Goal: Task Accomplishment & Management: Use online tool/utility

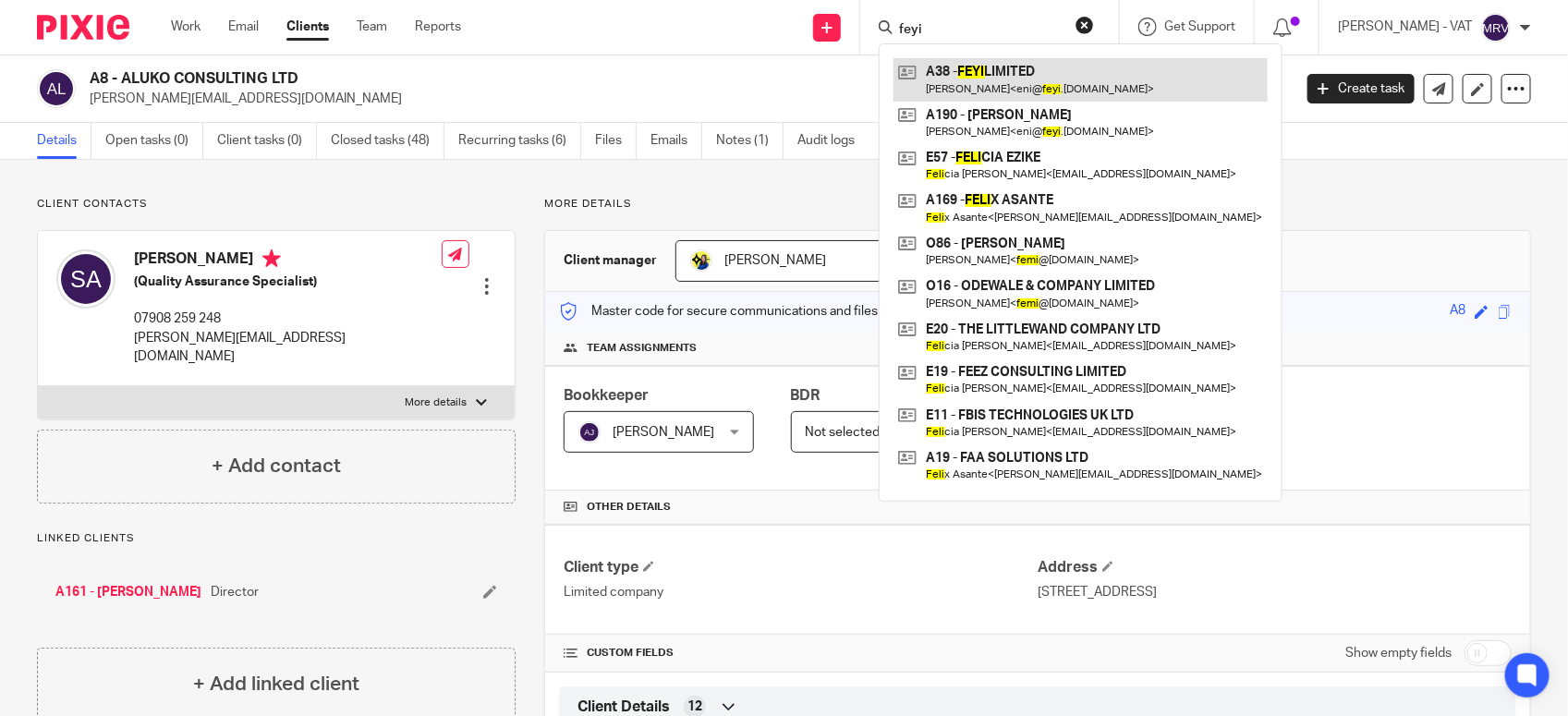
type input "feyi"
click at [1026, 75] on link at bounding box center [1081, 80] width 375 height 42
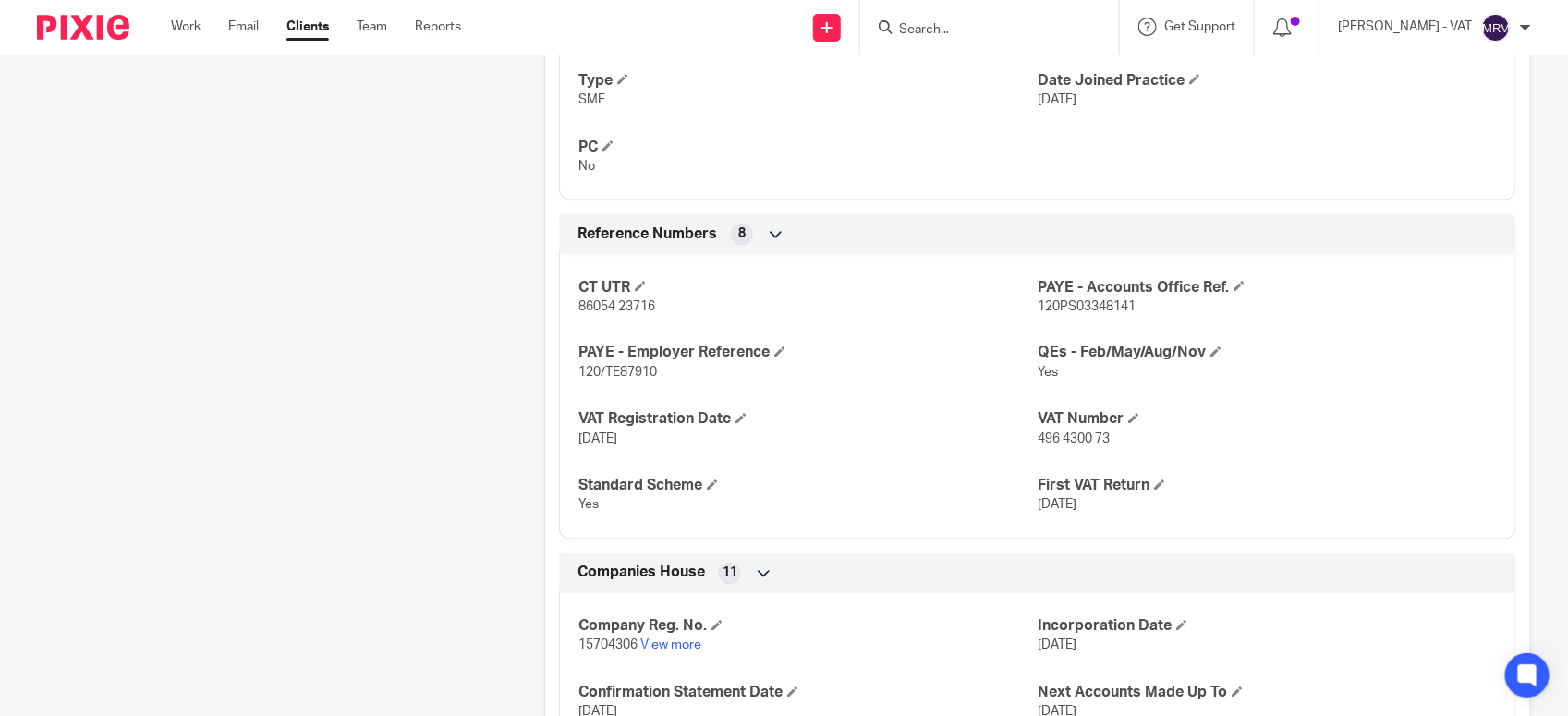
scroll to position [1271, 0]
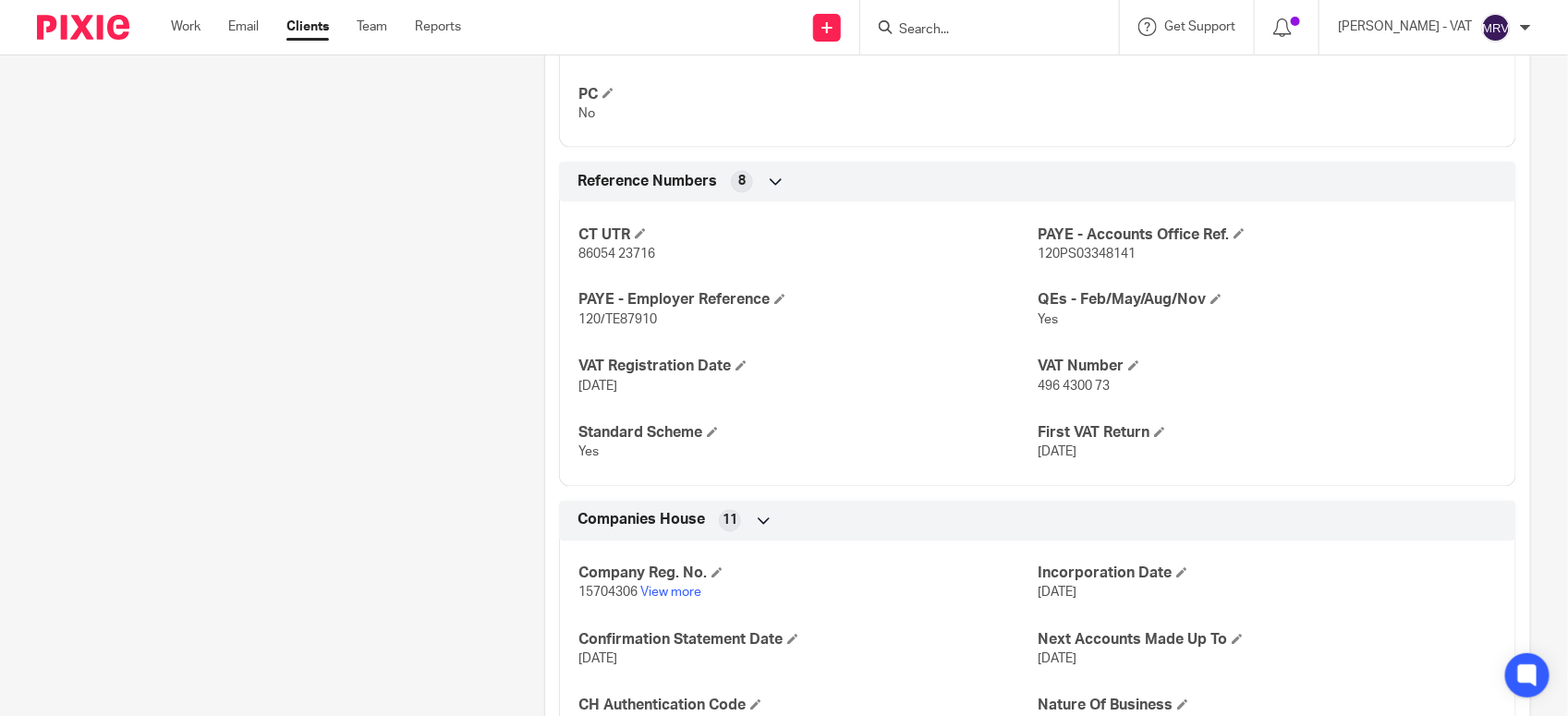
drag, startPoint x: 1075, startPoint y: 302, endPoint x: 1165, endPoint y: 314, distance: 90.8
click at [1165, 314] on div "QEs - Feb/May/Aug/Nov Yes" at bounding box center [1267, 310] width 459 height 38
drag, startPoint x: 567, startPoint y: 389, endPoint x: 647, endPoint y: 391, distance: 80.0
click at [647, 391] on div "CT UTR 86054 23716 PAYE - Accounts Office Ref. 120PS03348141 PAYE - Employer Re…" at bounding box center [1038, 337] width 957 height 299
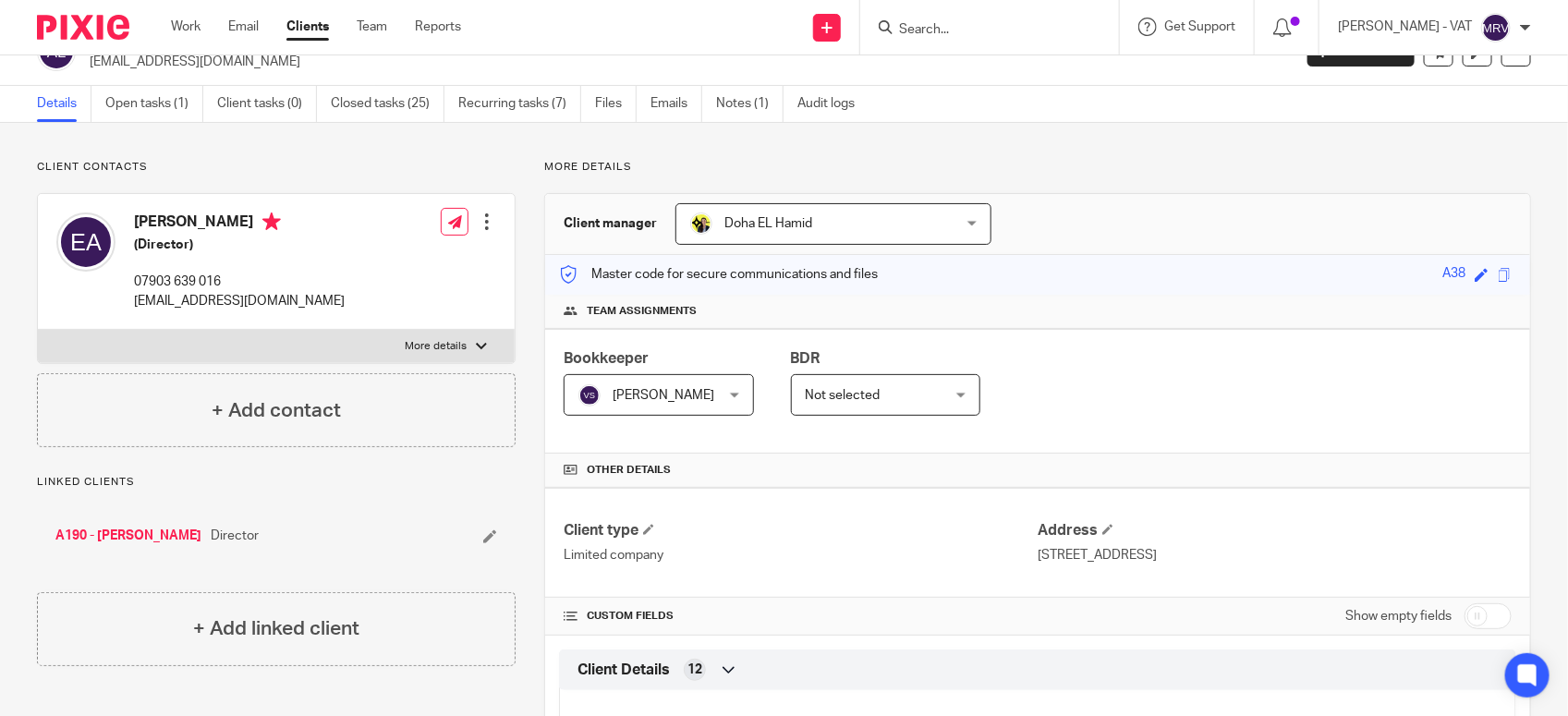
scroll to position [0, 0]
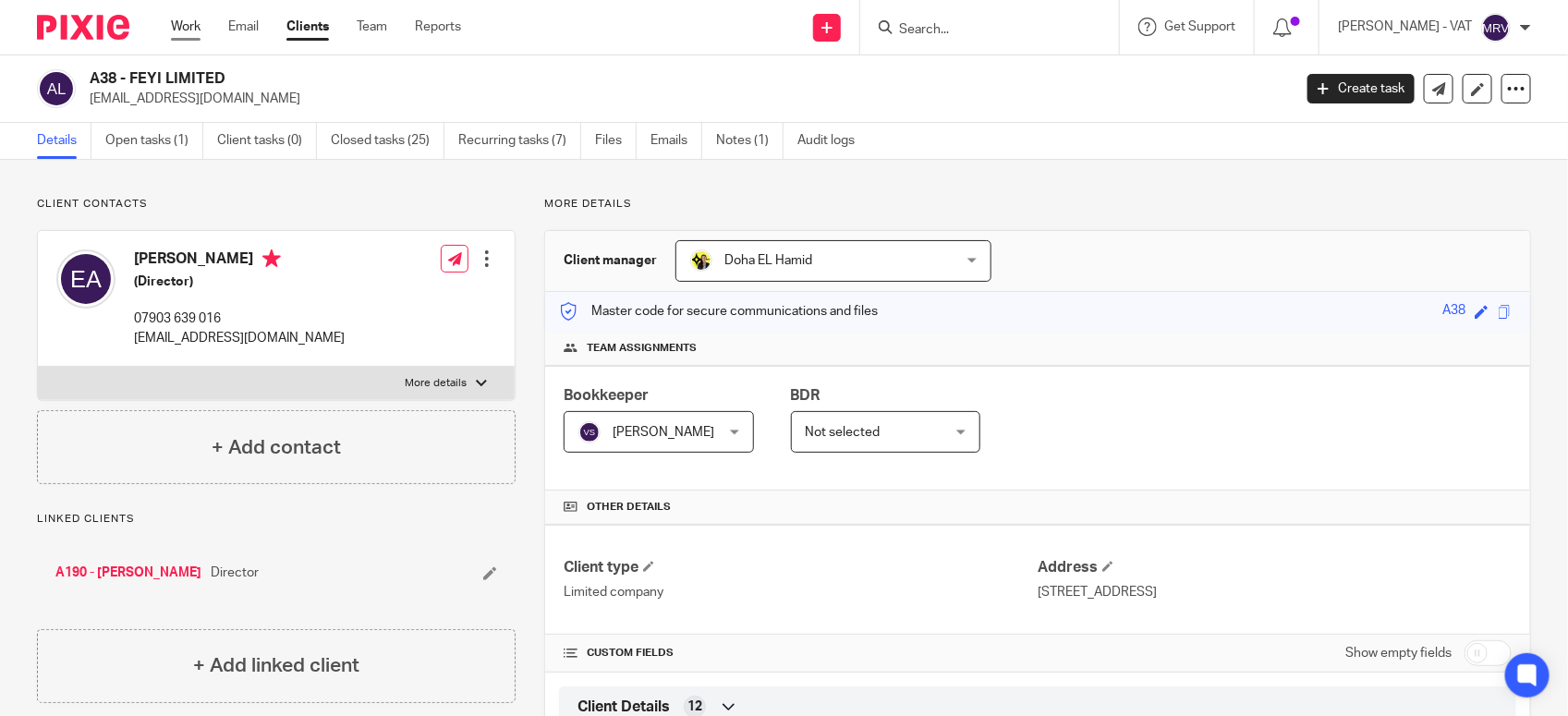
click at [174, 34] on link "Work" at bounding box center [185, 26] width 30 height 18
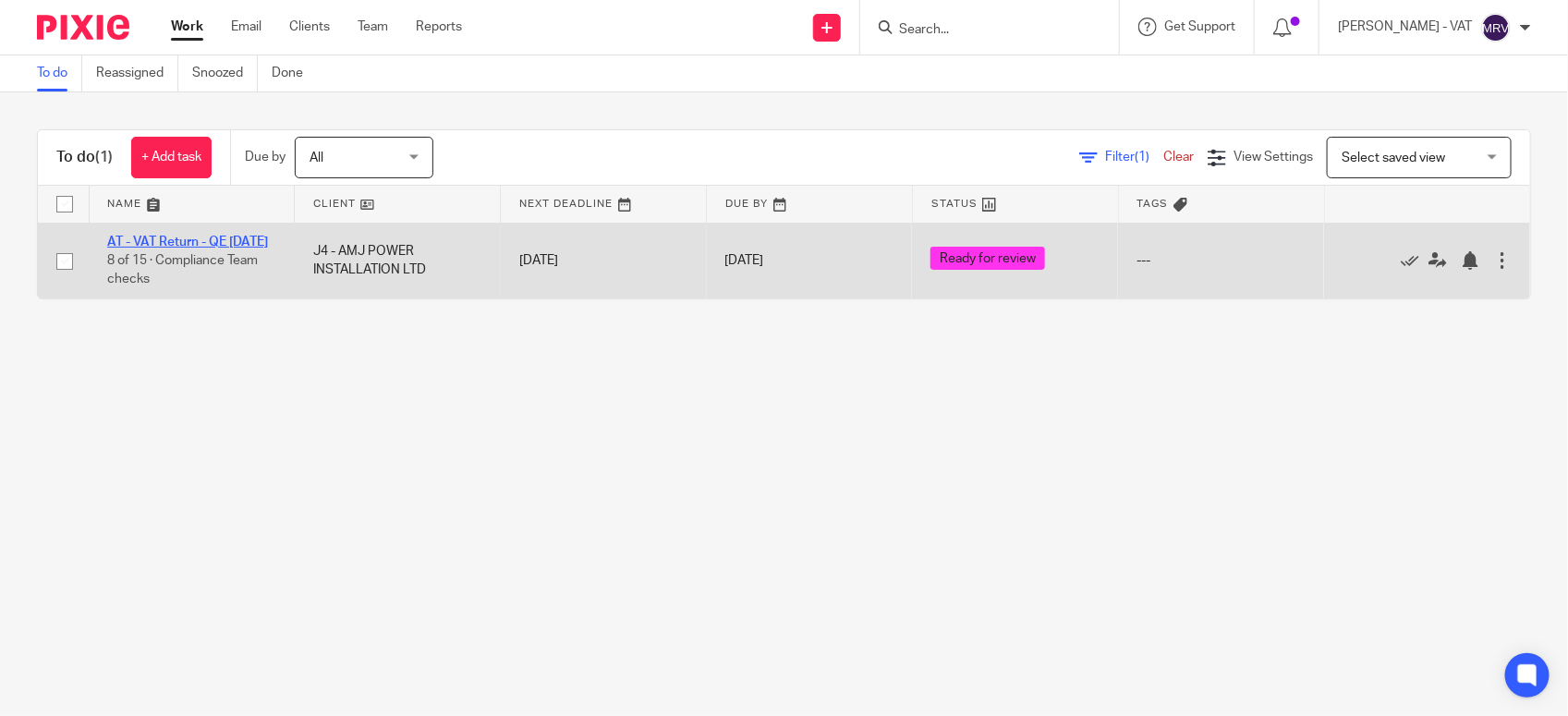
click at [210, 237] on link "AT - VAT Return - QE [DATE]" at bounding box center [187, 241] width 160 height 12
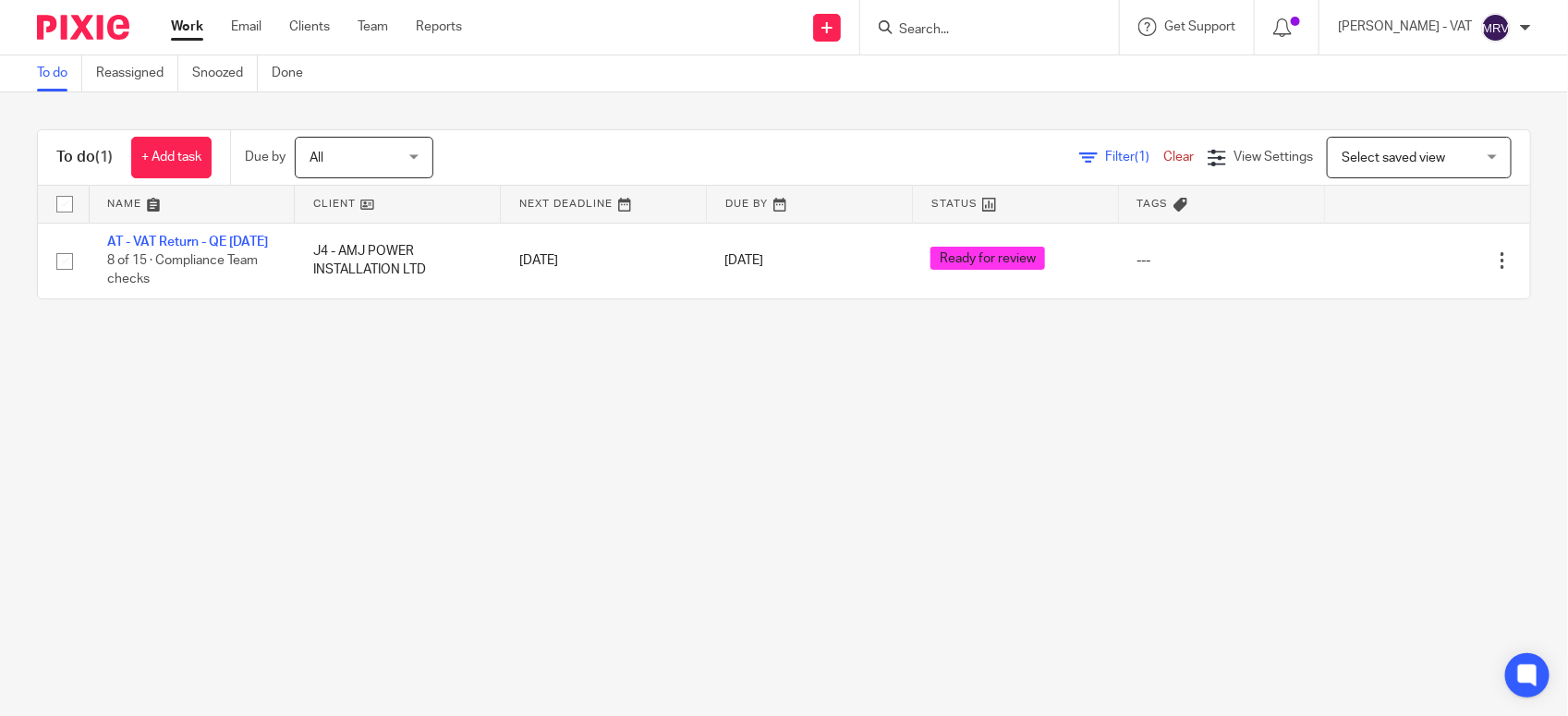
click at [745, 481] on main "To do Reassigned Snoozed Done To do (1) + Add task Due by All All Today Tomorro…" at bounding box center [784, 358] width 1568 height 716
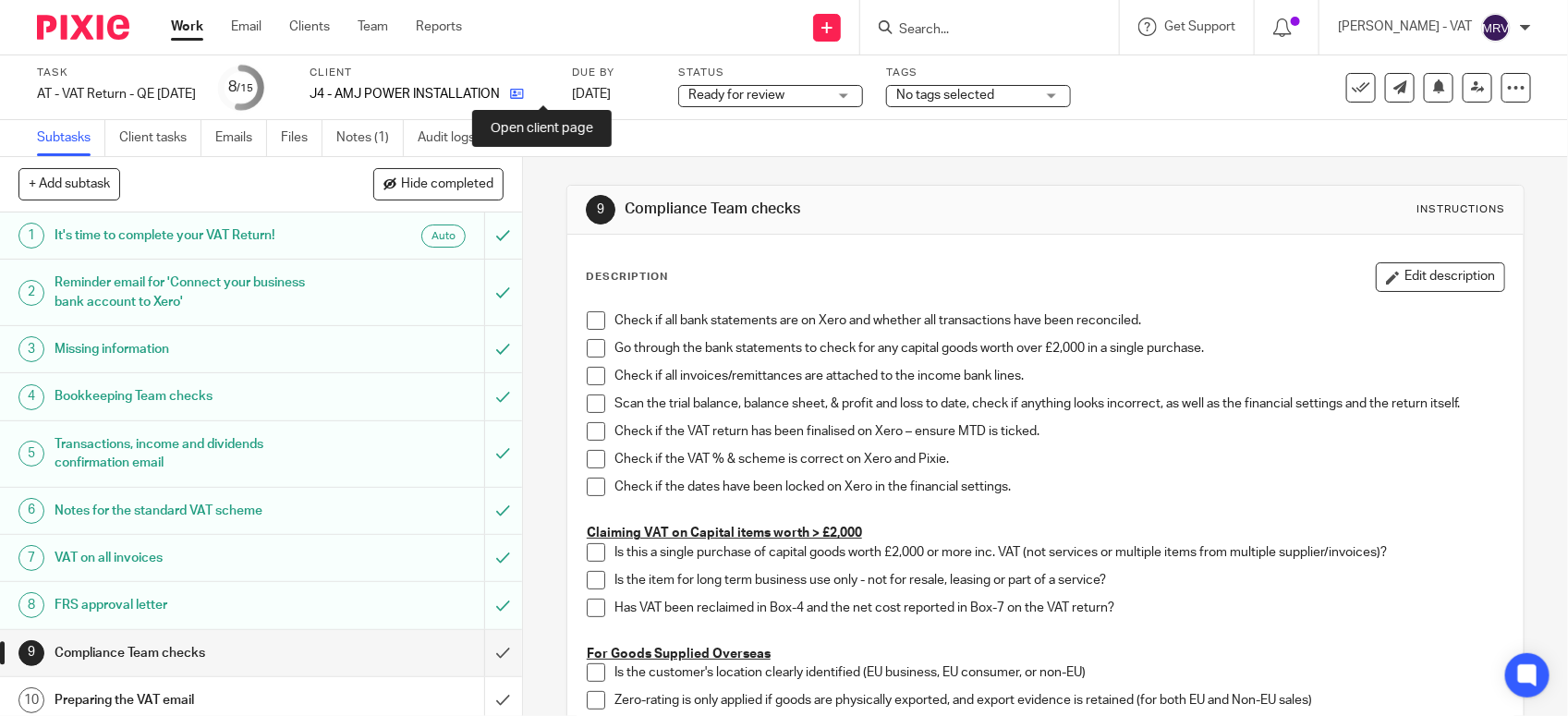
click at [524, 97] on icon at bounding box center [517, 93] width 13 height 13
click at [587, 326] on span at bounding box center [596, 320] width 18 height 18
click at [592, 349] on span at bounding box center [596, 348] width 18 height 18
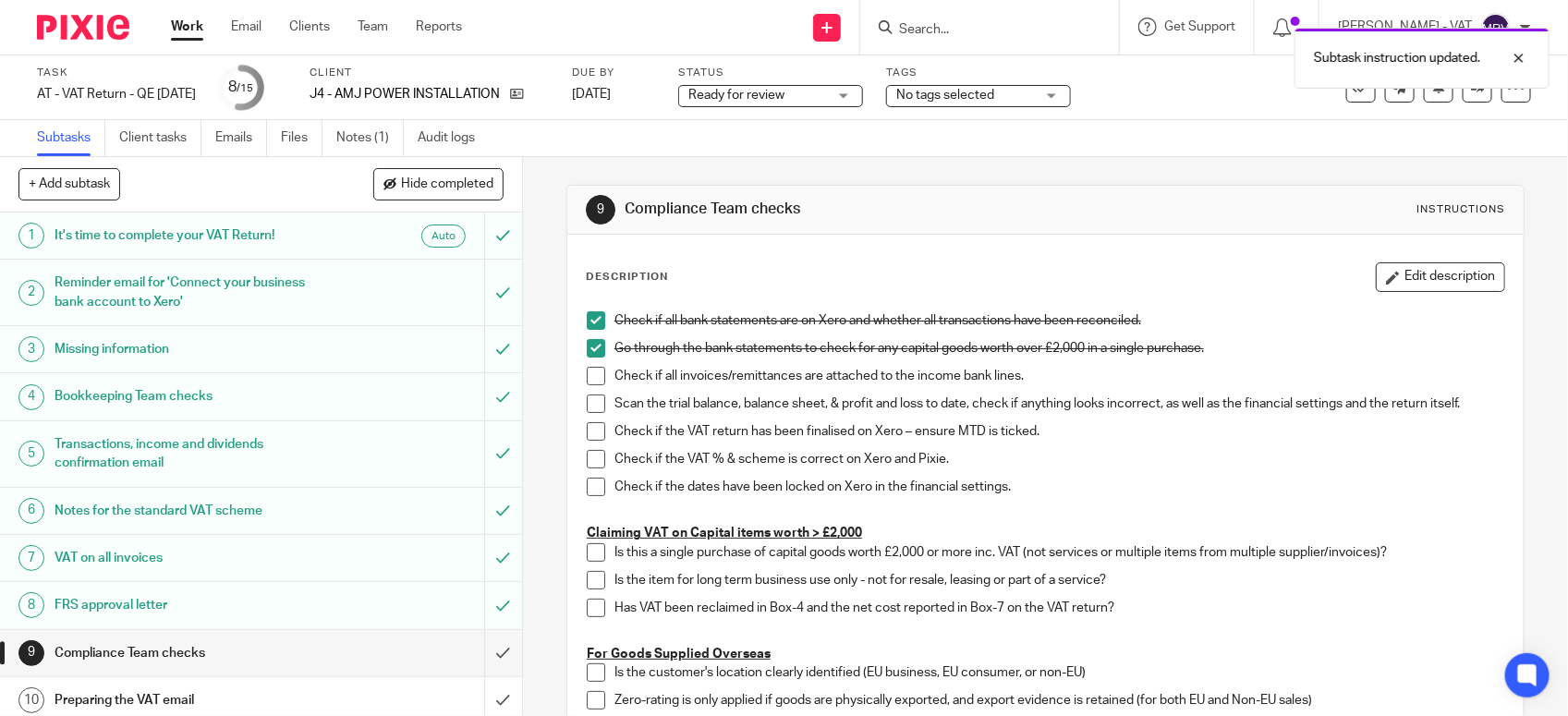
click at [587, 372] on span at bounding box center [596, 376] width 18 height 18
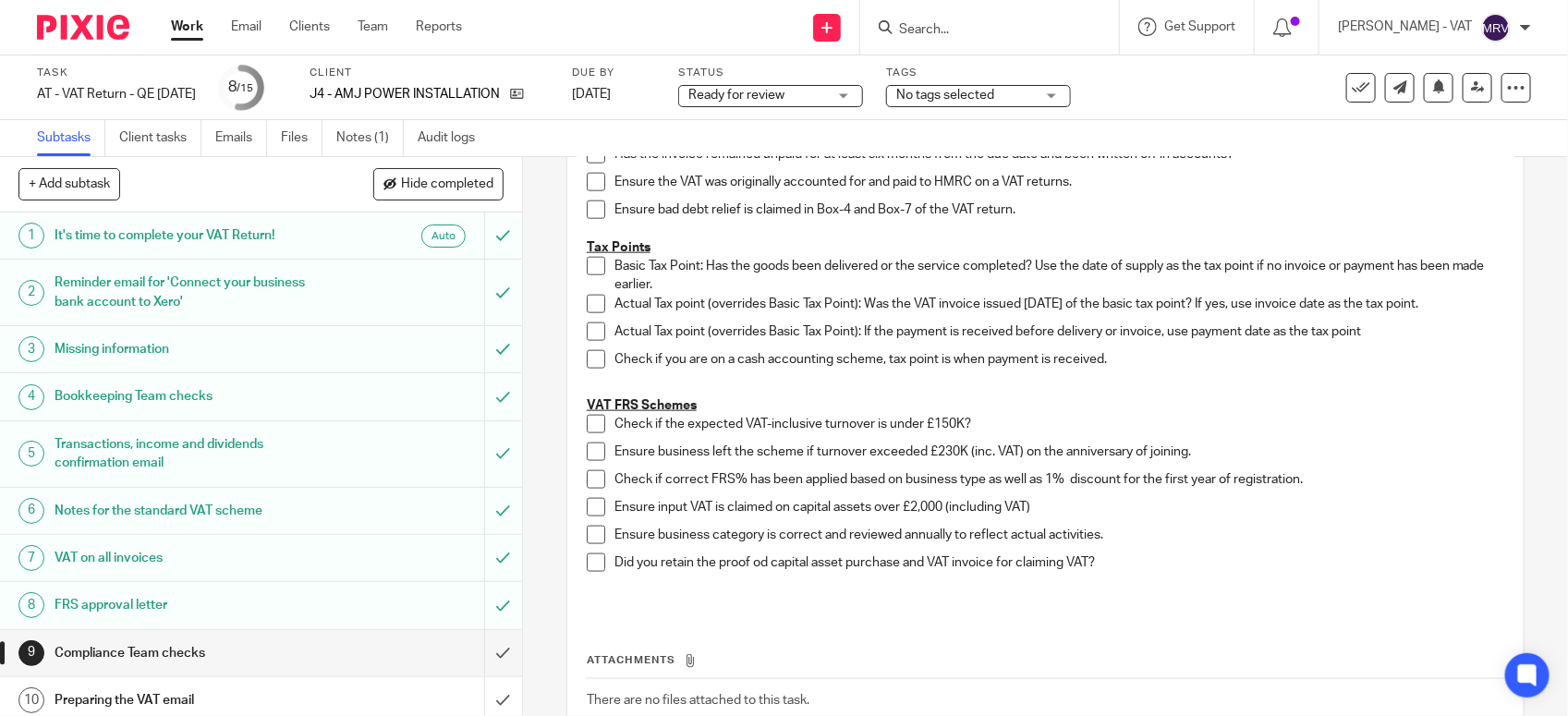
scroll to position [1040, 0]
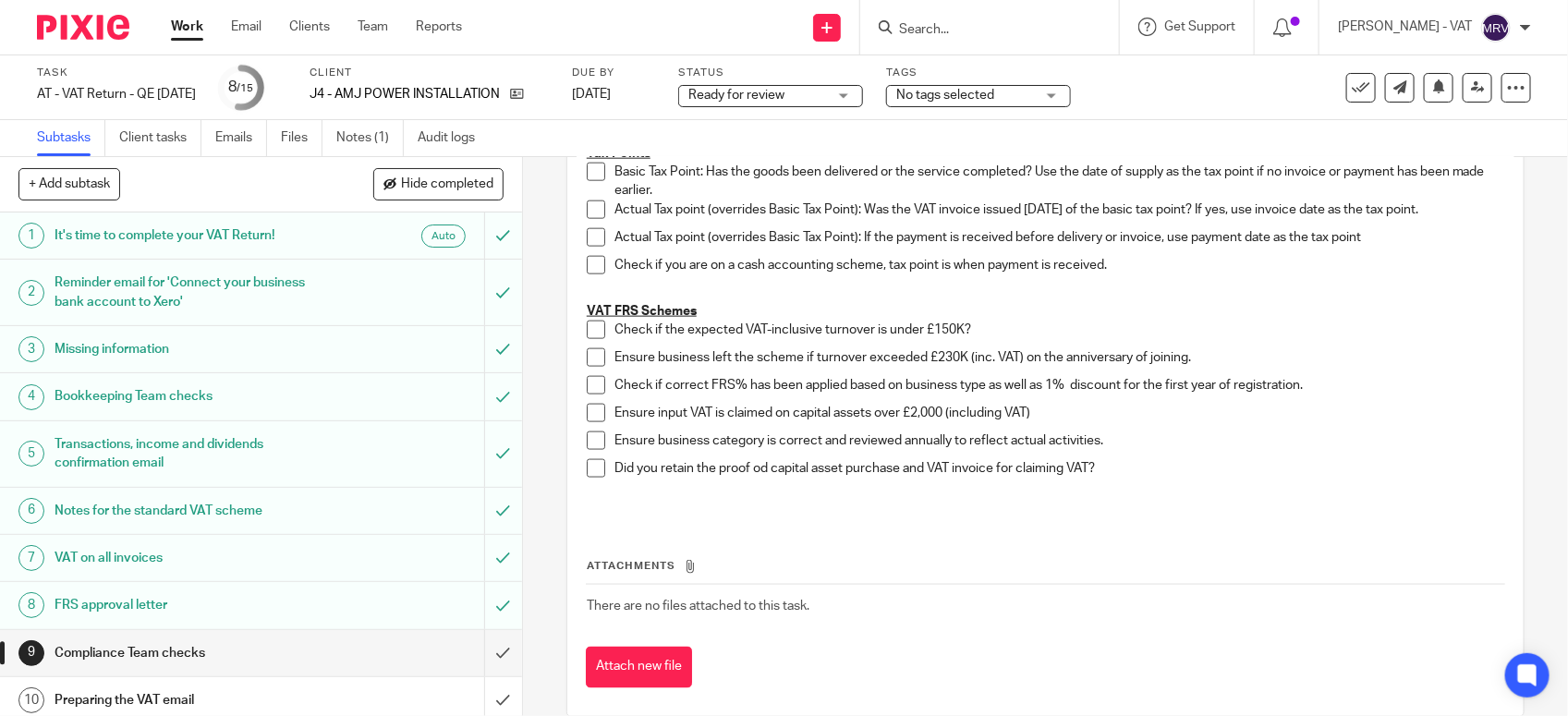
click at [587, 333] on span at bounding box center [596, 330] width 18 height 18
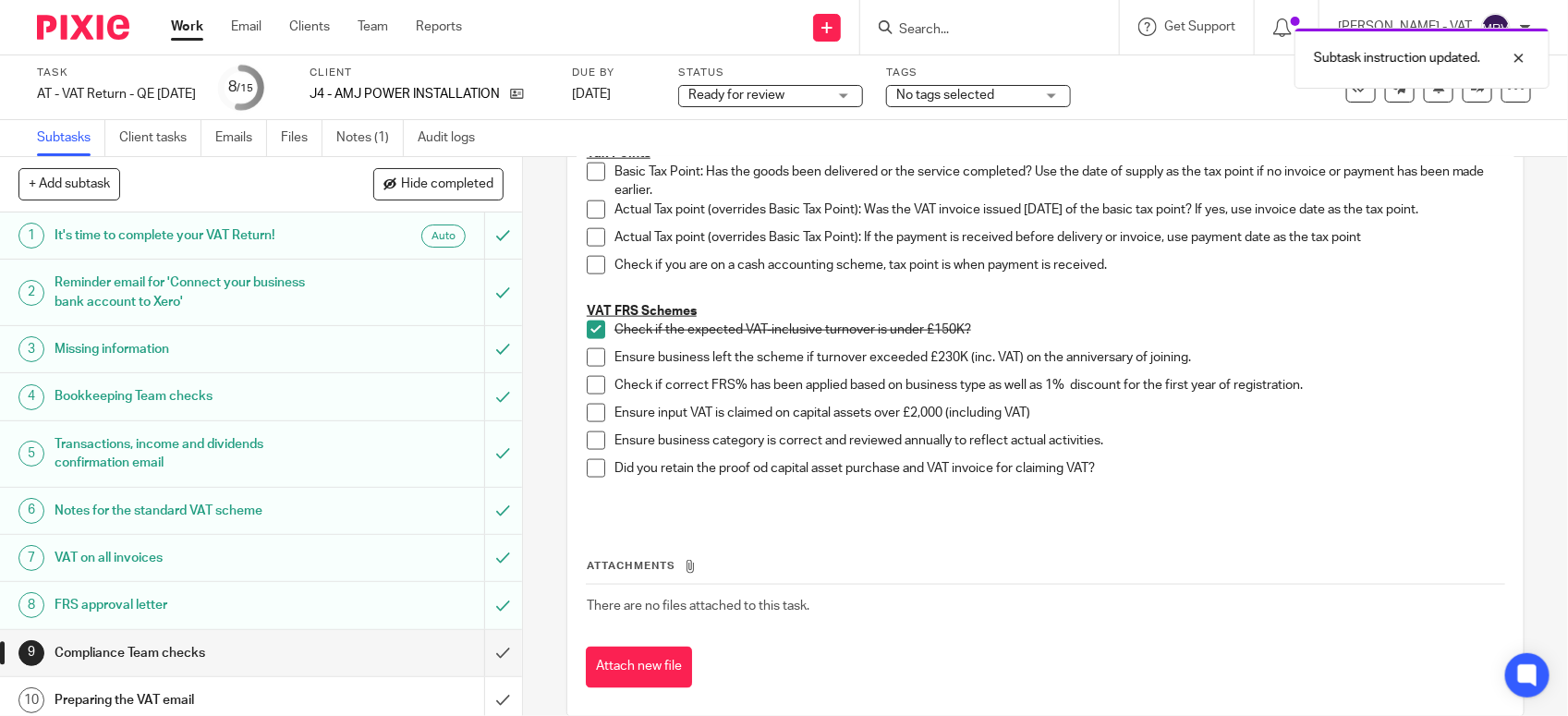
click at [587, 363] on span at bounding box center [596, 358] width 18 height 18
click at [589, 389] on span at bounding box center [596, 384] width 18 height 18
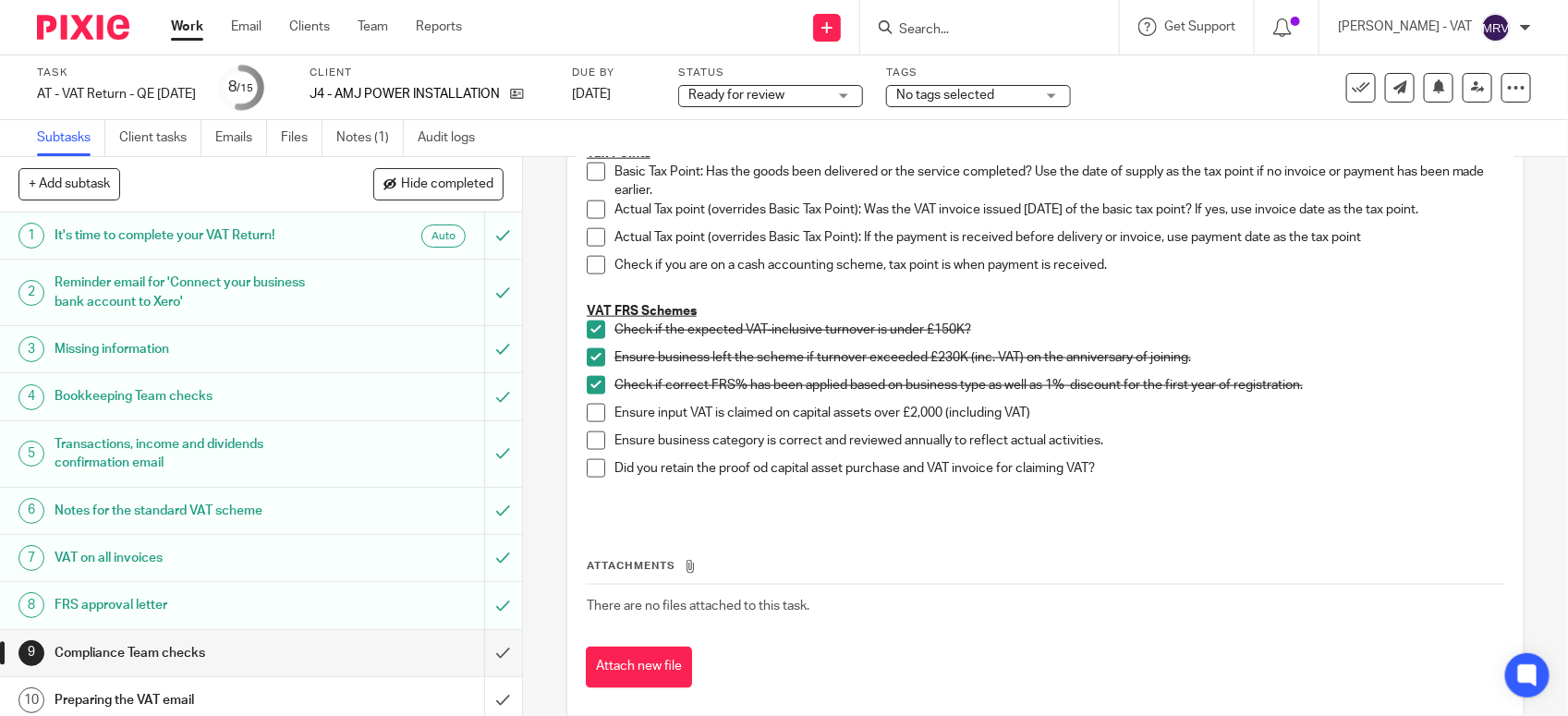
click at [588, 442] on span at bounding box center [596, 440] width 18 height 18
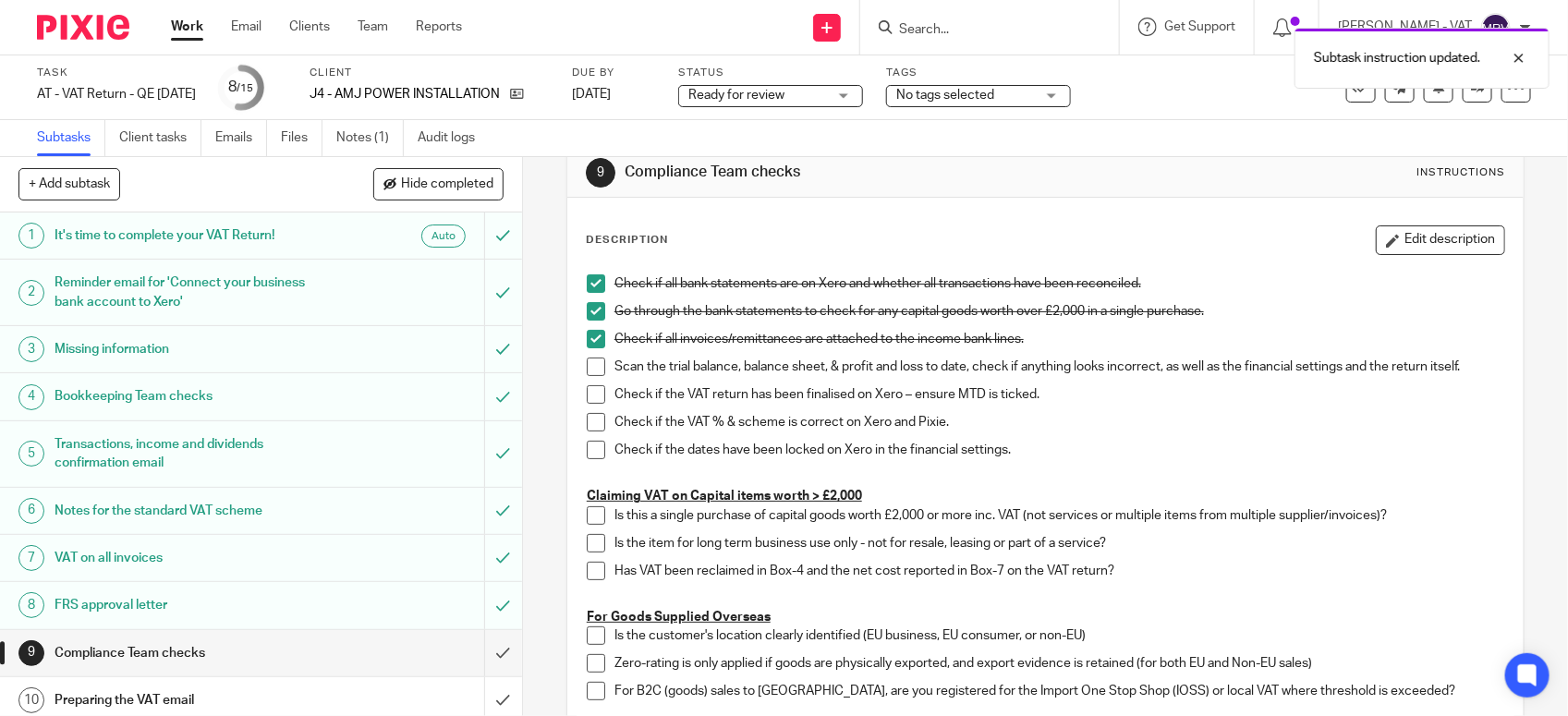
scroll to position [0, 0]
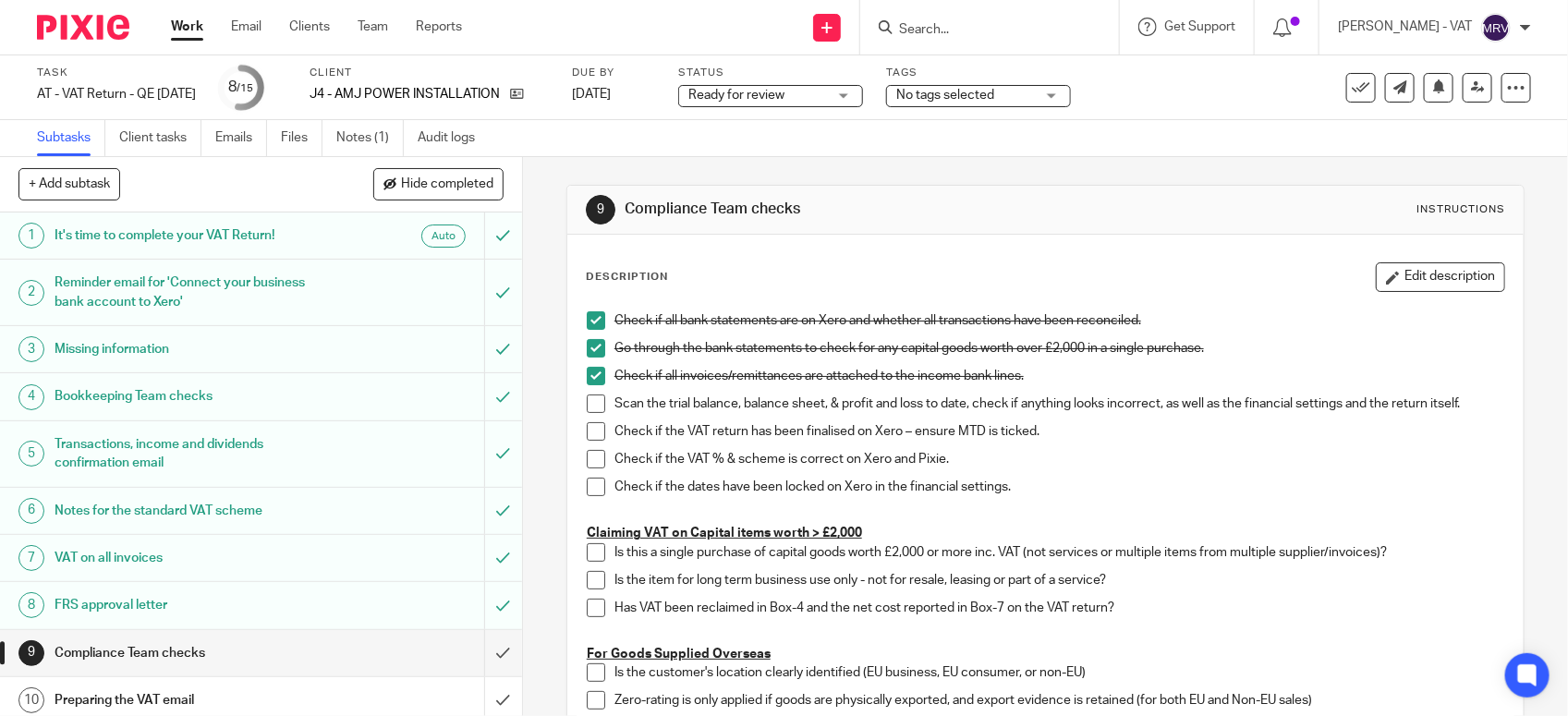
click at [587, 407] on span at bounding box center [596, 404] width 18 height 18
click at [587, 427] on span at bounding box center [596, 432] width 18 height 18
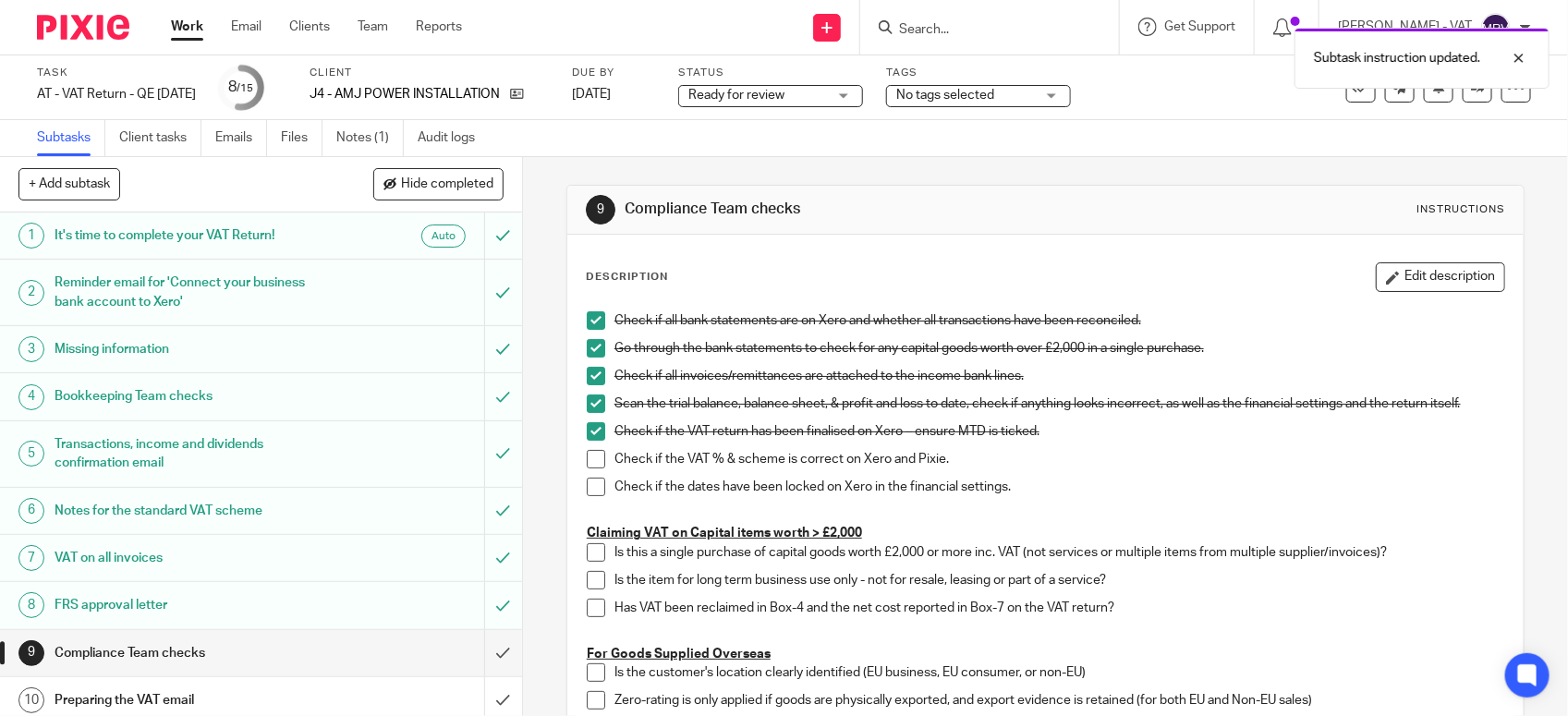
click at [587, 450] on span at bounding box center [596, 458] width 18 height 18
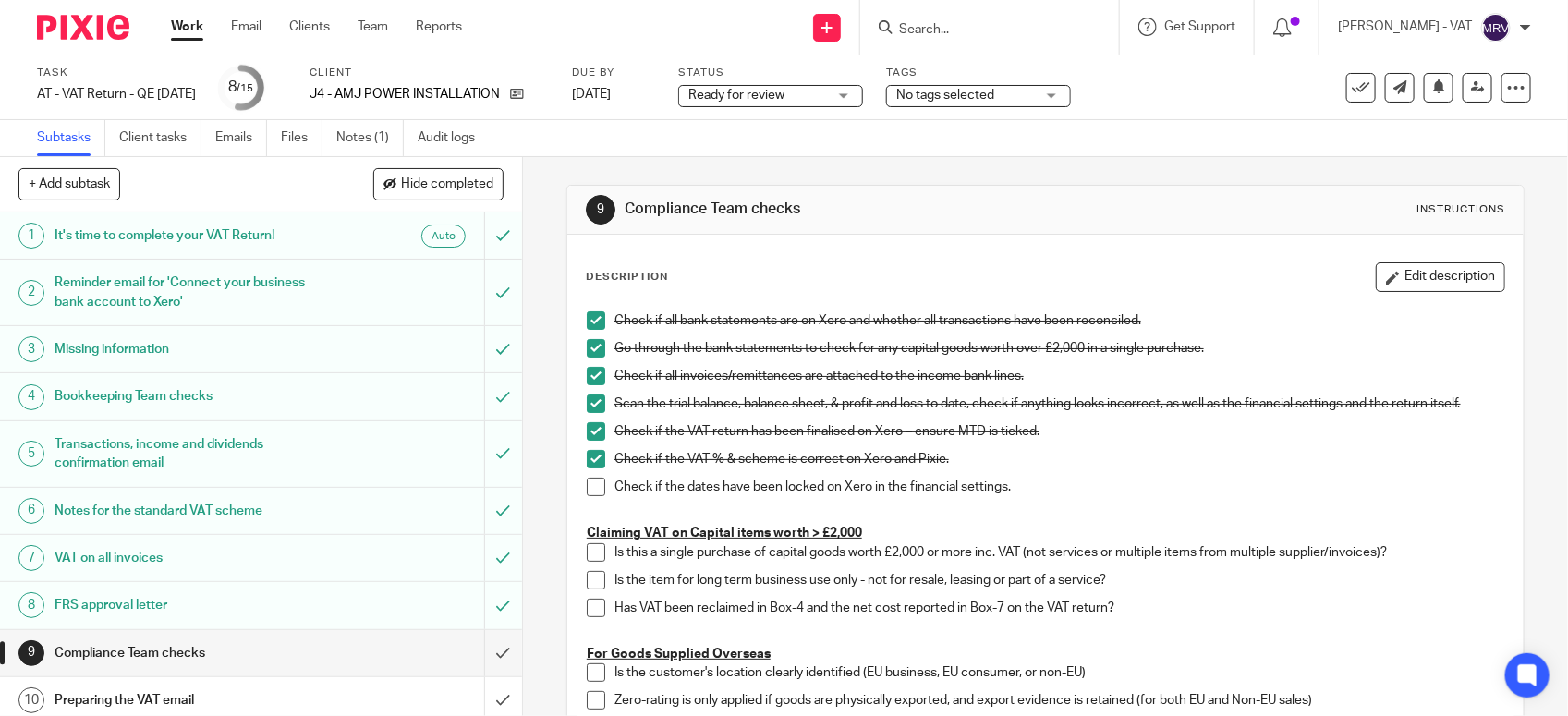
click at [598, 488] on span at bounding box center [596, 486] width 18 height 18
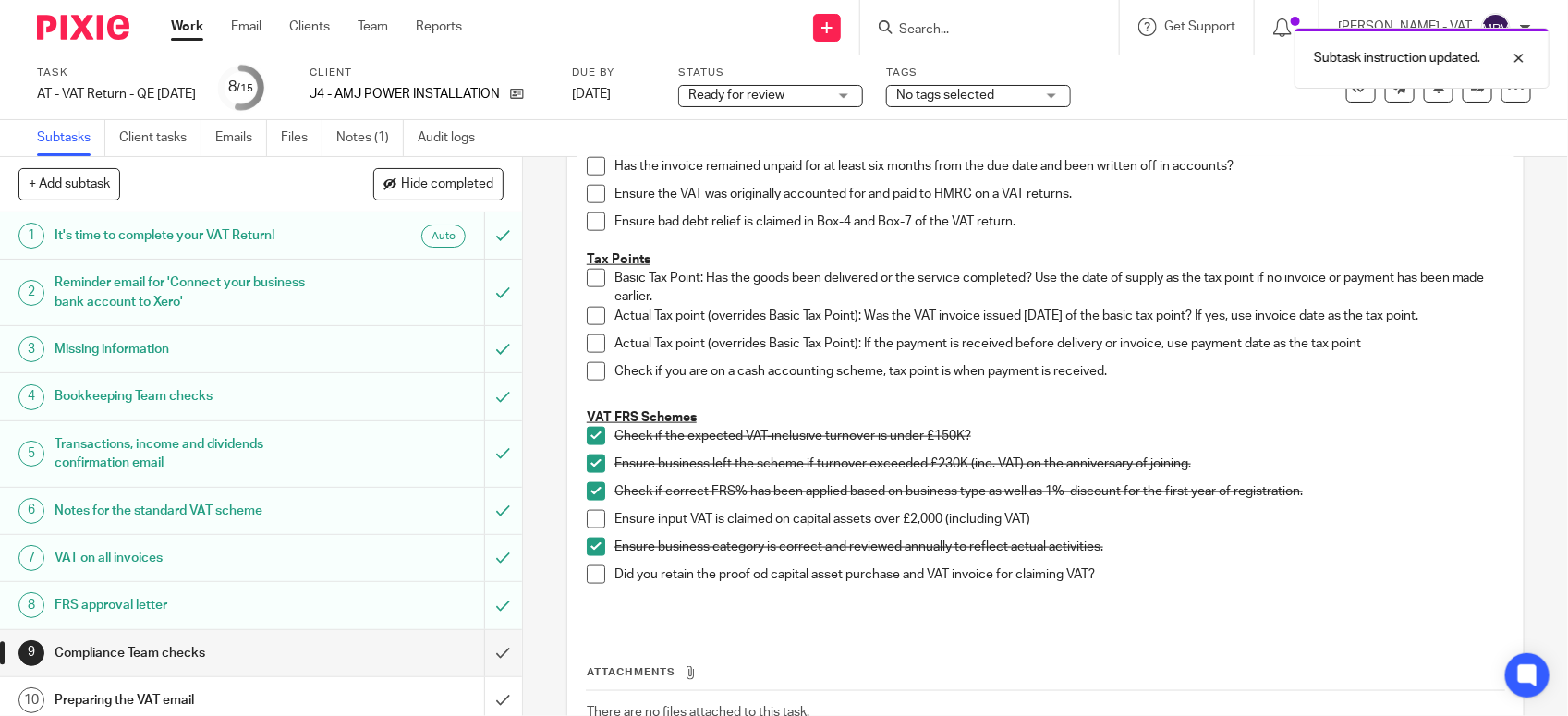
scroll to position [1040, 0]
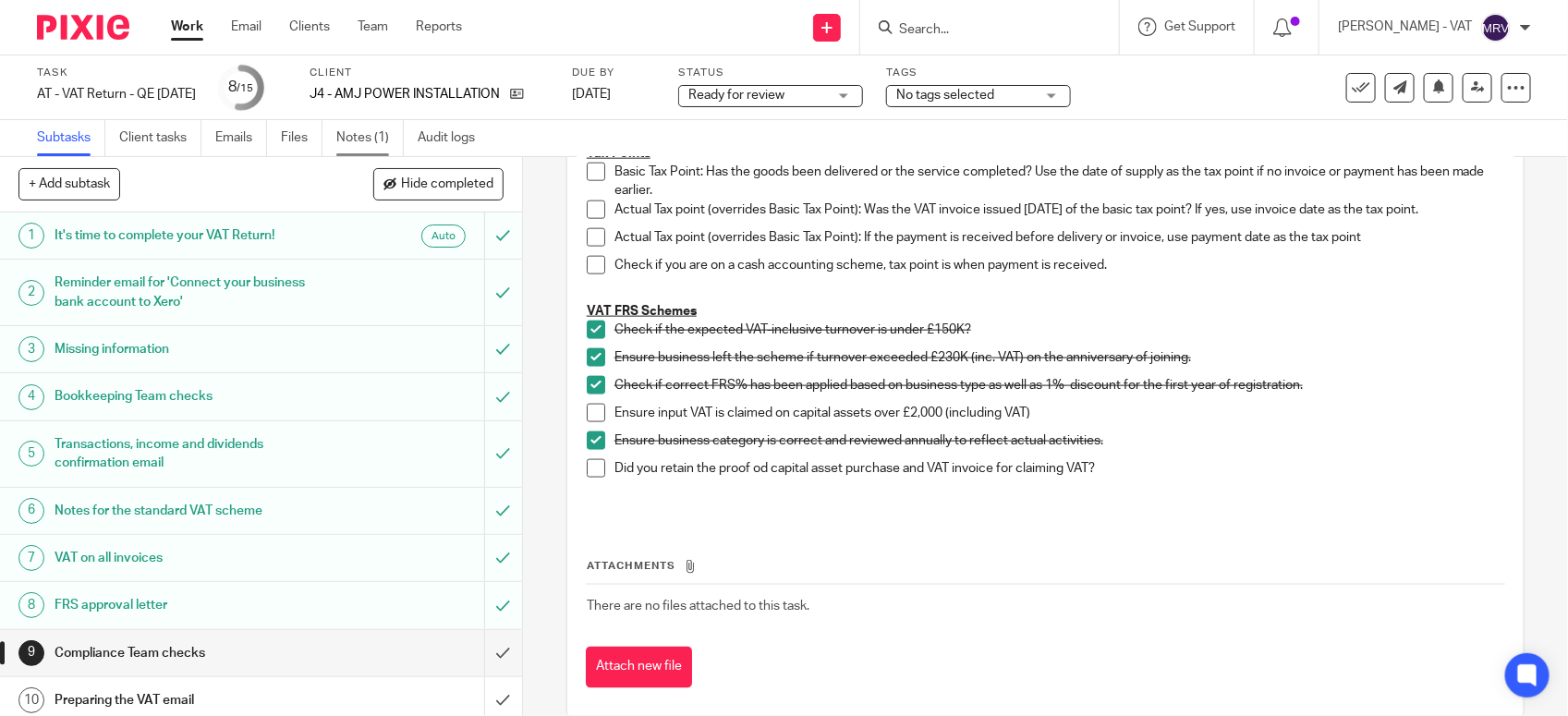
click at [371, 134] on link "Notes (1)" at bounding box center [370, 138] width 67 height 37
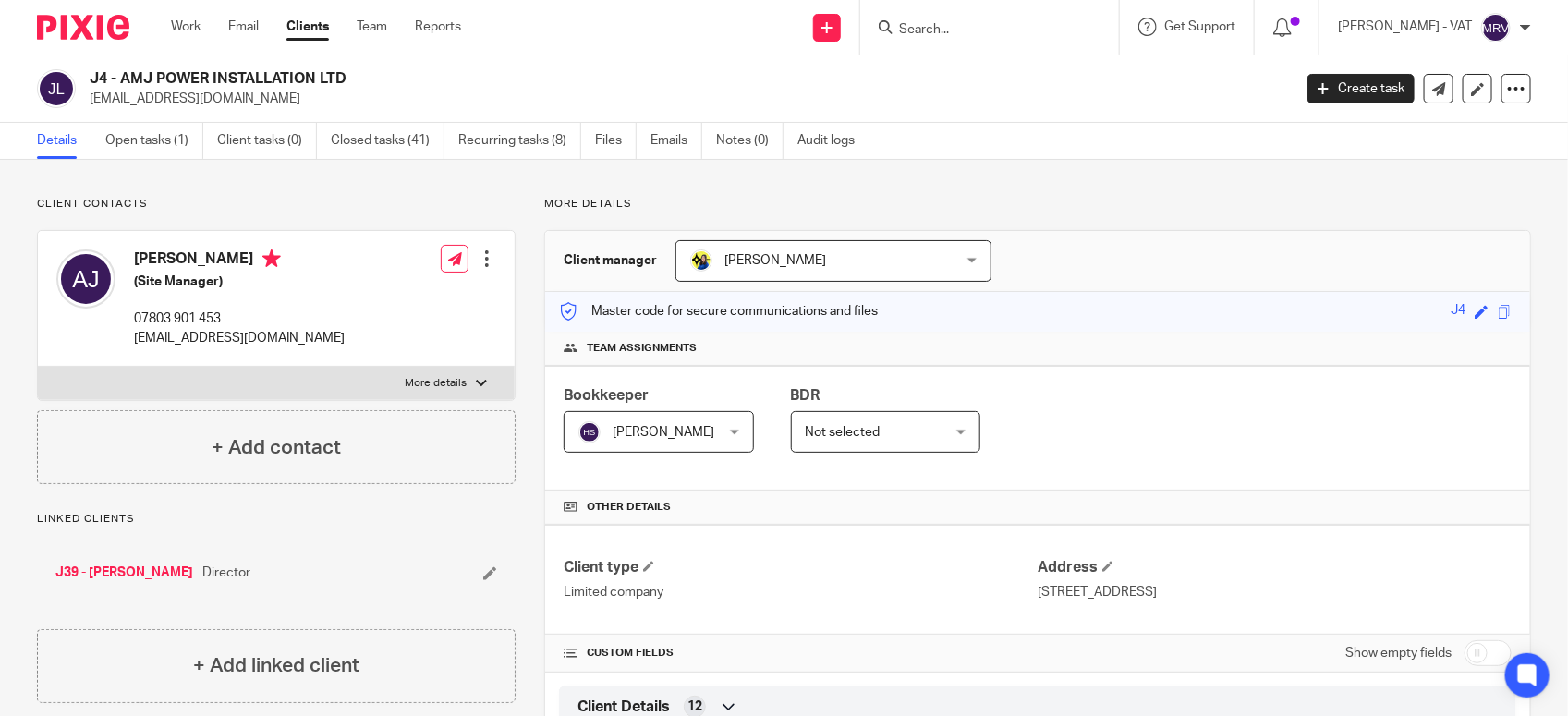
drag, startPoint x: 120, startPoint y: 75, endPoint x: 343, endPoint y: 80, distance: 223.1
click at [343, 80] on h2 "J4 - AMJ POWER INSTALLATION LTD" at bounding box center [565, 79] width 952 height 19
copy h2 "AMJ POWER INSTALLATION LTD"
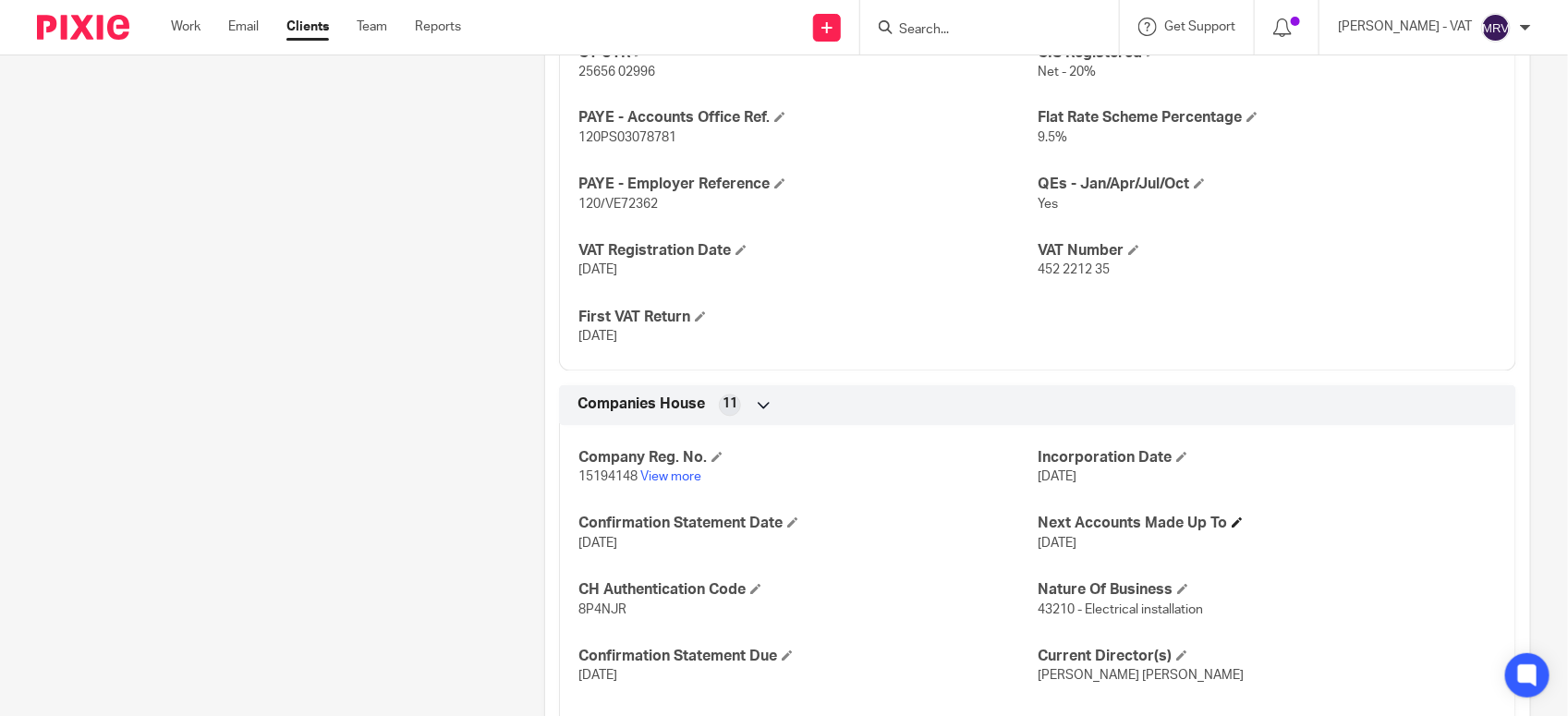
scroll to position [1343, 0]
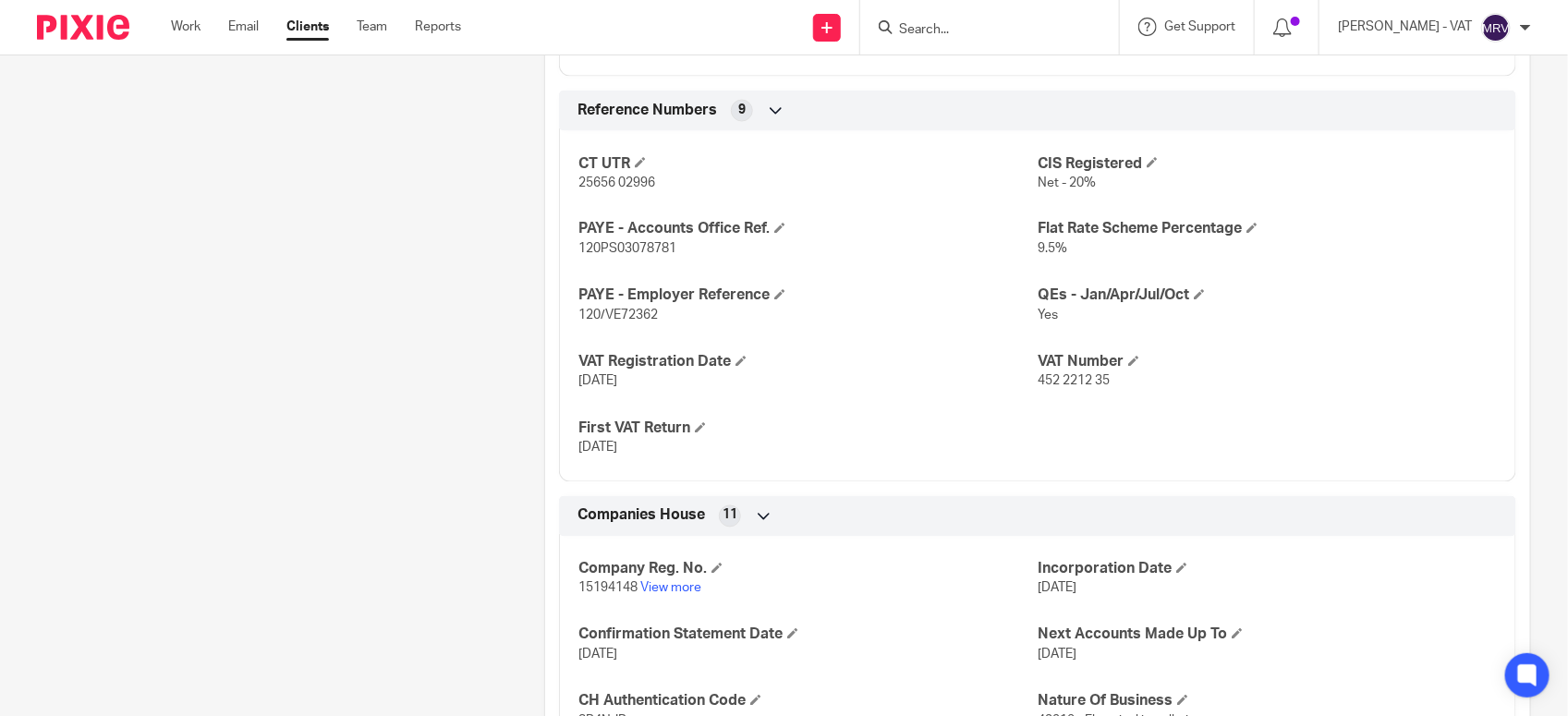
drag, startPoint x: 570, startPoint y: 384, endPoint x: 674, endPoint y: 391, distance: 104.2
click at [674, 391] on div "CT UTR 25656 02996 CIS Registered Net - 20% PAYE - Accounts Office Ref. 120PS03…" at bounding box center [1038, 300] width 957 height 365
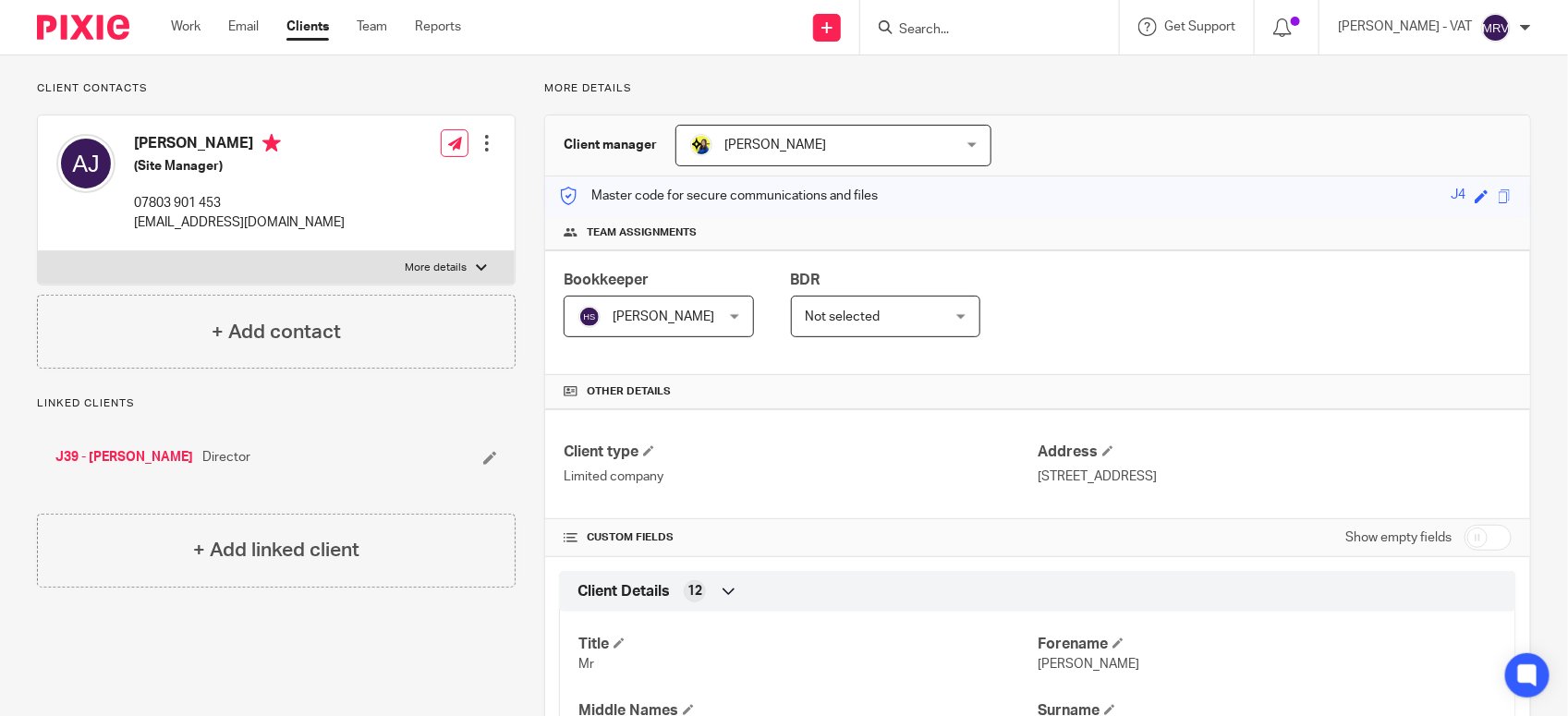
scroll to position [0, 0]
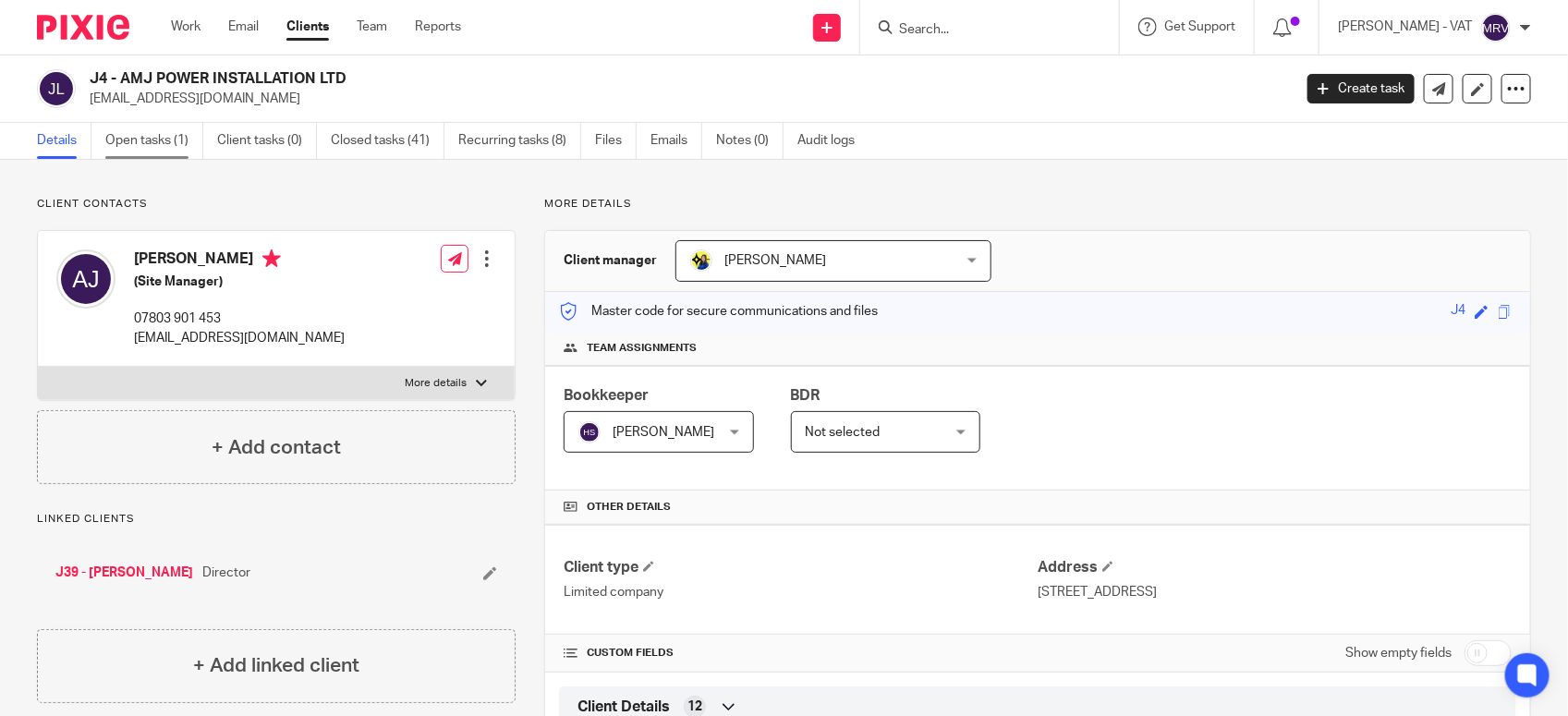
click at [181, 150] on link "Open tasks (1)" at bounding box center [155, 141] width 98 height 37
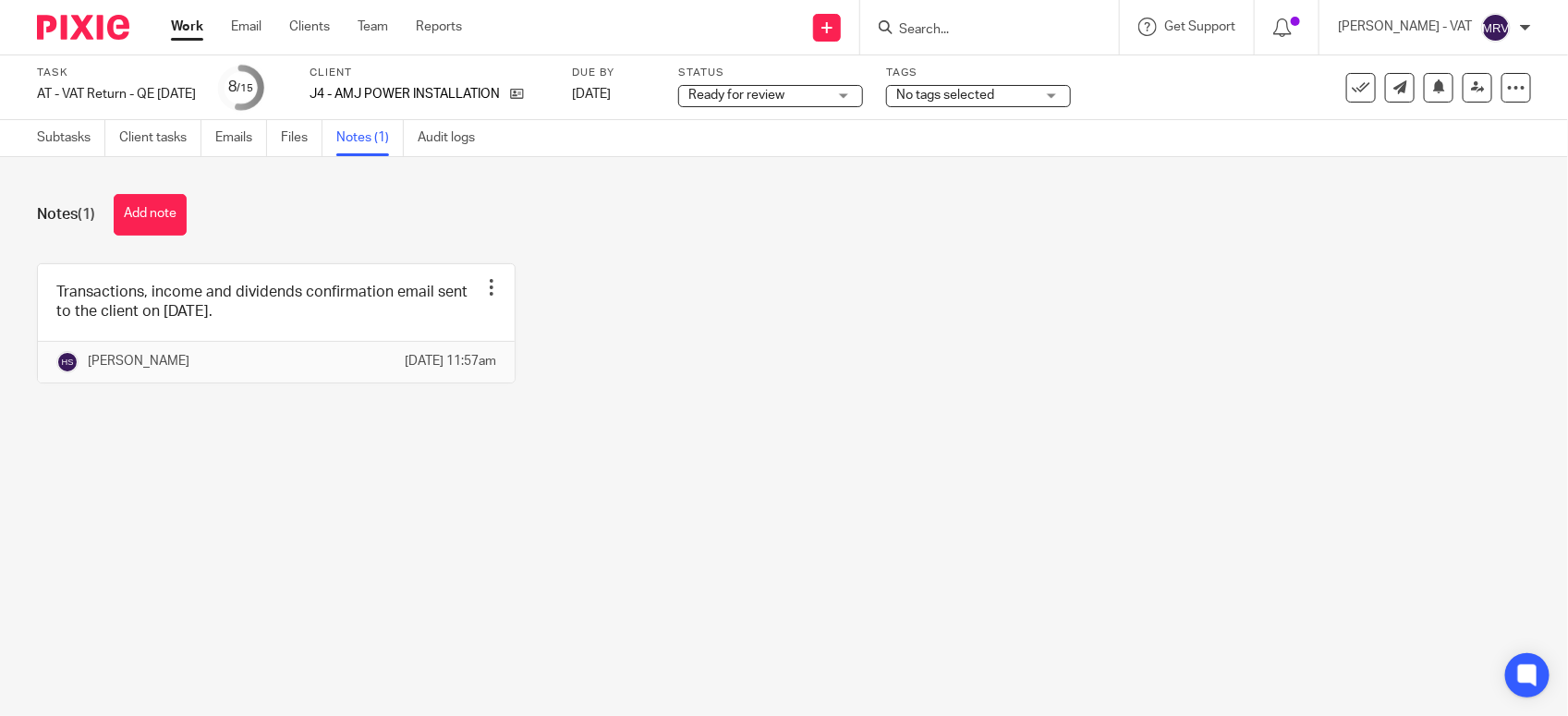
click at [317, 510] on main "Task AT - VAT Return - QE [DATE] Save AT - VAT Return - QE [DATE] 8 /15 Client …" at bounding box center [784, 358] width 1568 height 716
click at [399, 490] on main "Task AT - VAT Return - QE [DATE] Save AT - VAT Return - QE [DATE] 8 /15 Client …" at bounding box center [784, 358] width 1568 height 716
click at [319, 136] on link "Files" at bounding box center [301, 138] width 41 height 37
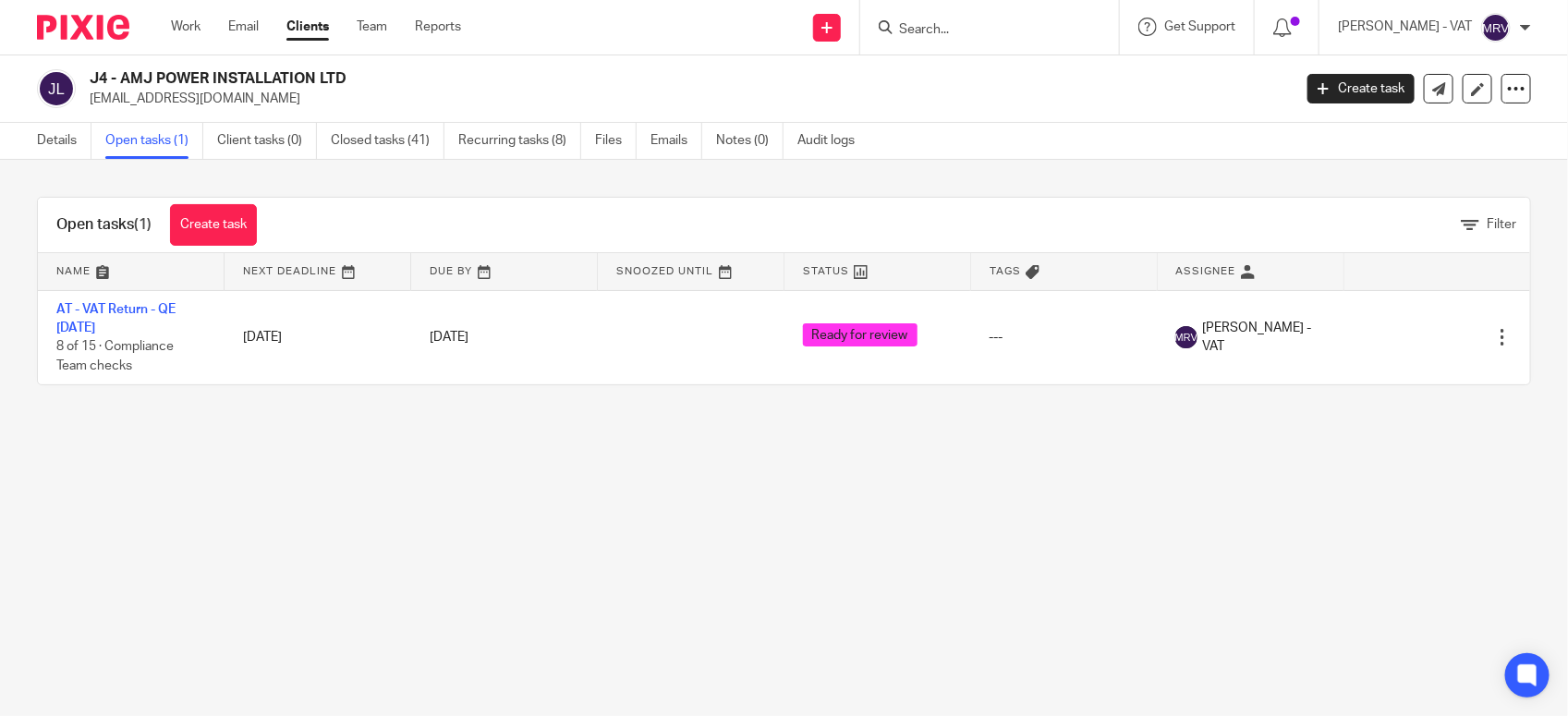
click at [51, 153] on link "Details" at bounding box center [63, 141] width 55 height 37
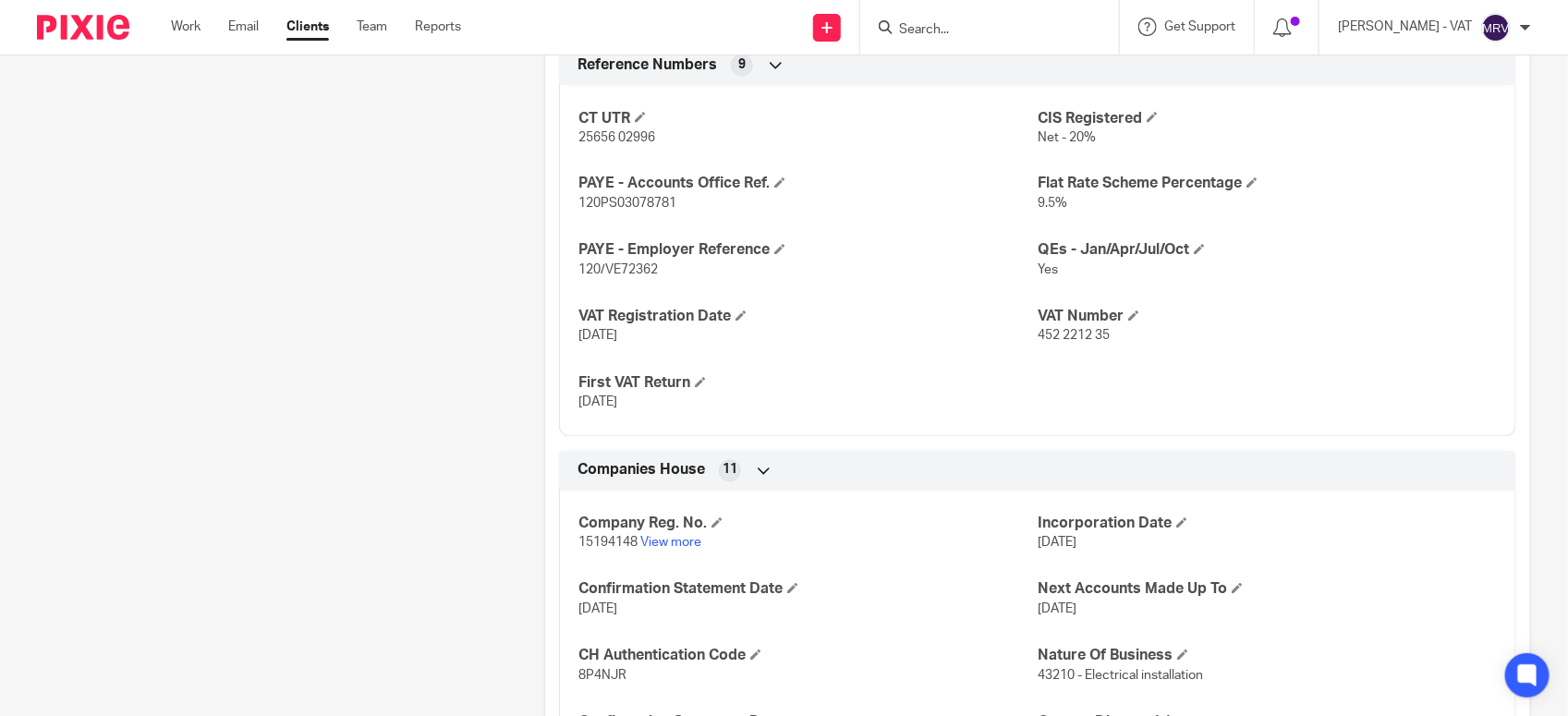
scroll to position [1387, 0]
drag, startPoint x: 1028, startPoint y: 342, endPoint x: 1098, endPoint y: 343, distance: 70.0
click at [1098, 343] on span "452 2212 35" at bounding box center [1073, 336] width 72 height 12
copy span "452 2212 35"
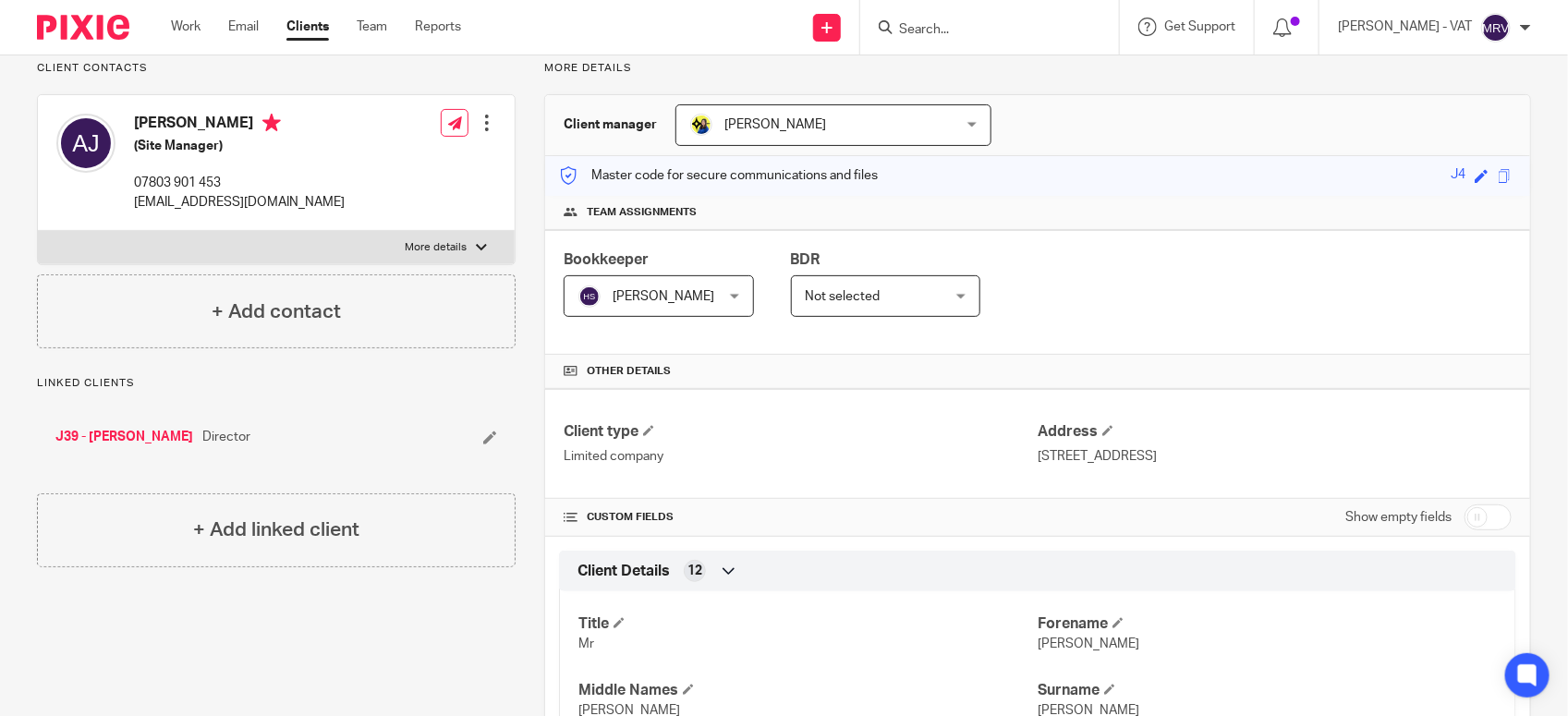
scroll to position [0, 0]
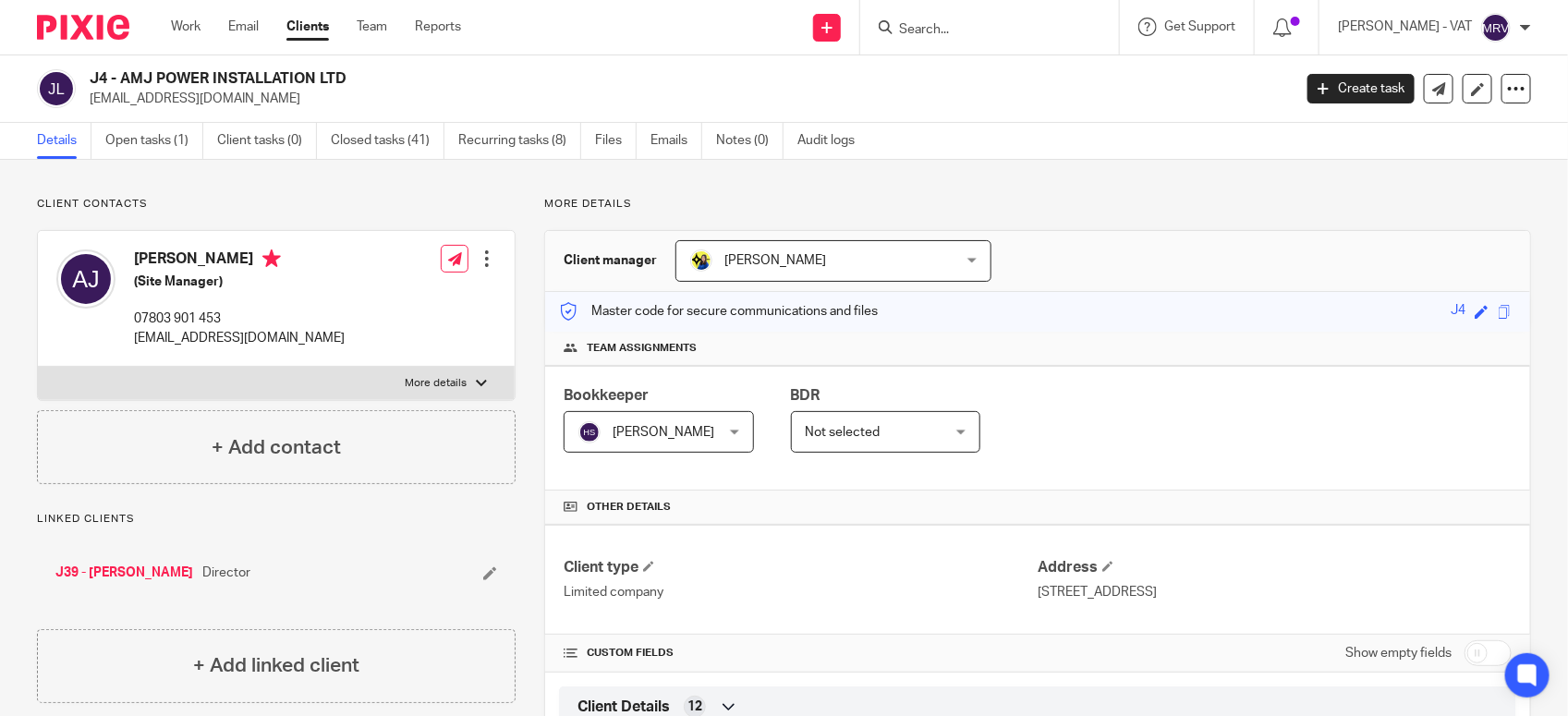
drag, startPoint x: 121, startPoint y: 77, endPoint x: 395, endPoint y: 74, distance: 274.0
click at [395, 74] on h2 "J4 - AMJ POWER INSTALLATION LTD" at bounding box center [565, 79] width 952 height 19
copy h2 "AMJ POWER INSTALLATION LTD"
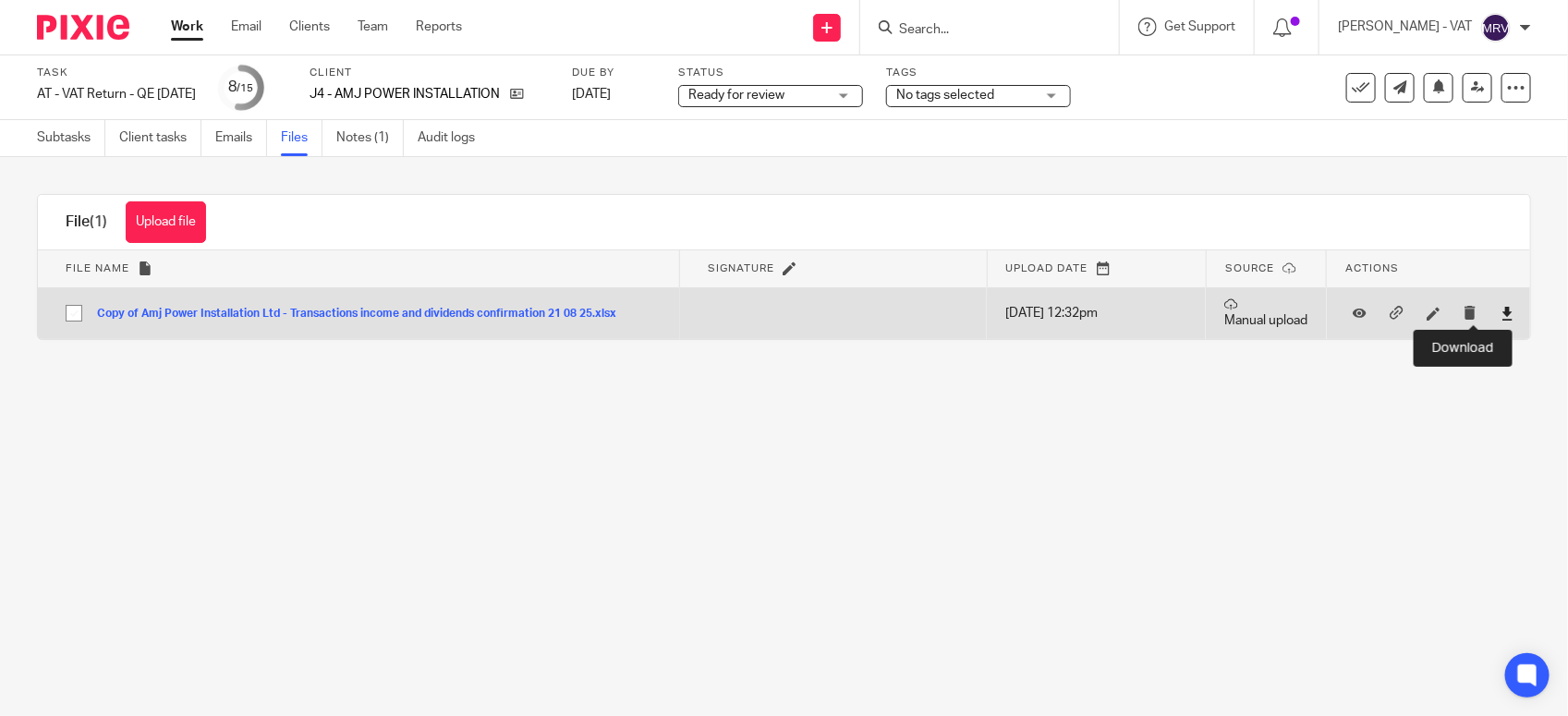
click at [1501, 316] on icon at bounding box center [1507, 313] width 13 height 13
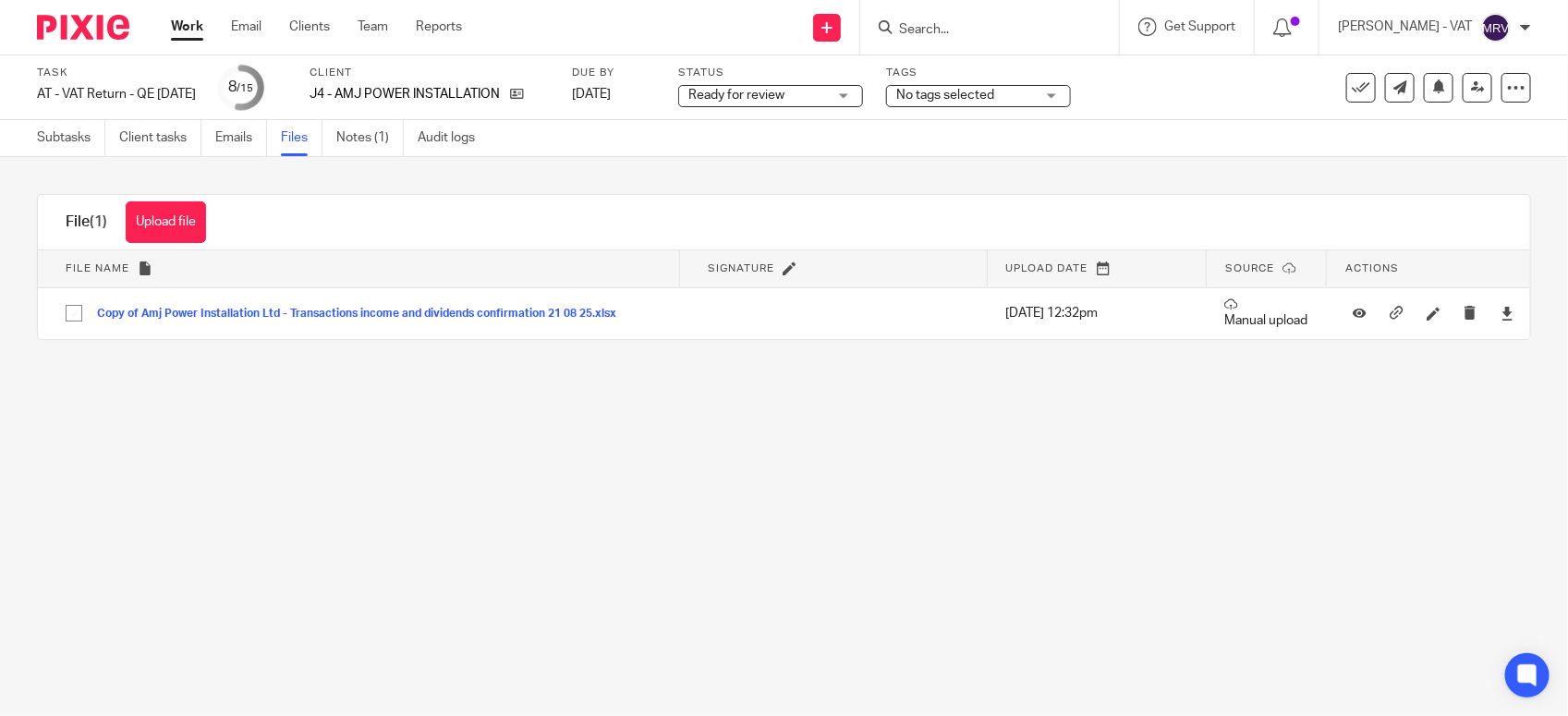
click at [723, 457] on main "Task AT - VAT Return - QE 31-07-2025 Save AT - VAT Return - QE 31-07-2025 8 /15…" at bounding box center [784, 358] width 1568 height 716
click at [59, 136] on link "Subtasks" at bounding box center [70, 138] width 68 height 37
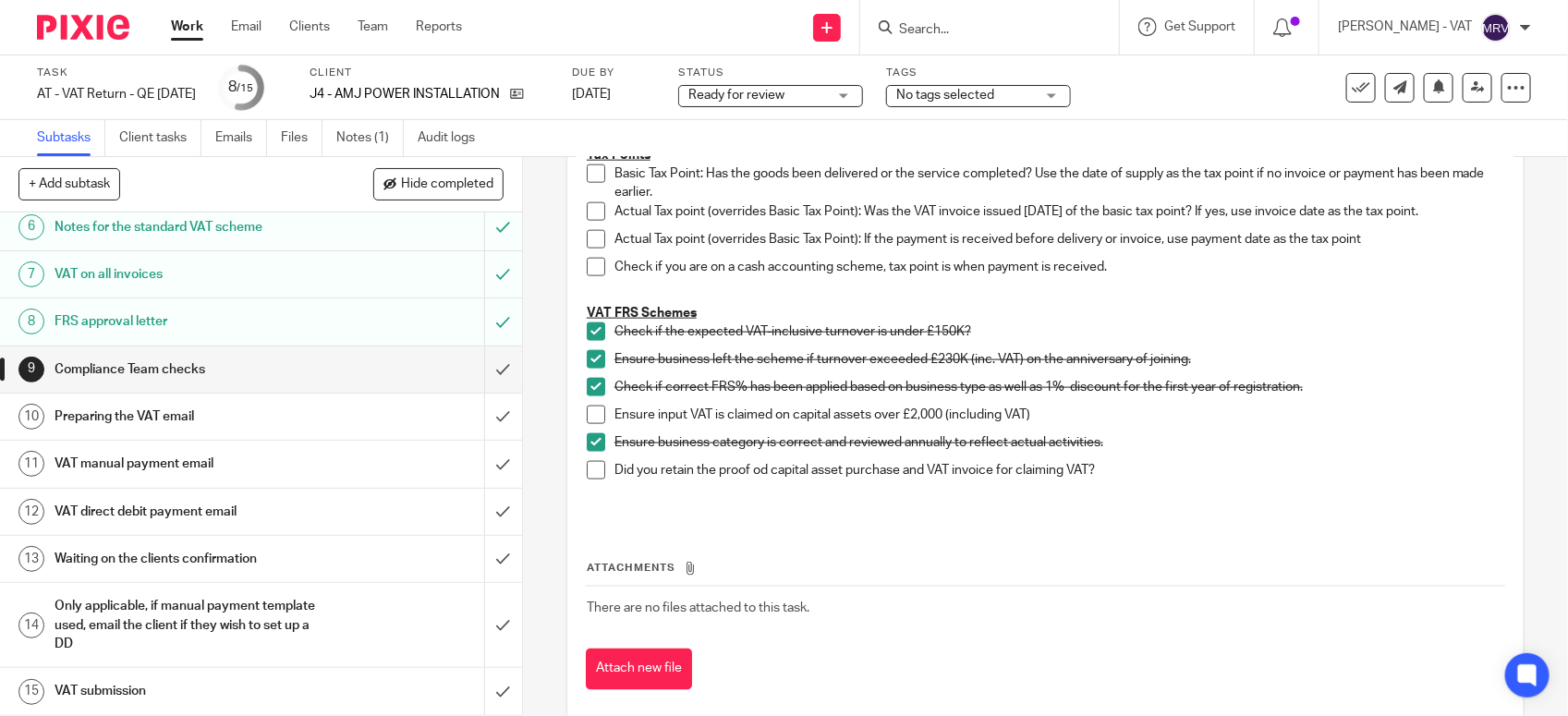
scroll to position [1040, 0]
click at [482, 375] on input "submit" at bounding box center [260, 370] width 522 height 46
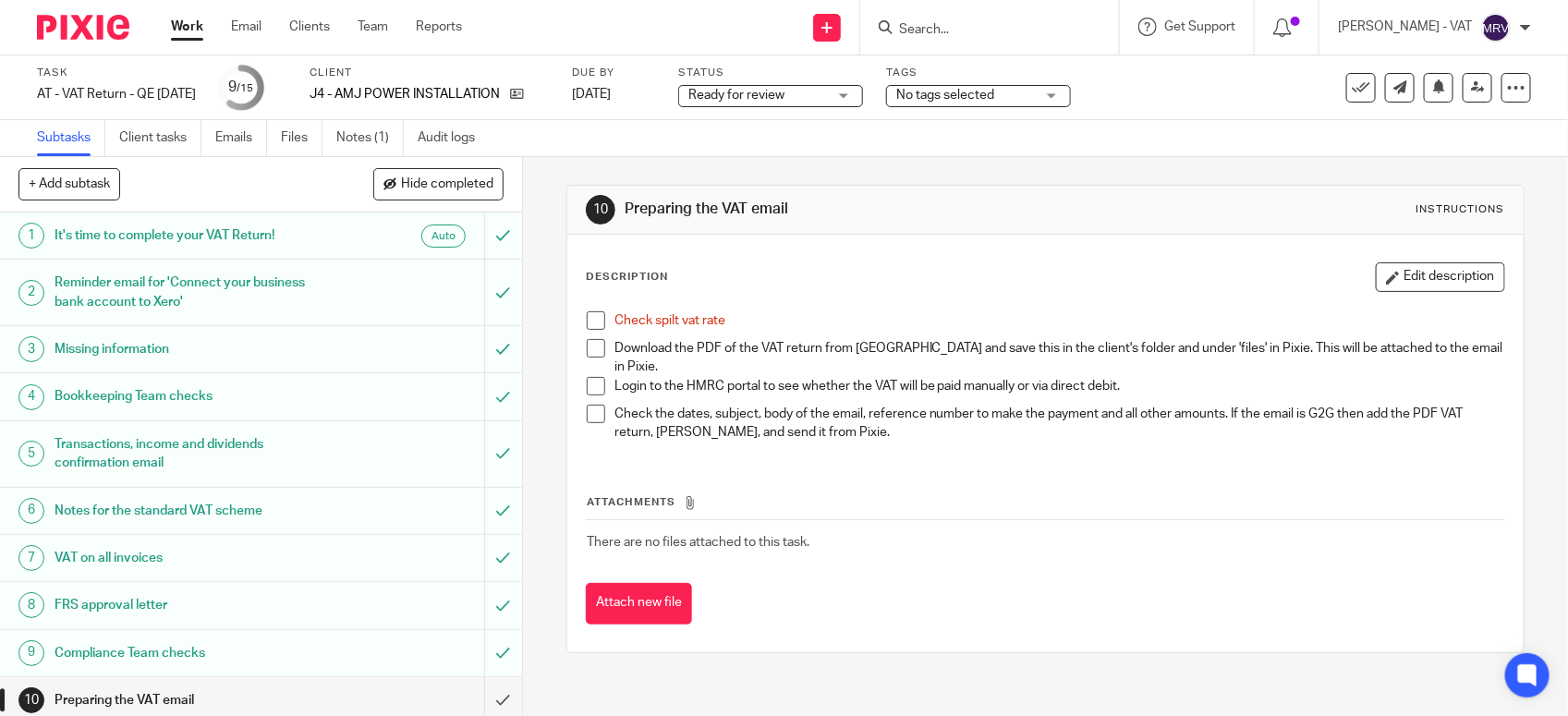
click at [587, 321] on span at bounding box center [596, 320] width 18 height 18
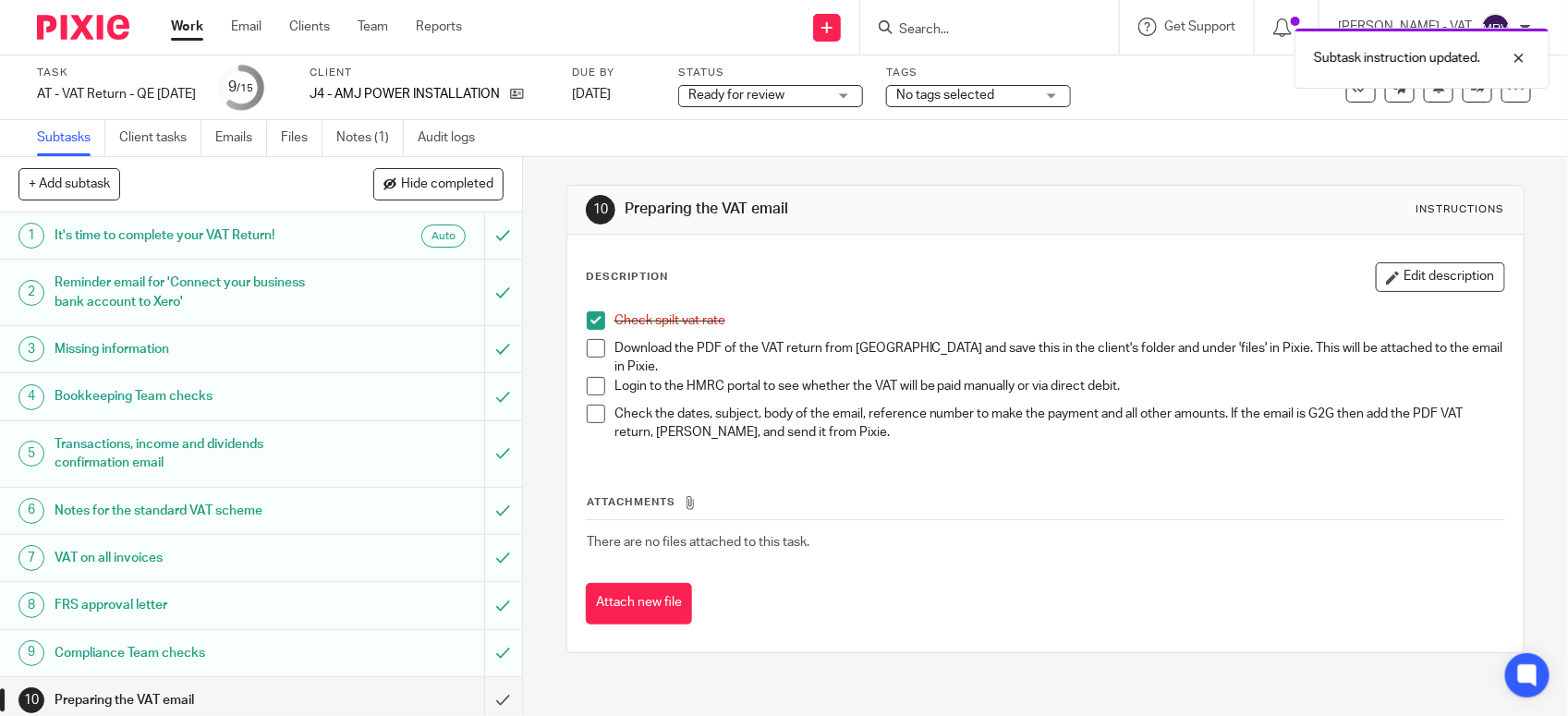
click at [880, 294] on div "Description Edit description Check spilt vat rate Download the PDF of the VAT r…" at bounding box center [1045, 359] width 919 height 194
click at [302, 145] on link "Files" at bounding box center [301, 138] width 41 height 37
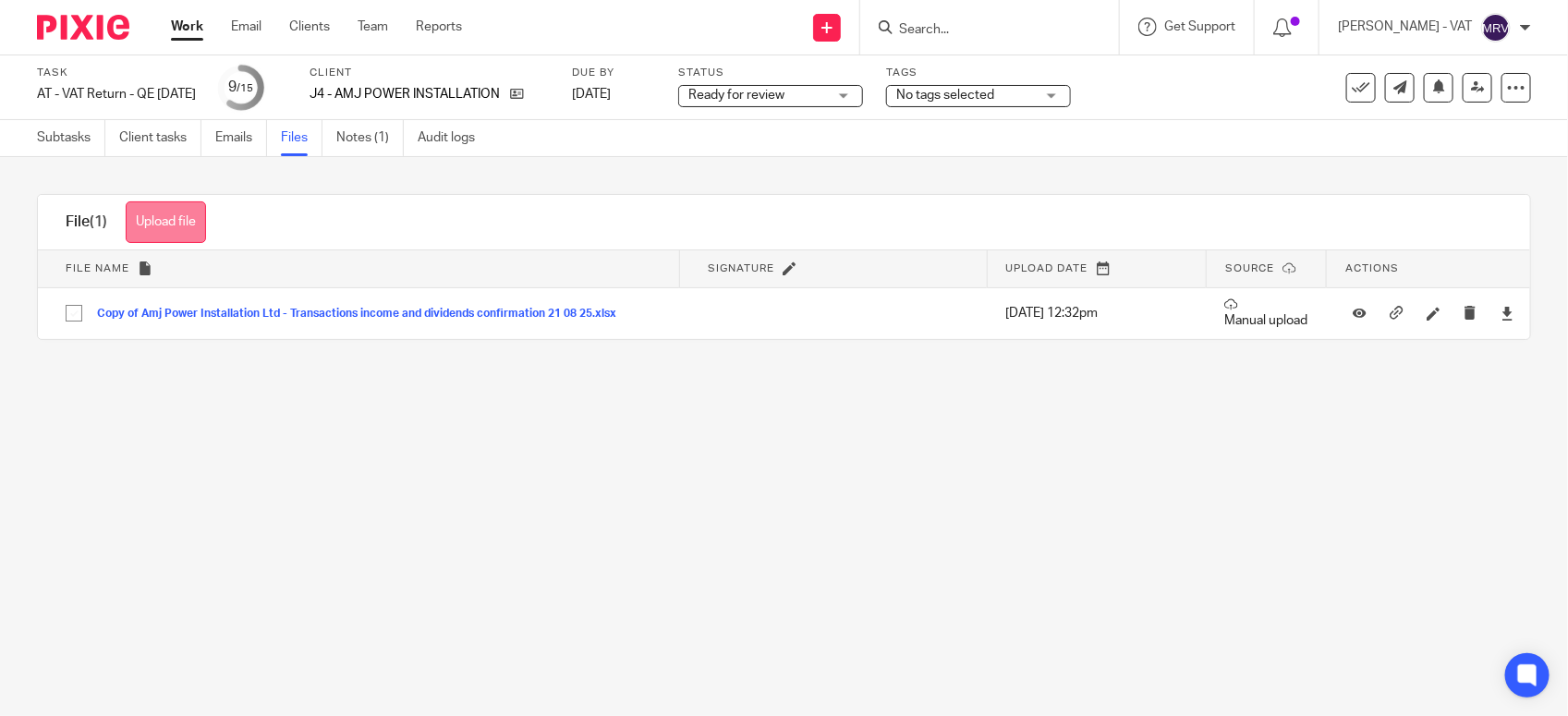
click at [183, 220] on button "Upload file" at bounding box center [166, 222] width 81 height 41
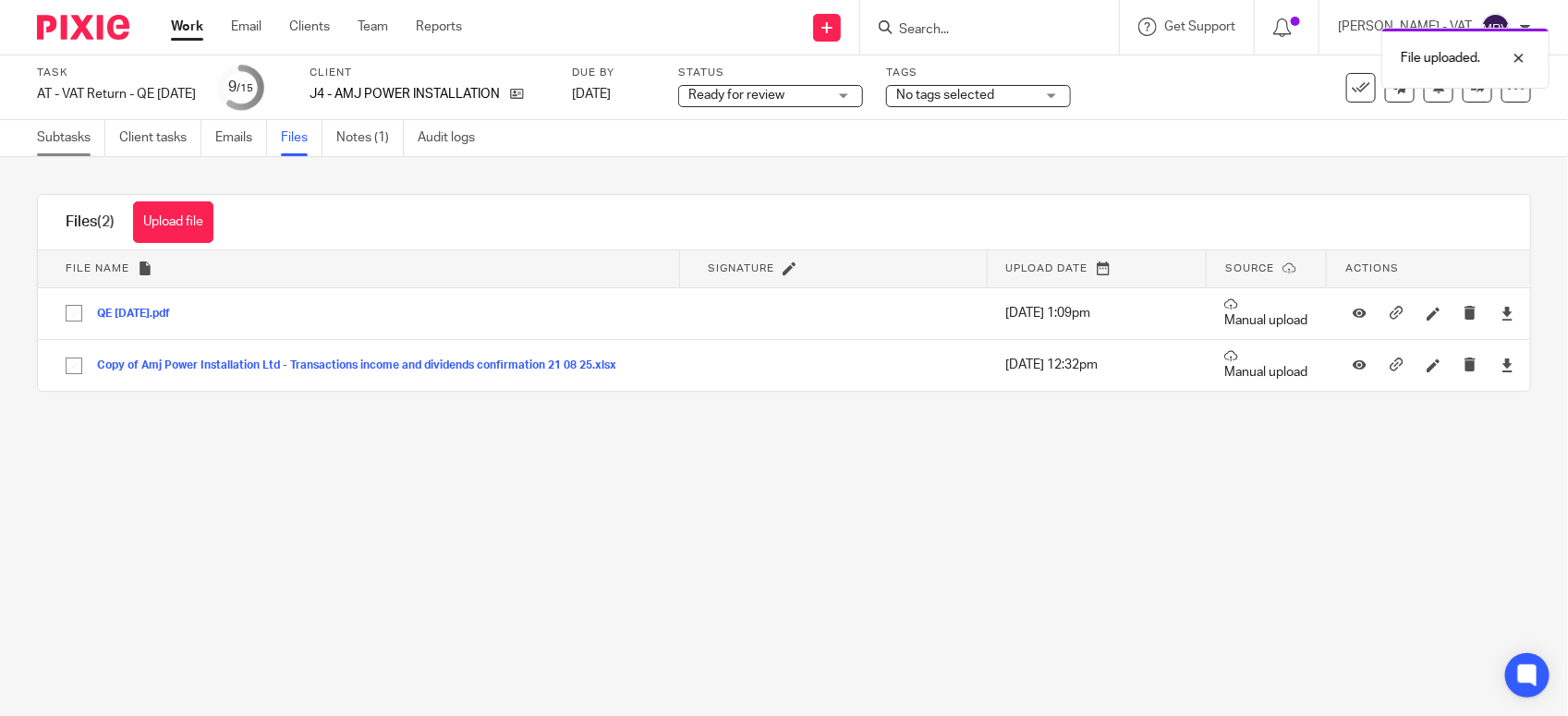
click at [71, 143] on link "Subtasks" at bounding box center [70, 138] width 68 height 37
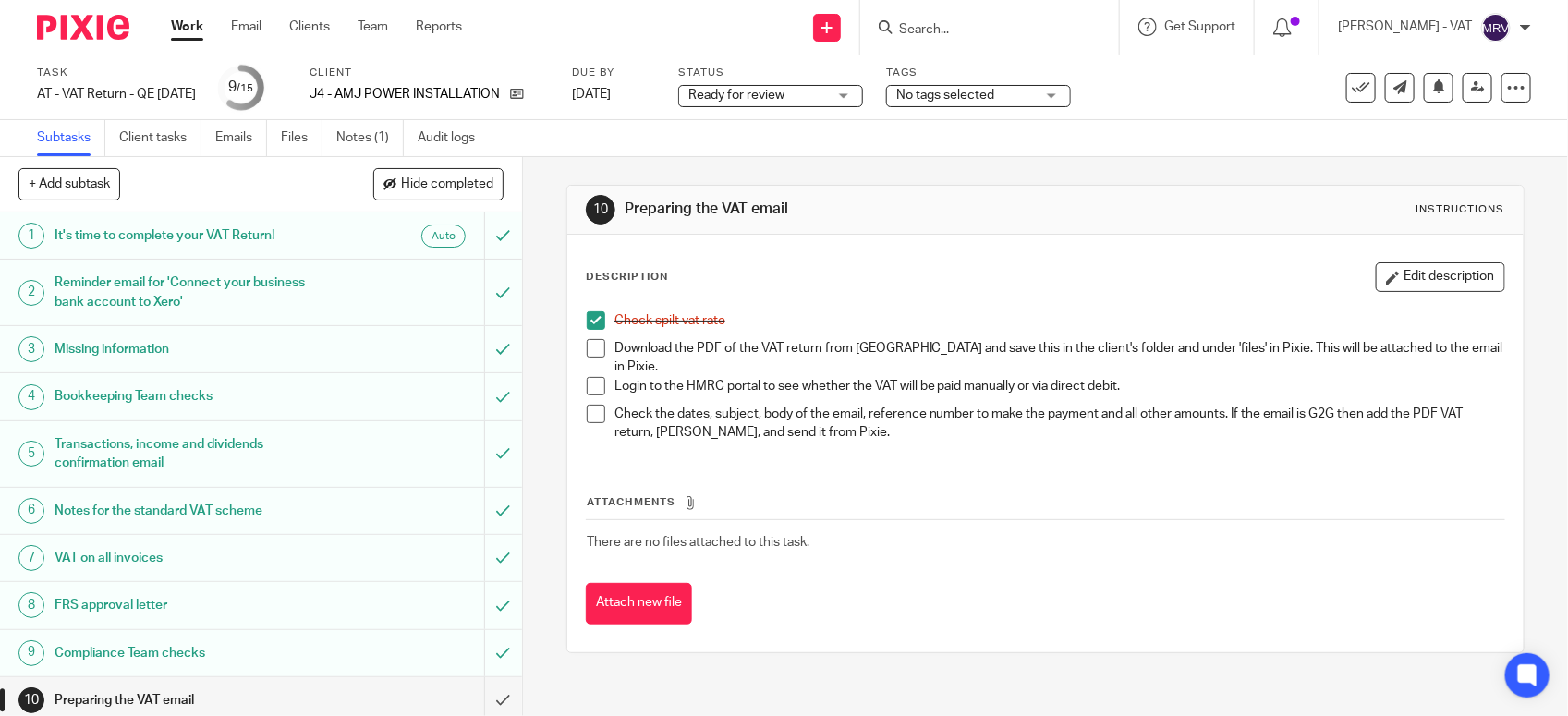
click at [587, 347] on span at bounding box center [596, 348] width 18 height 18
click at [1425, 284] on button "Edit description" at bounding box center [1440, 277] width 130 height 30
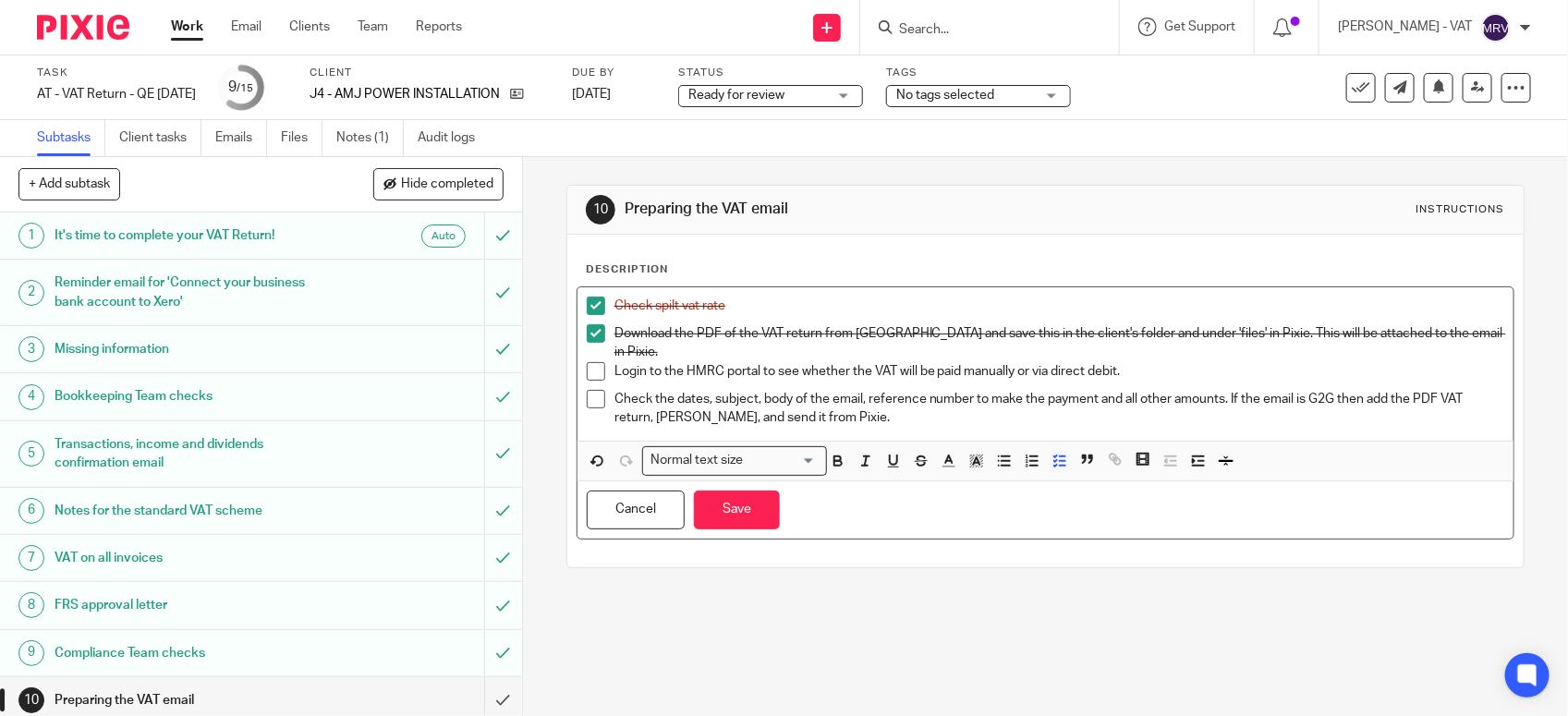
click at [1115, 362] on p "Login to the HMRC portal to see whether the VAT will be paid manually or via di…" at bounding box center [1060, 371] width 890 height 18
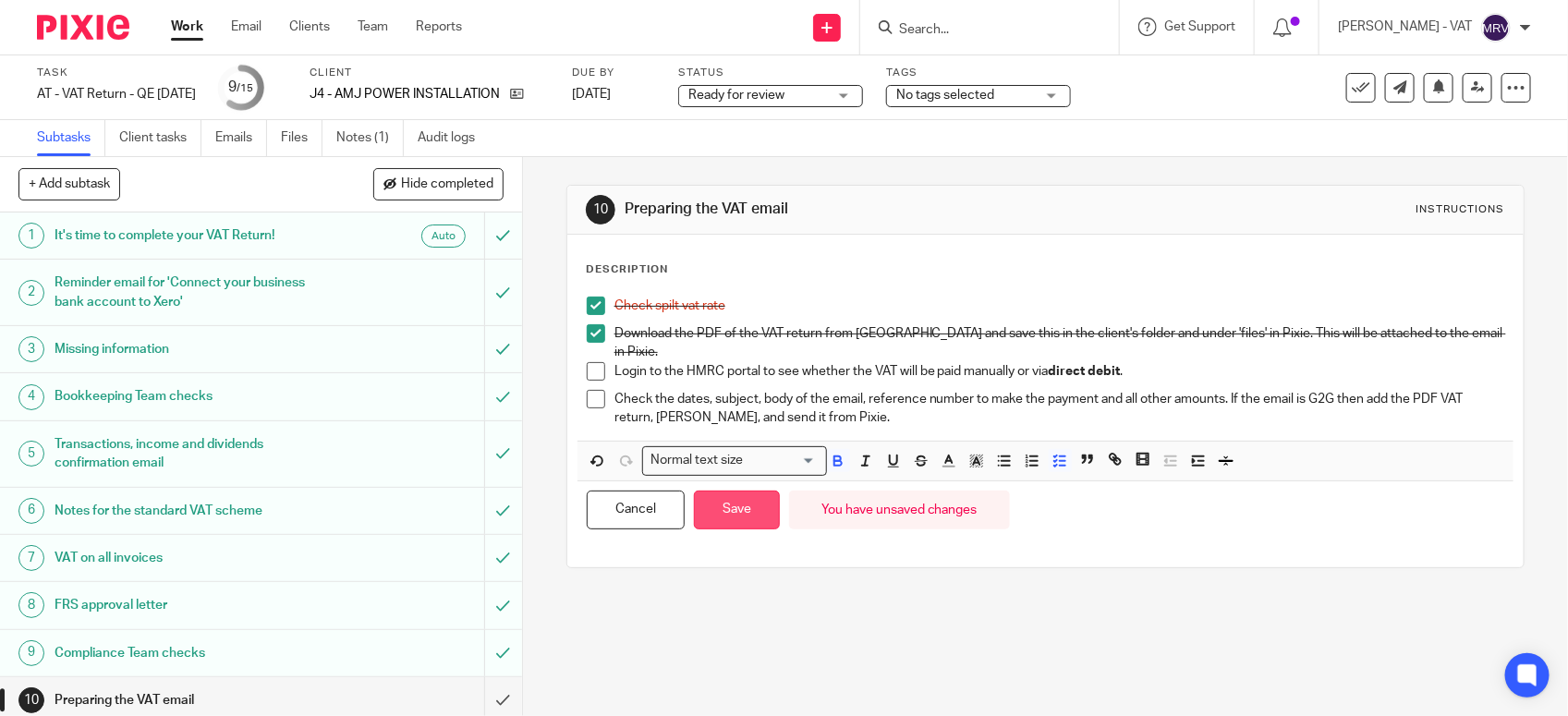
click at [747, 500] on button "Save" at bounding box center [736, 510] width 86 height 39
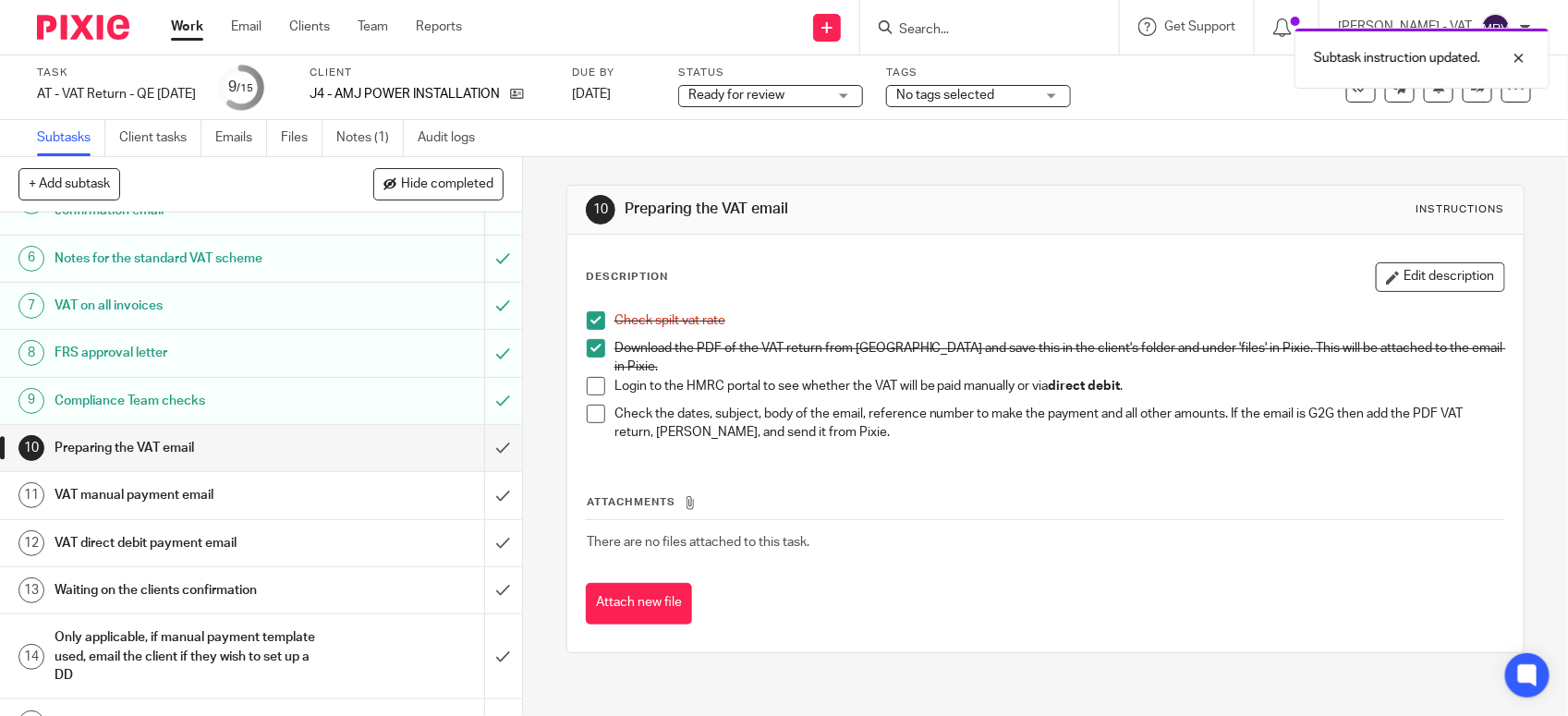
scroll to position [287, 0]
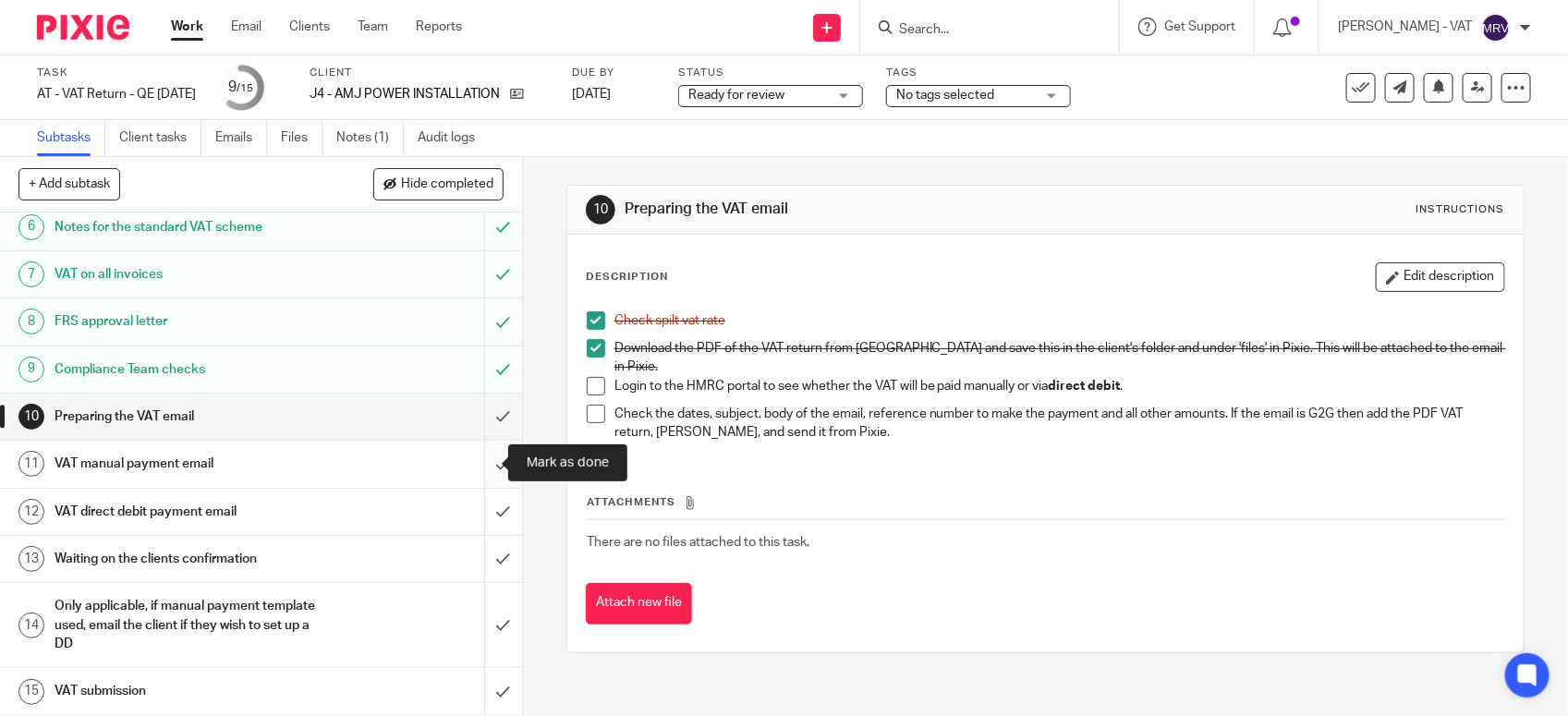
click at [473, 462] on input "submit" at bounding box center [260, 464] width 522 height 46
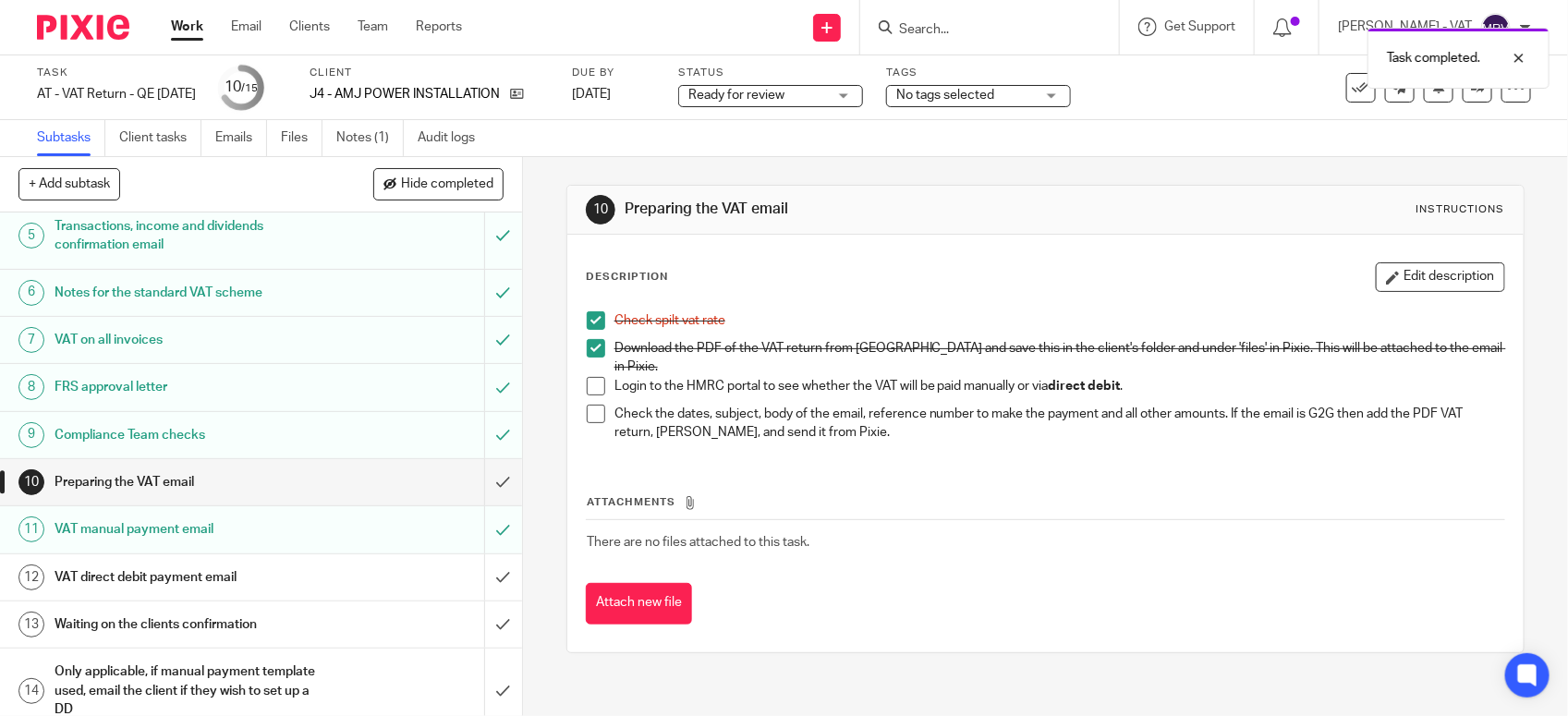
scroll to position [287, 0]
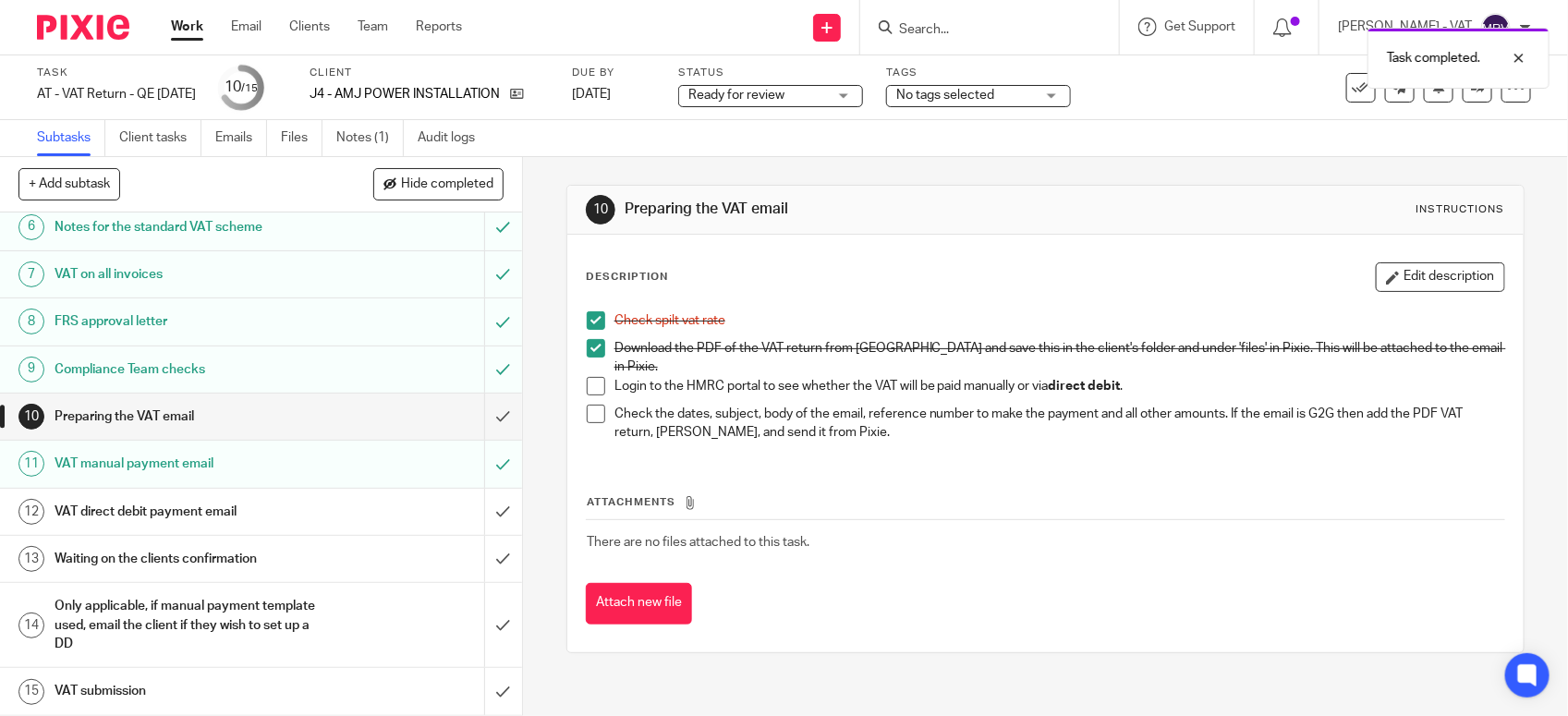
click at [257, 515] on h1 "VAT direct debit payment email" at bounding box center [192, 511] width 275 height 28
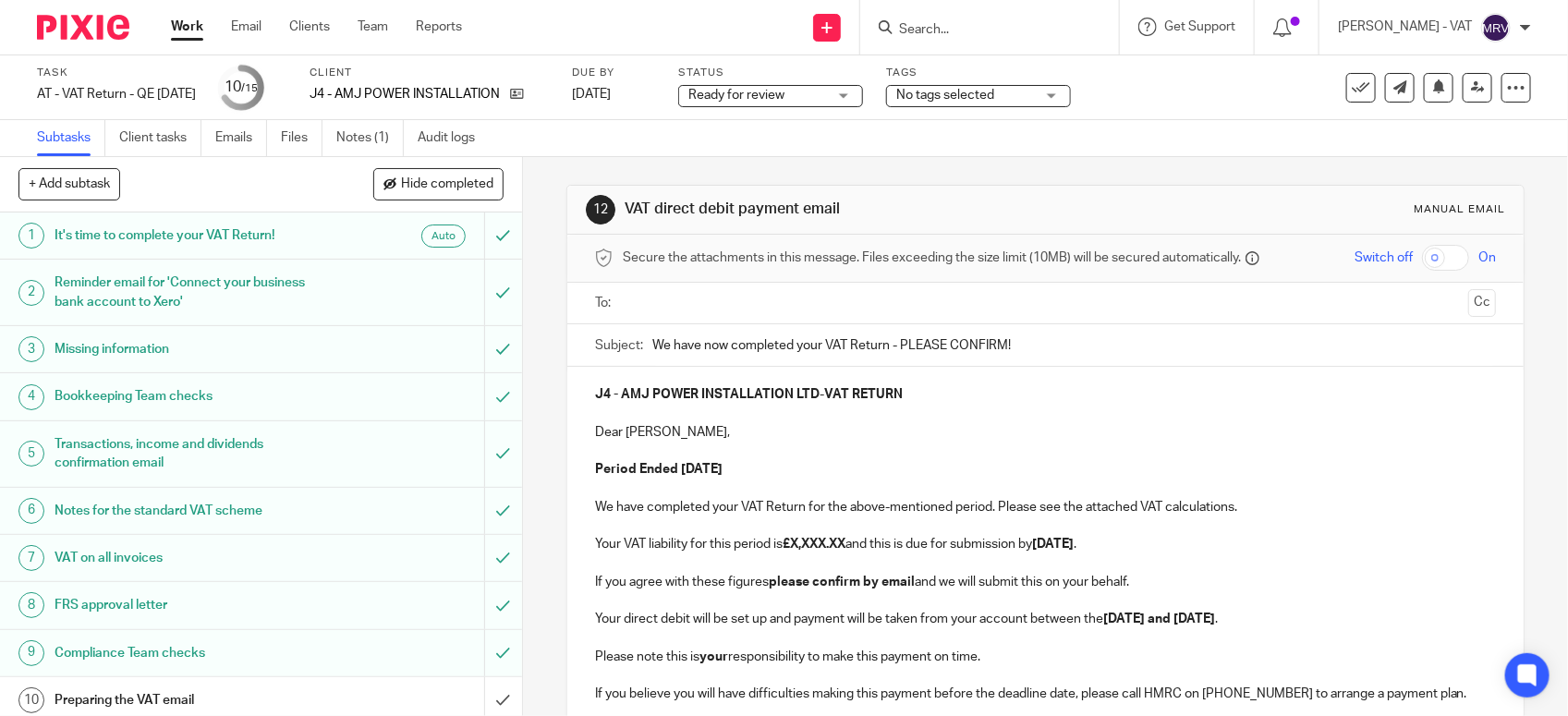
scroll to position [231, 0]
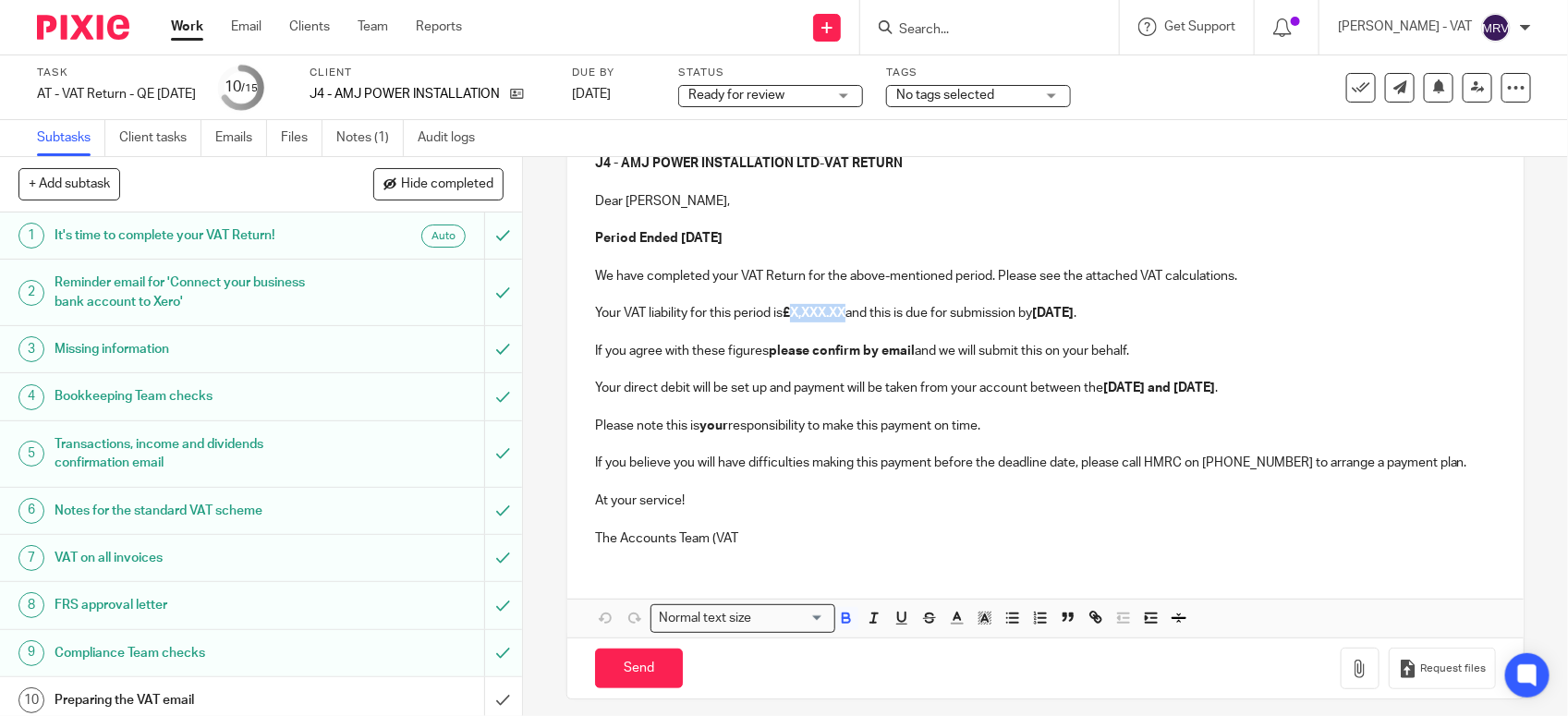
paste div
click at [742, 533] on p "The Accounts Team (VAT" at bounding box center [1045, 538] width 901 height 18
click at [992, 677] on button "Save draft" at bounding box center [980, 668] width 116 height 39
click at [995, 672] on button "Save draft" at bounding box center [980, 668] width 116 height 39
click at [995, 670] on button "Save draft" at bounding box center [980, 668] width 116 height 39
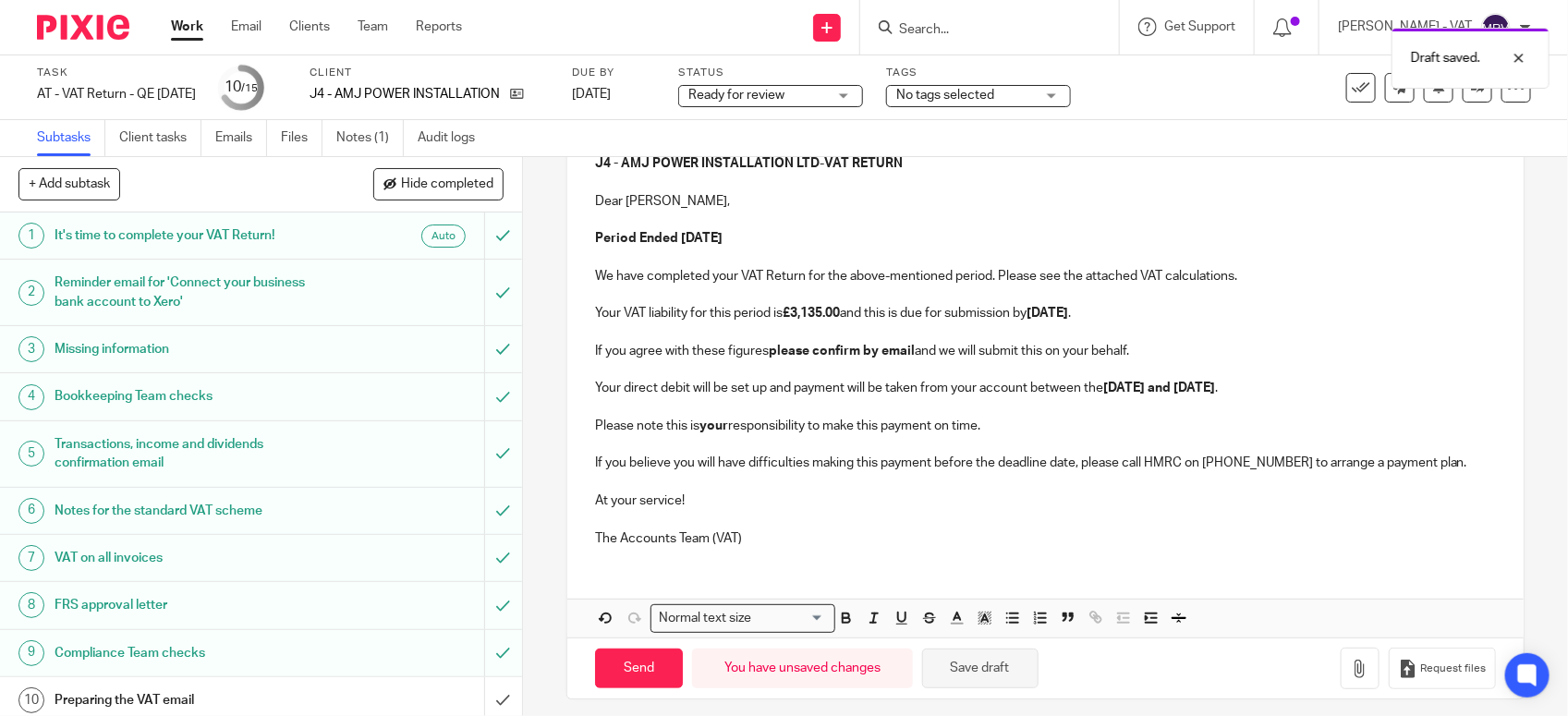
click at [995, 670] on button "Save draft" at bounding box center [980, 668] width 116 height 39
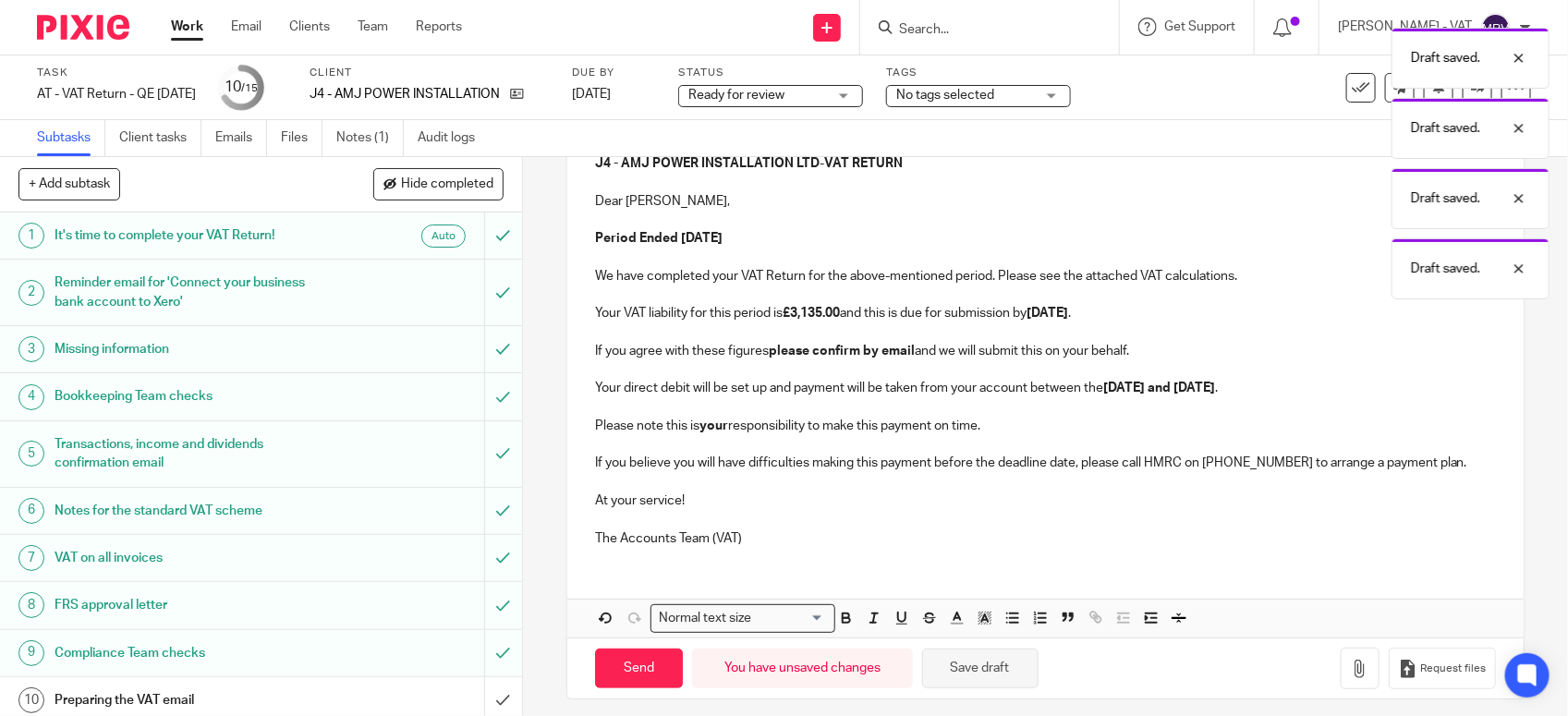
click at [995, 670] on button "Save draft" at bounding box center [980, 668] width 116 height 39
click at [884, 511] on p at bounding box center [1045, 519] width 901 height 18
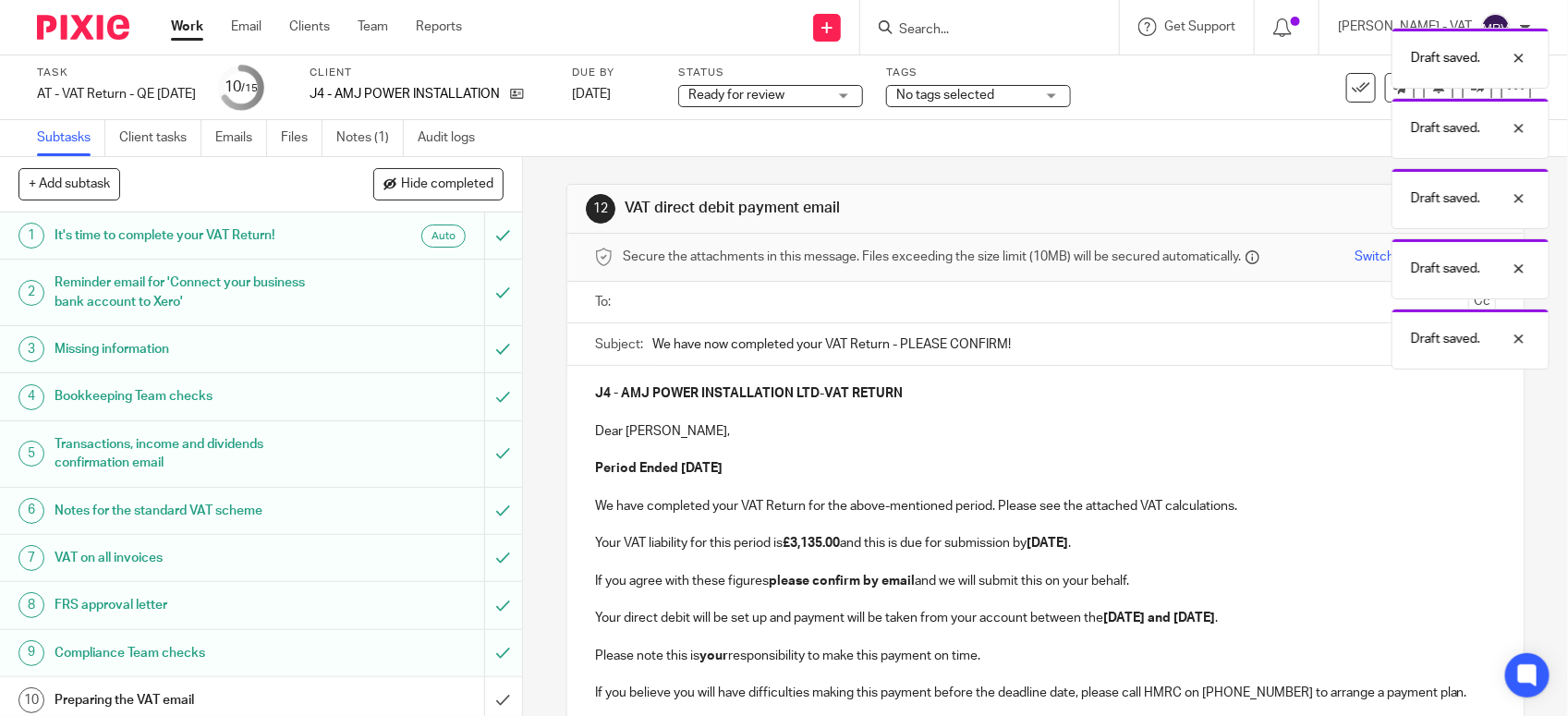
scroll to position [0, 0]
click at [883, 467] on p "Period Ended 31st July 2025" at bounding box center [1045, 469] width 901 height 18
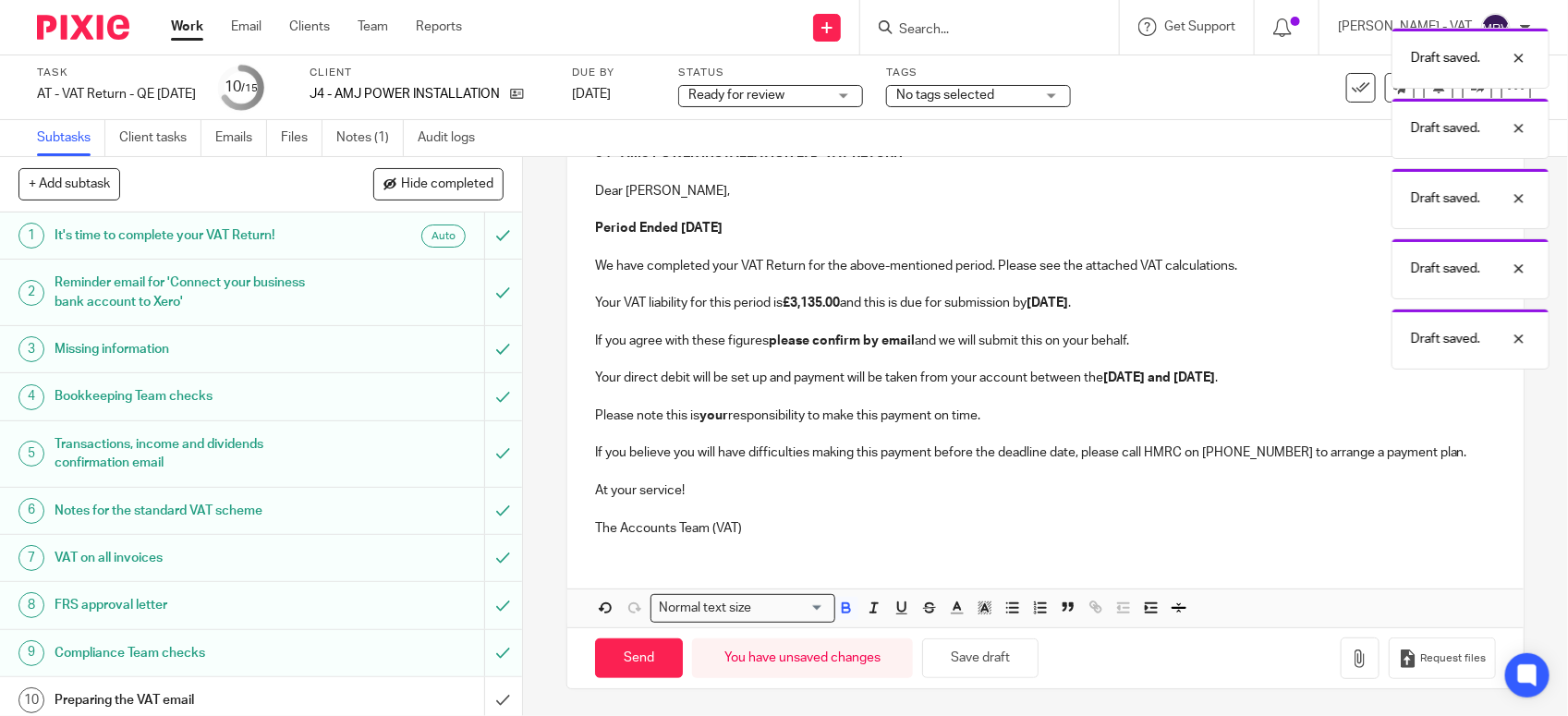
scroll to position [245, 0]
click at [858, 499] on p at bounding box center [1045, 507] width 901 height 18
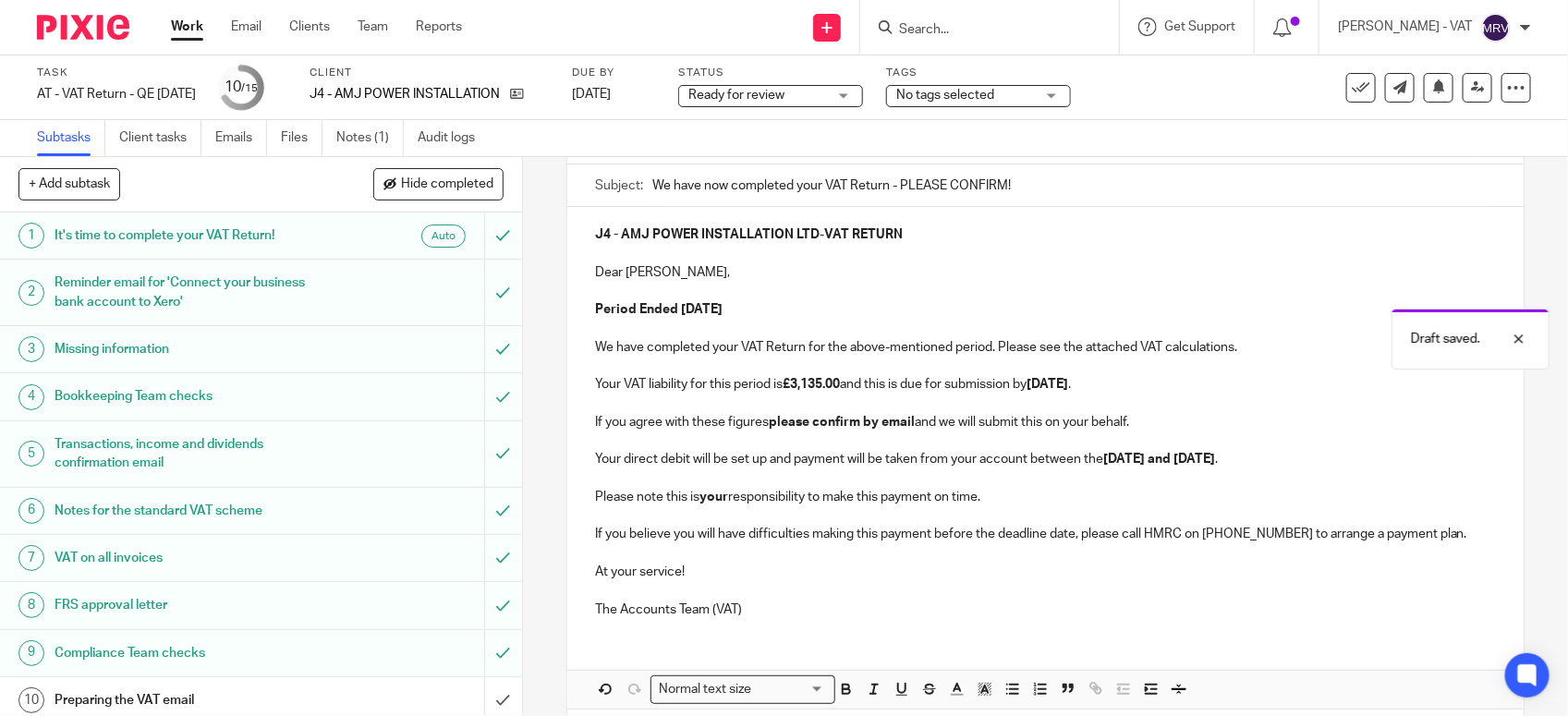
scroll to position [13, 0]
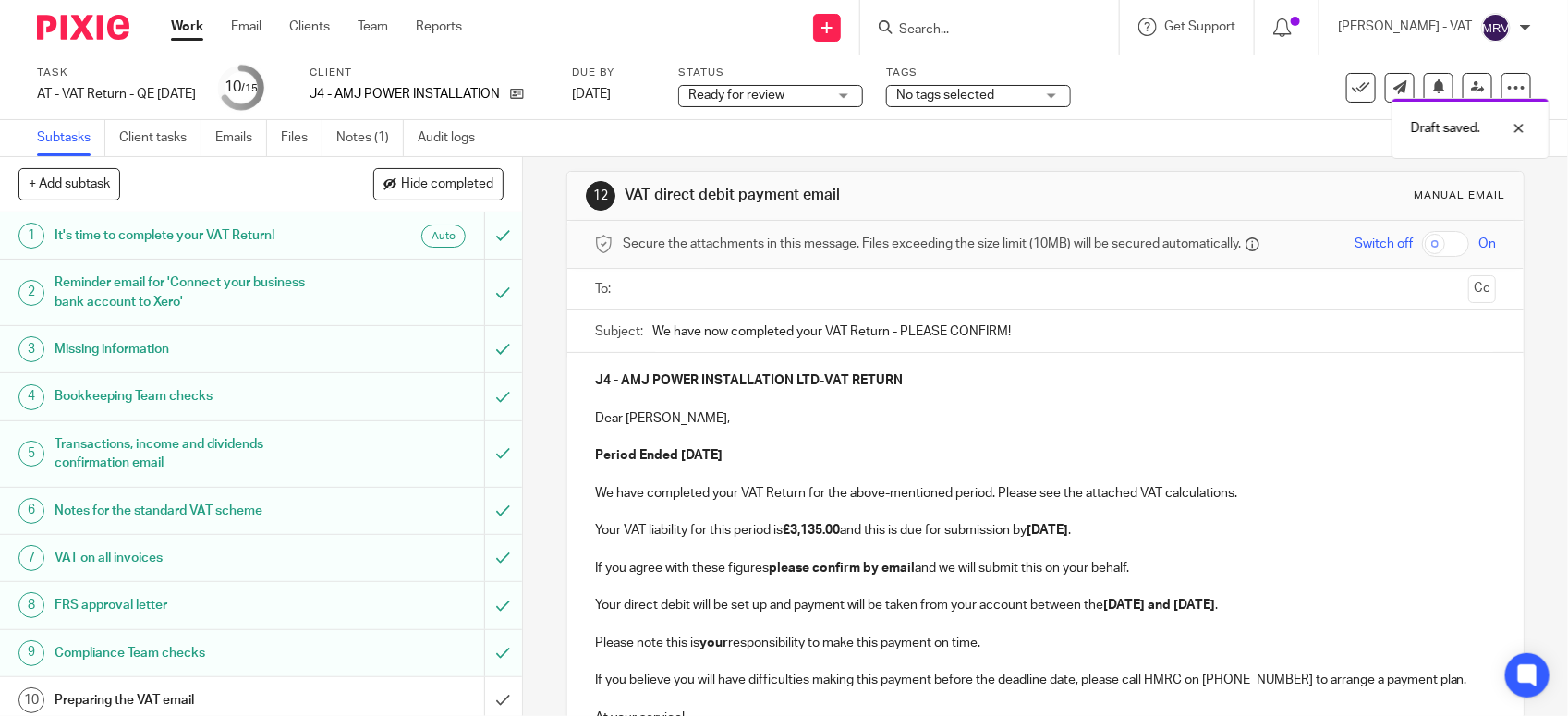
click at [869, 421] on p "Dear Andrew," at bounding box center [1045, 418] width 901 height 18
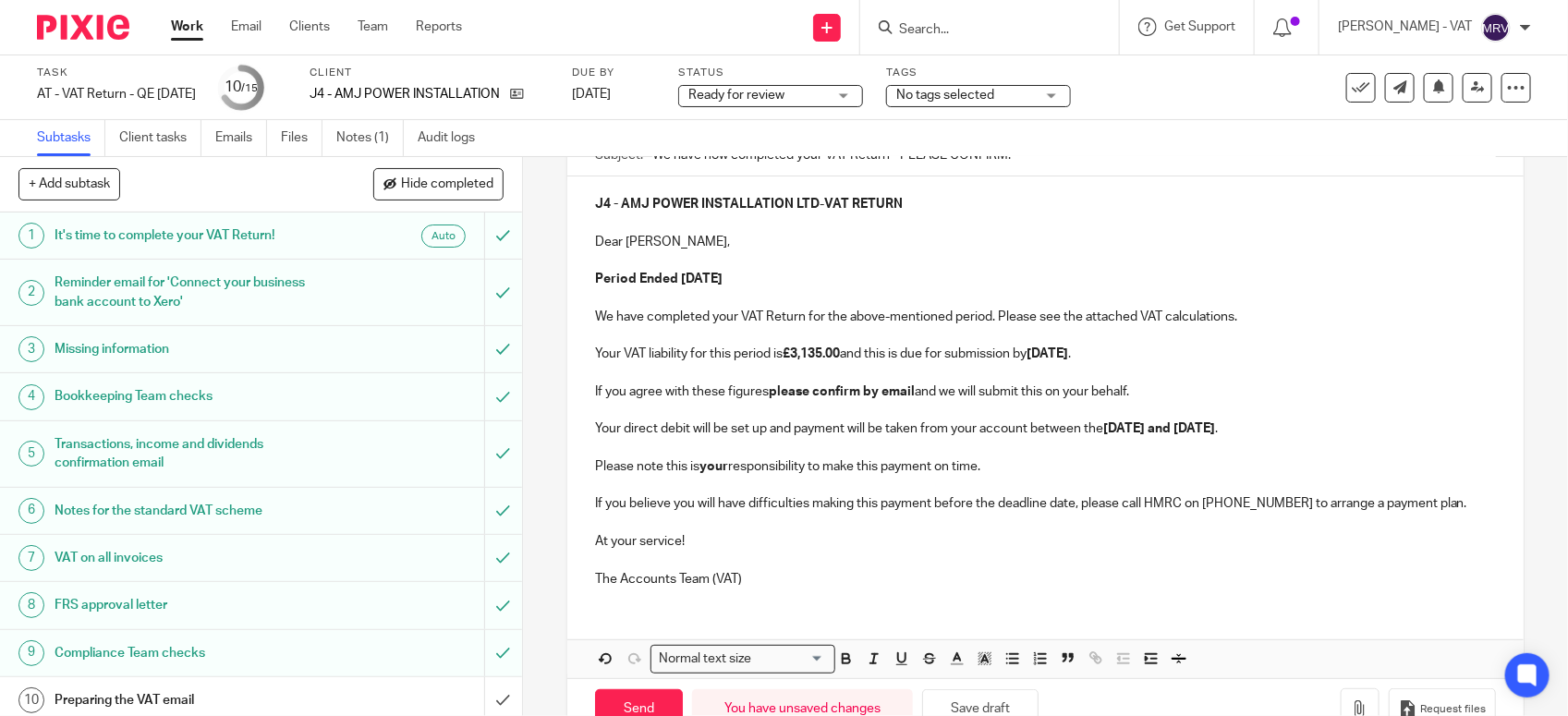
scroll to position [245, 0]
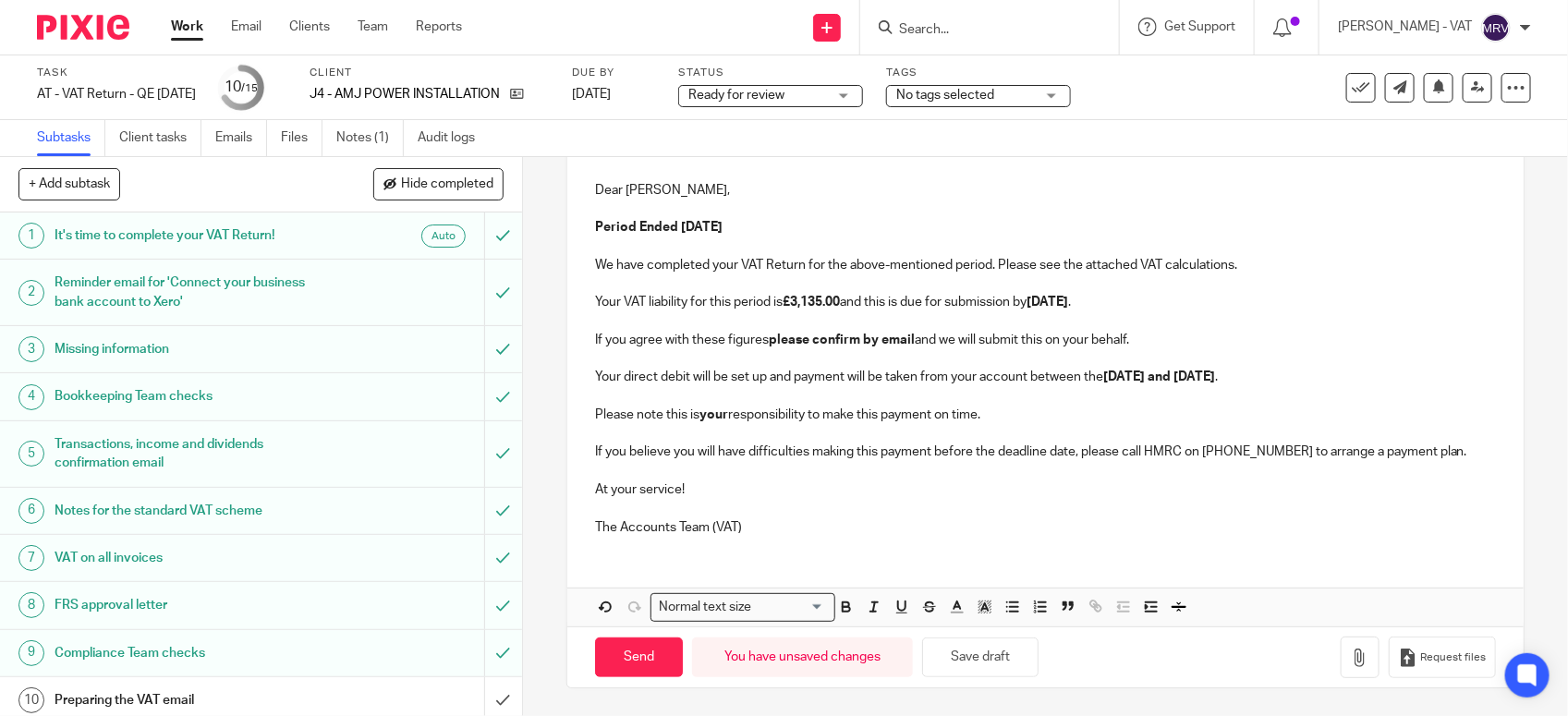
click at [898, 519] on p "The Accounts Team (VAT)" at bounding box center [1045, 528] width 901 height 18
click at [293, 134] on link "Files" at bounding box center [301, 138] width 41 height 37
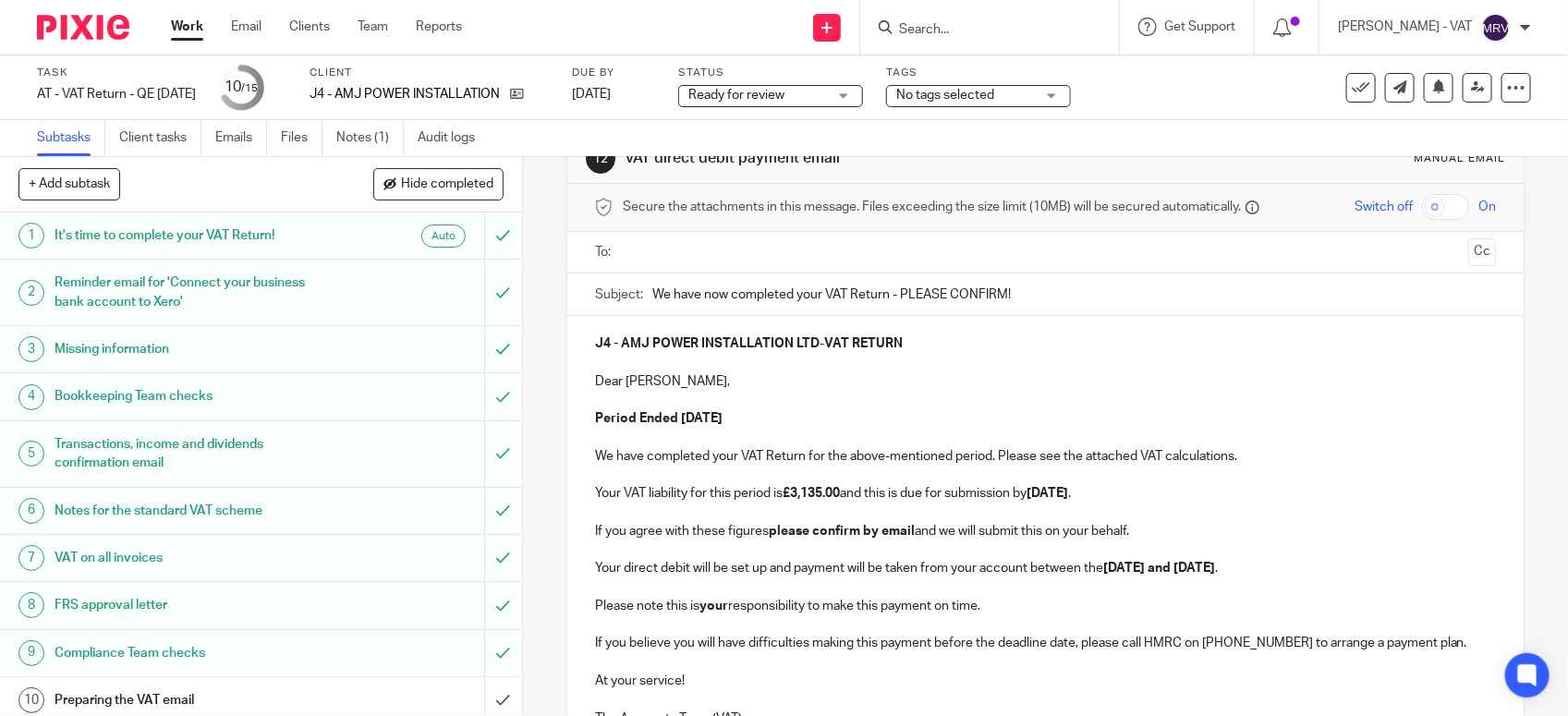
scroll to position [13, 0]
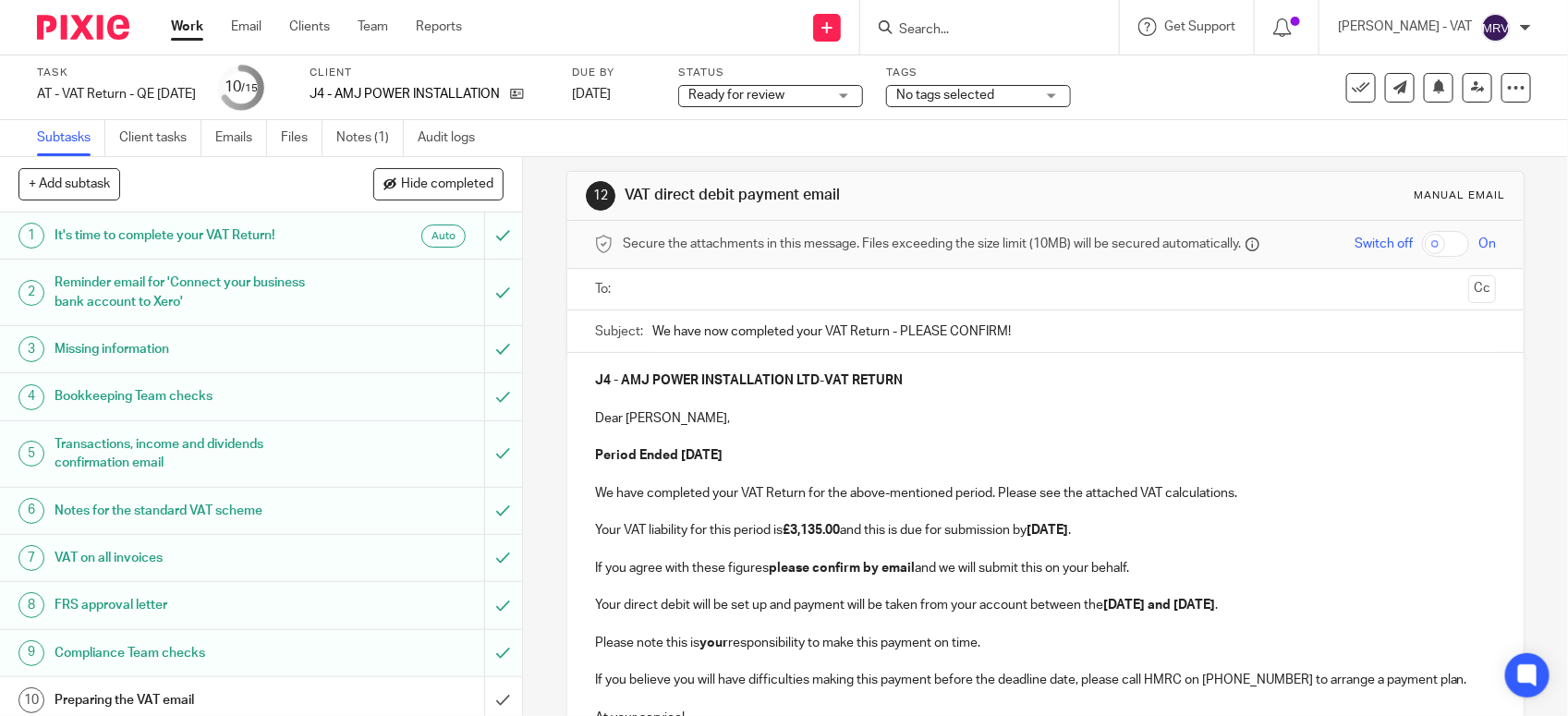
click at [913, 437] on p at bounding box center [1045, 436] width 901 height 18
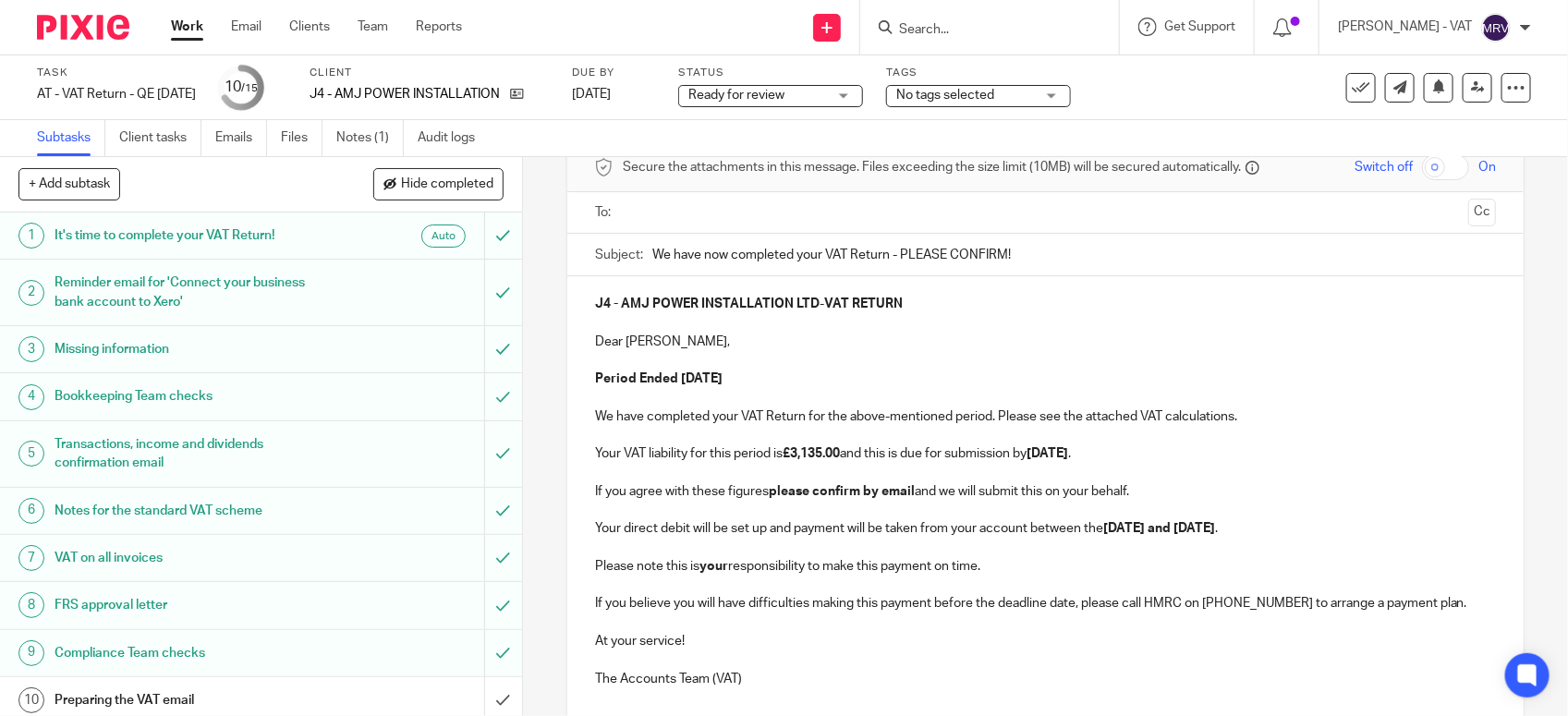
scroll to position [245, 0]
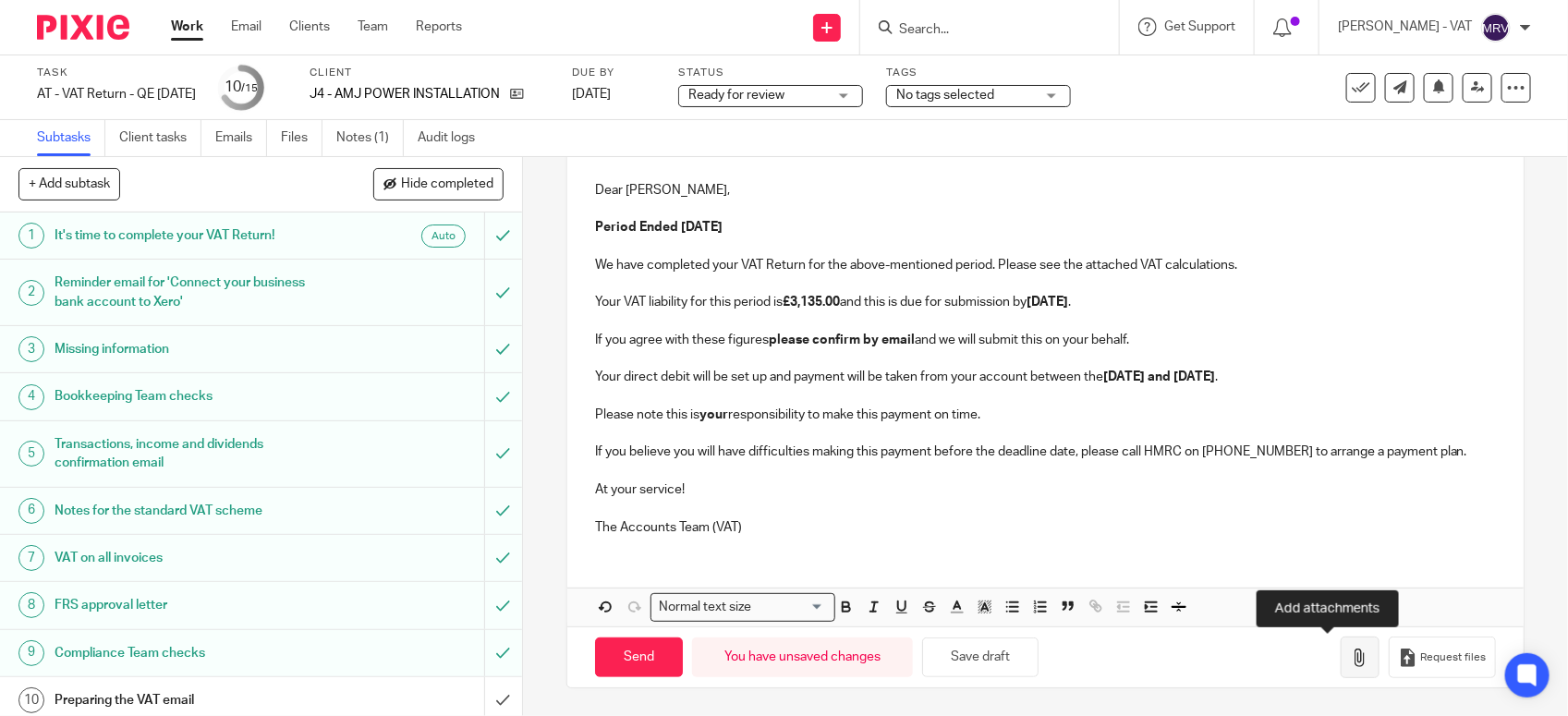
click at [1351, 662] on icon "button" at bounding box center [1360, 657] width 18 height 18
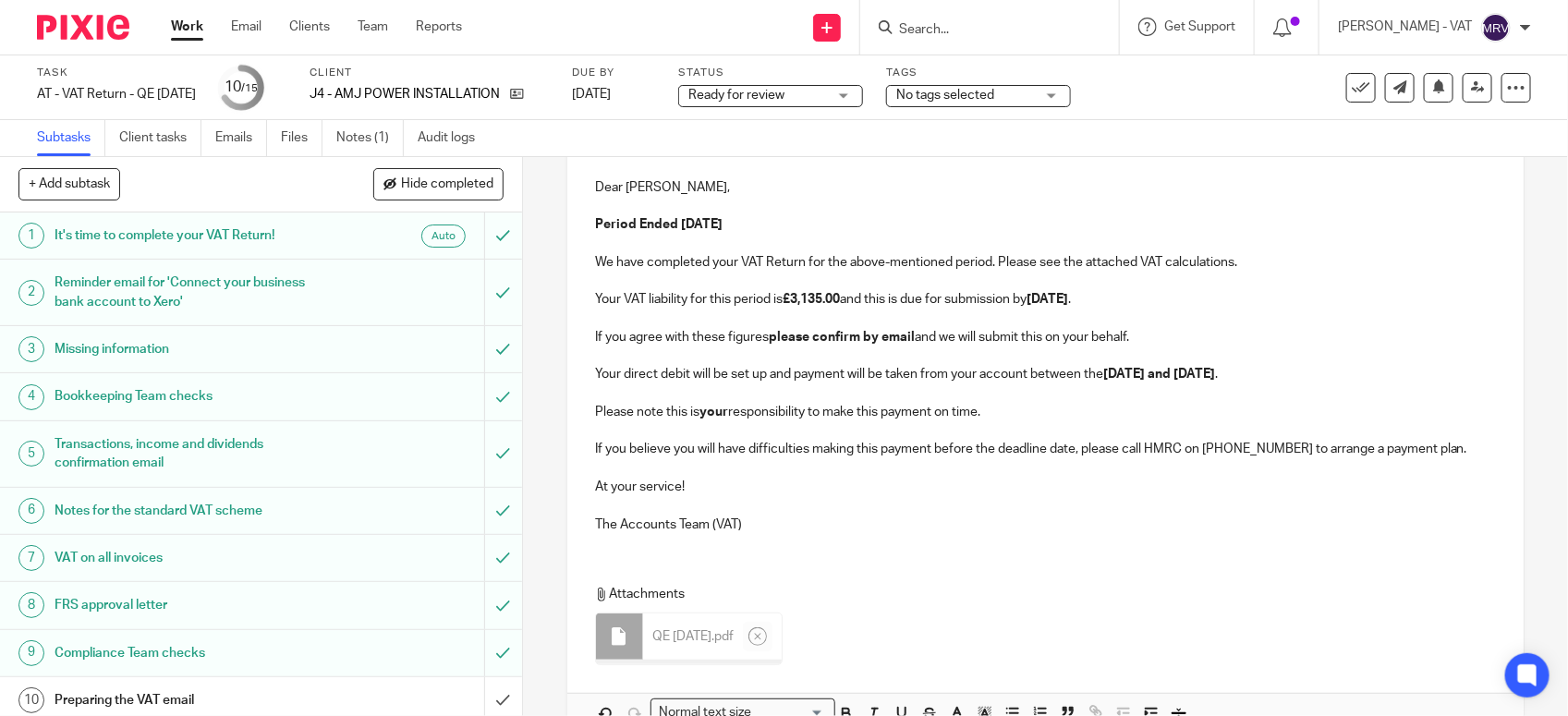
click at [956, 477] on p at bounding box center [1045, 468] width 901 height 18
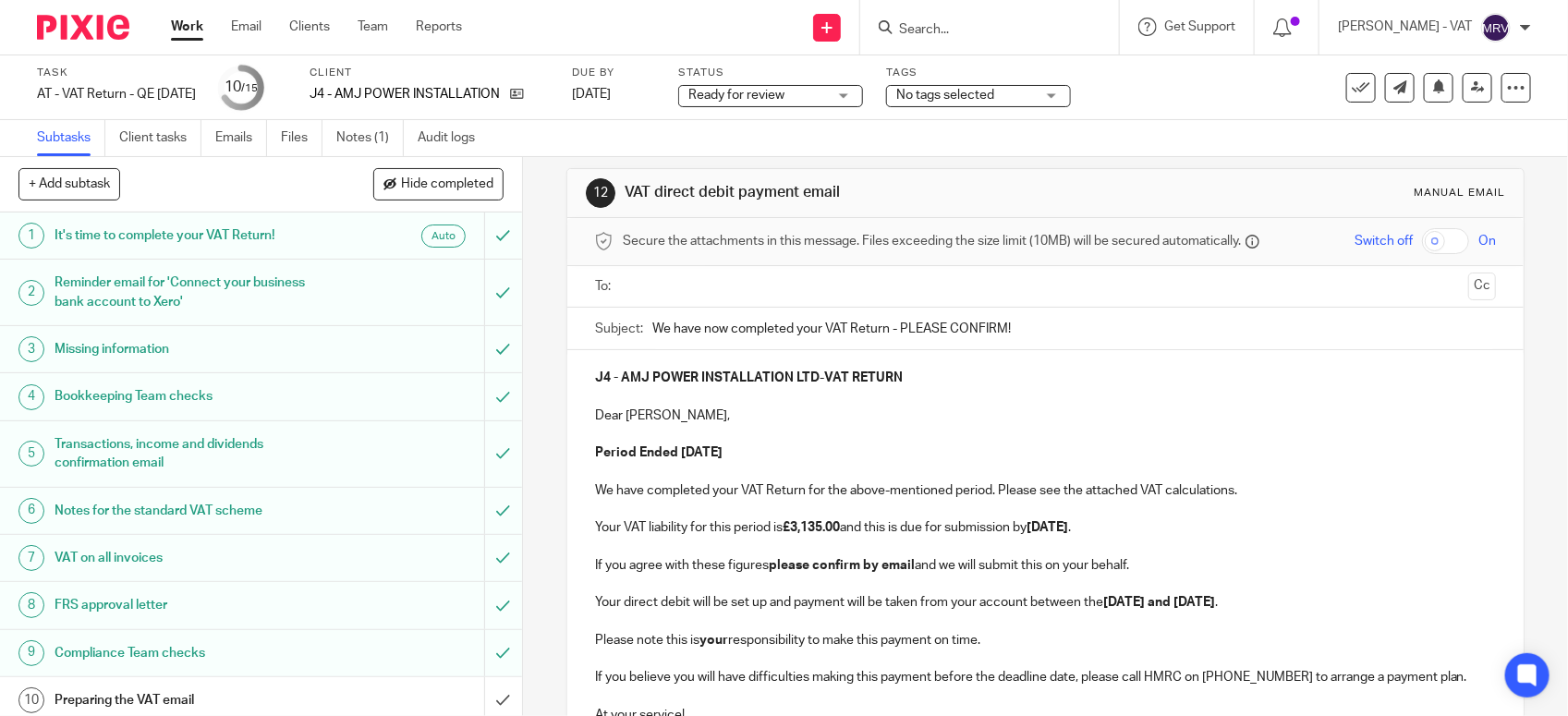
scroll to position [0, 0]
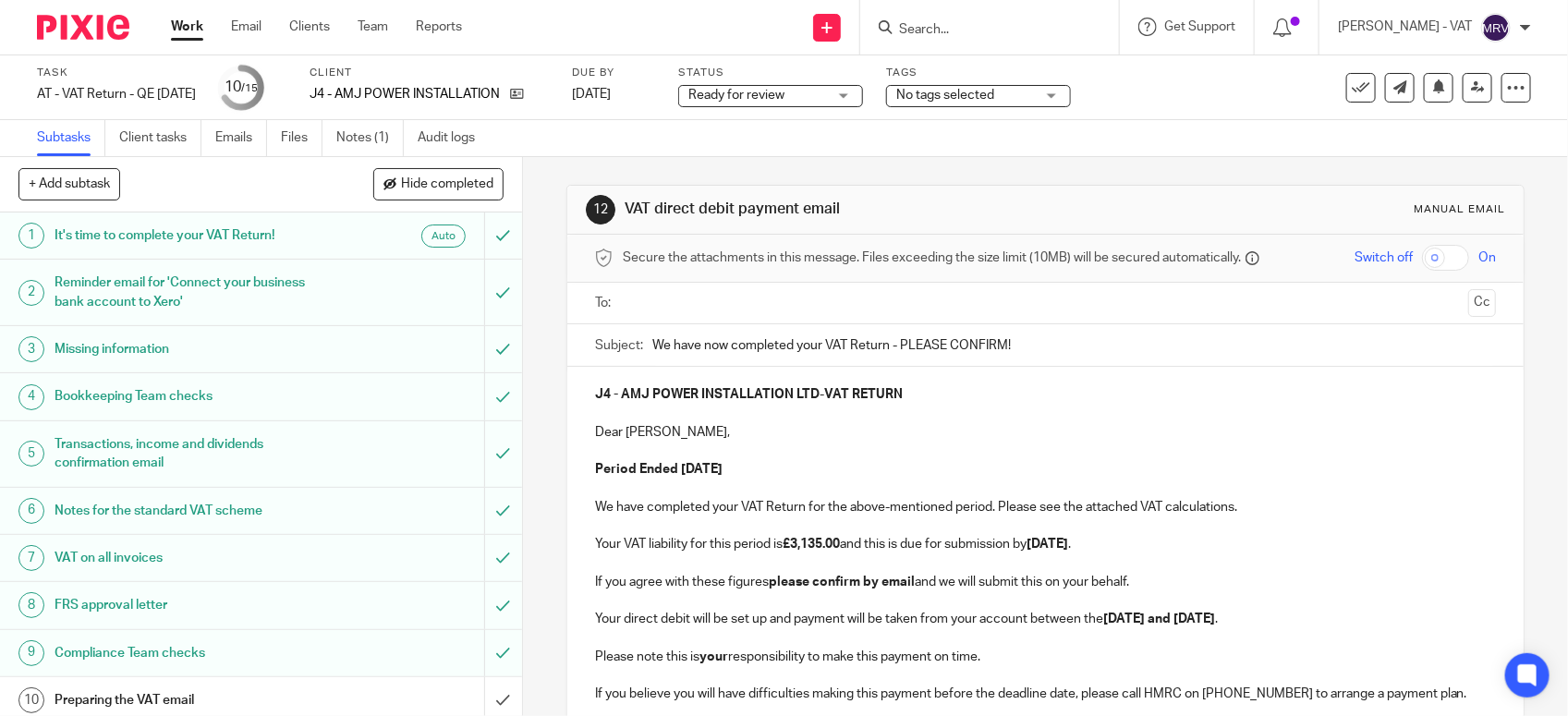
click at [790, 293] on input "text" at bounding box center [1045, 304] width 832 height 21
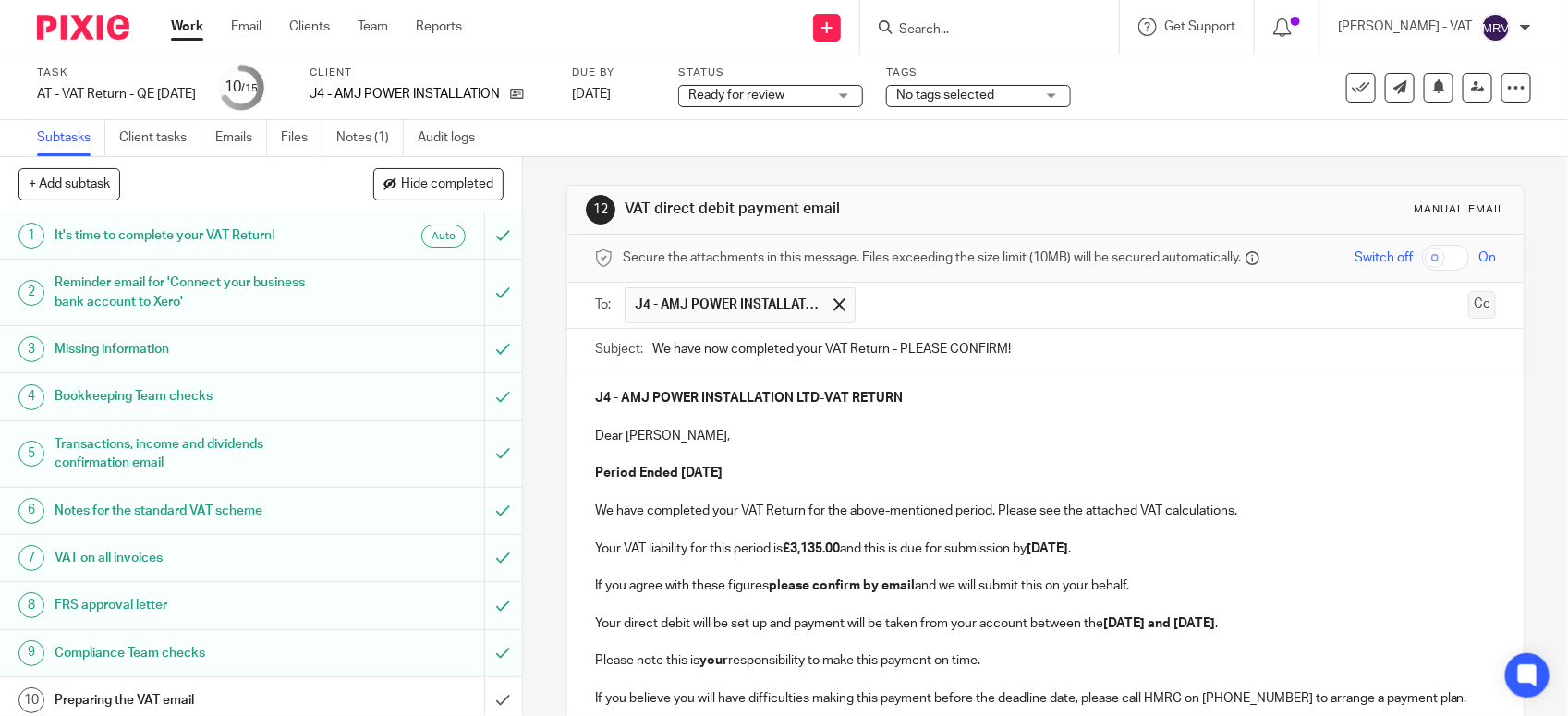
click at [1468, 308] on button "Cc" at bounding box center [1482, 305] width 28 height 28
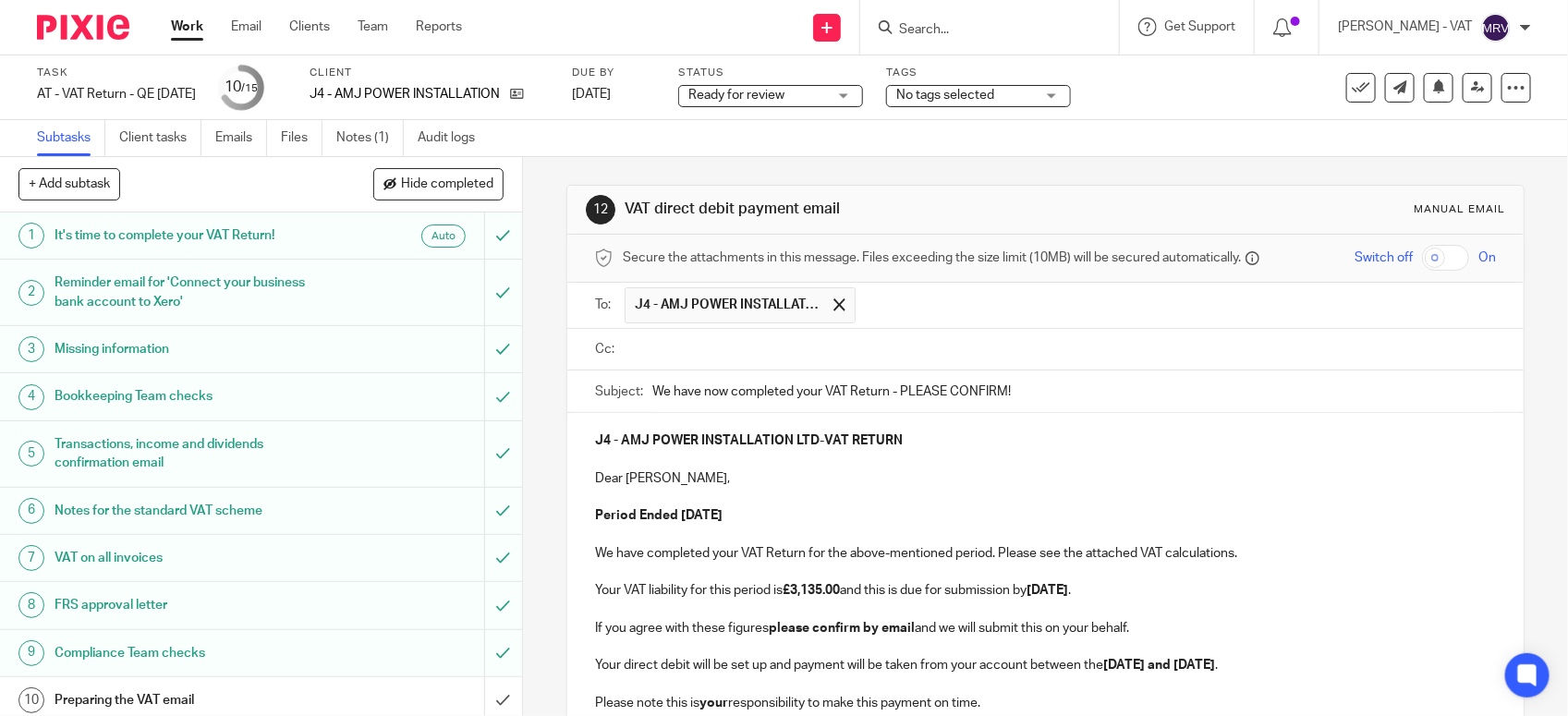
click at [770, 357] on input "text" at bounding box center [1059, 350] width 859 height 21
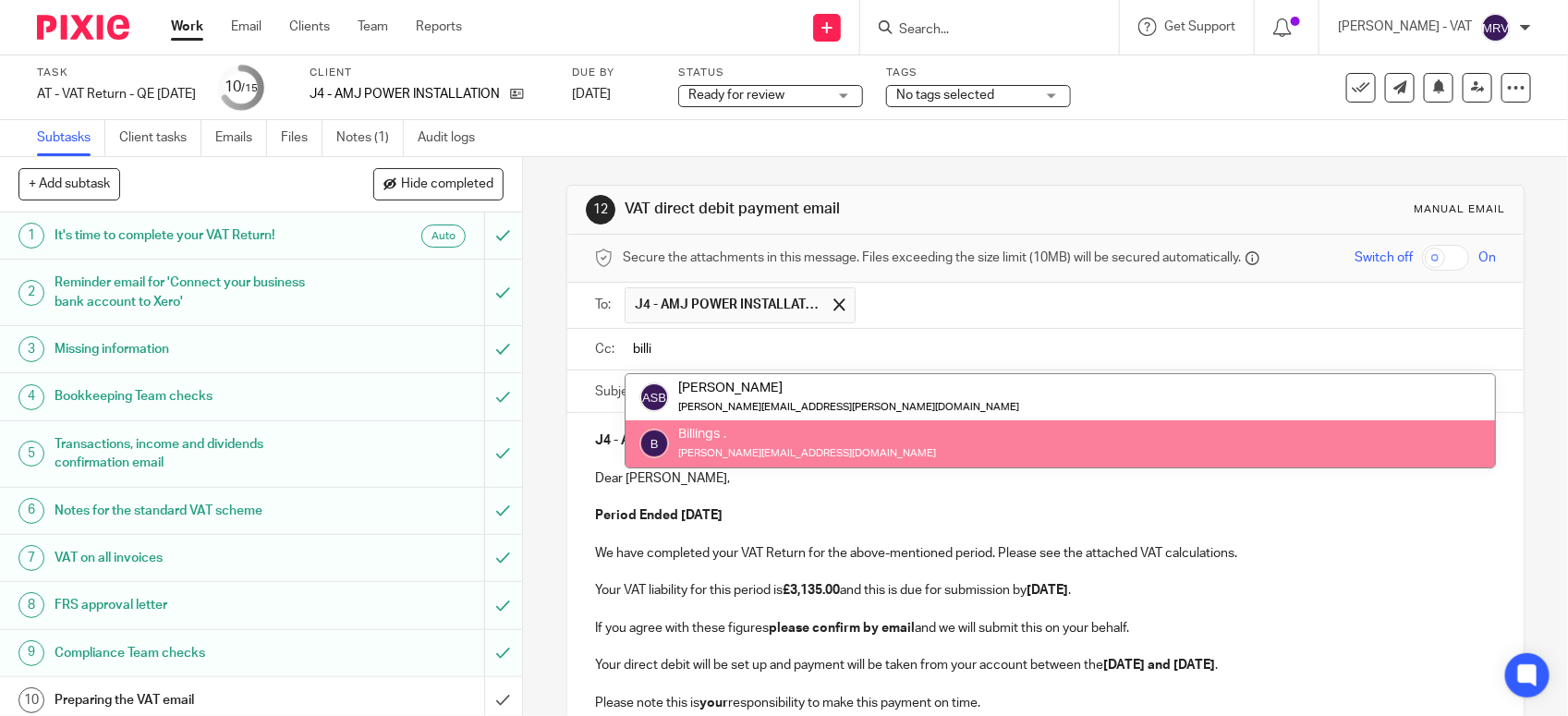
type input "billi"
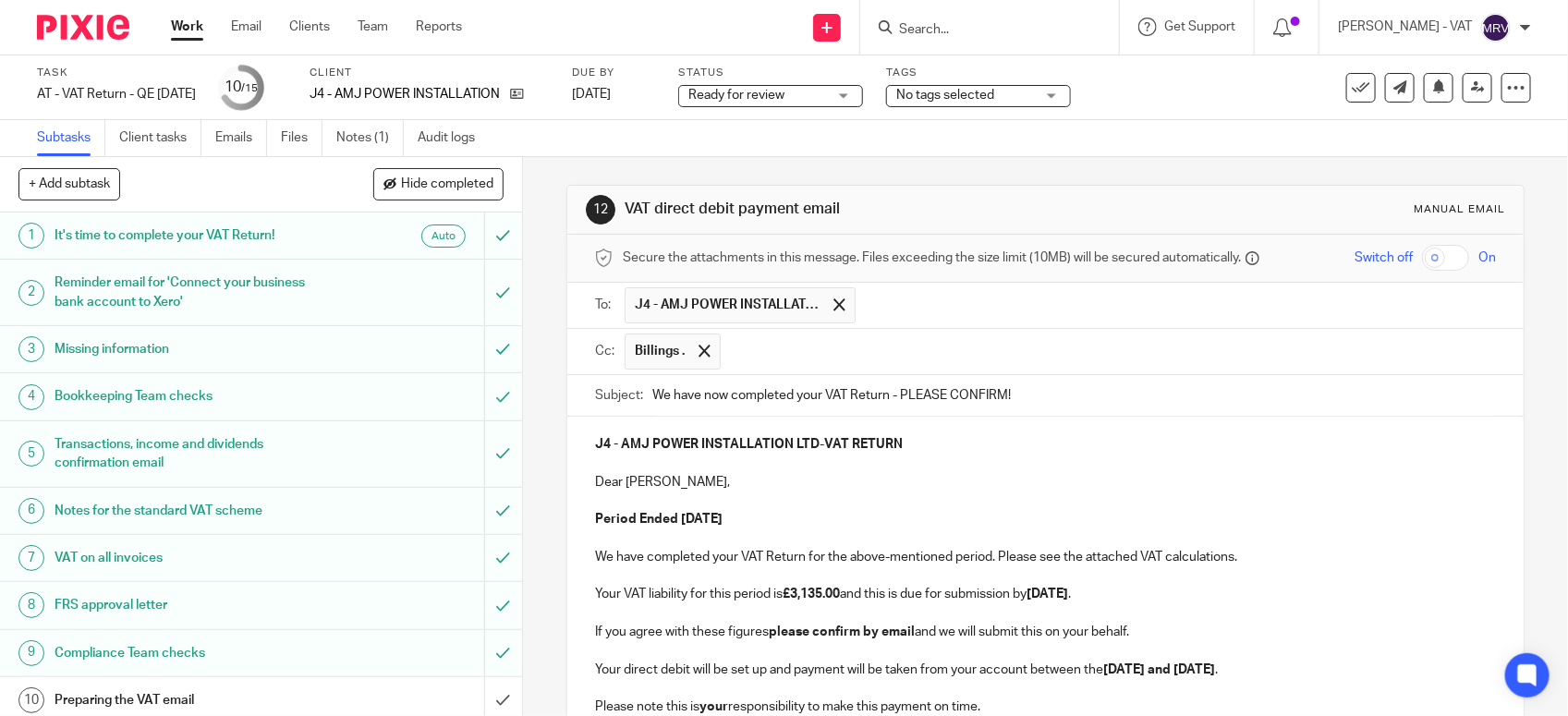
click at [823, 510] on p at bounding box center [1045, 501] width 901 height 18
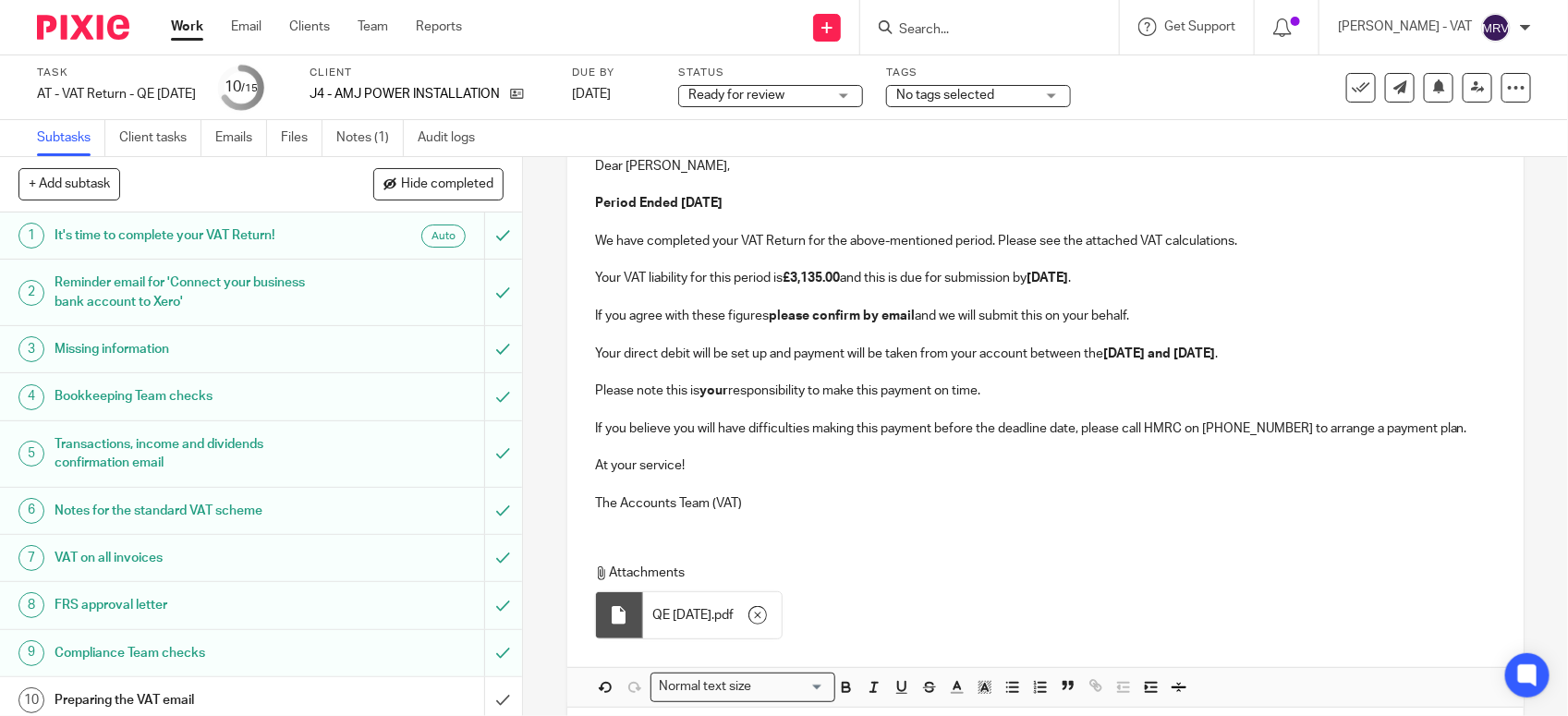
scroll to position [402, 0]
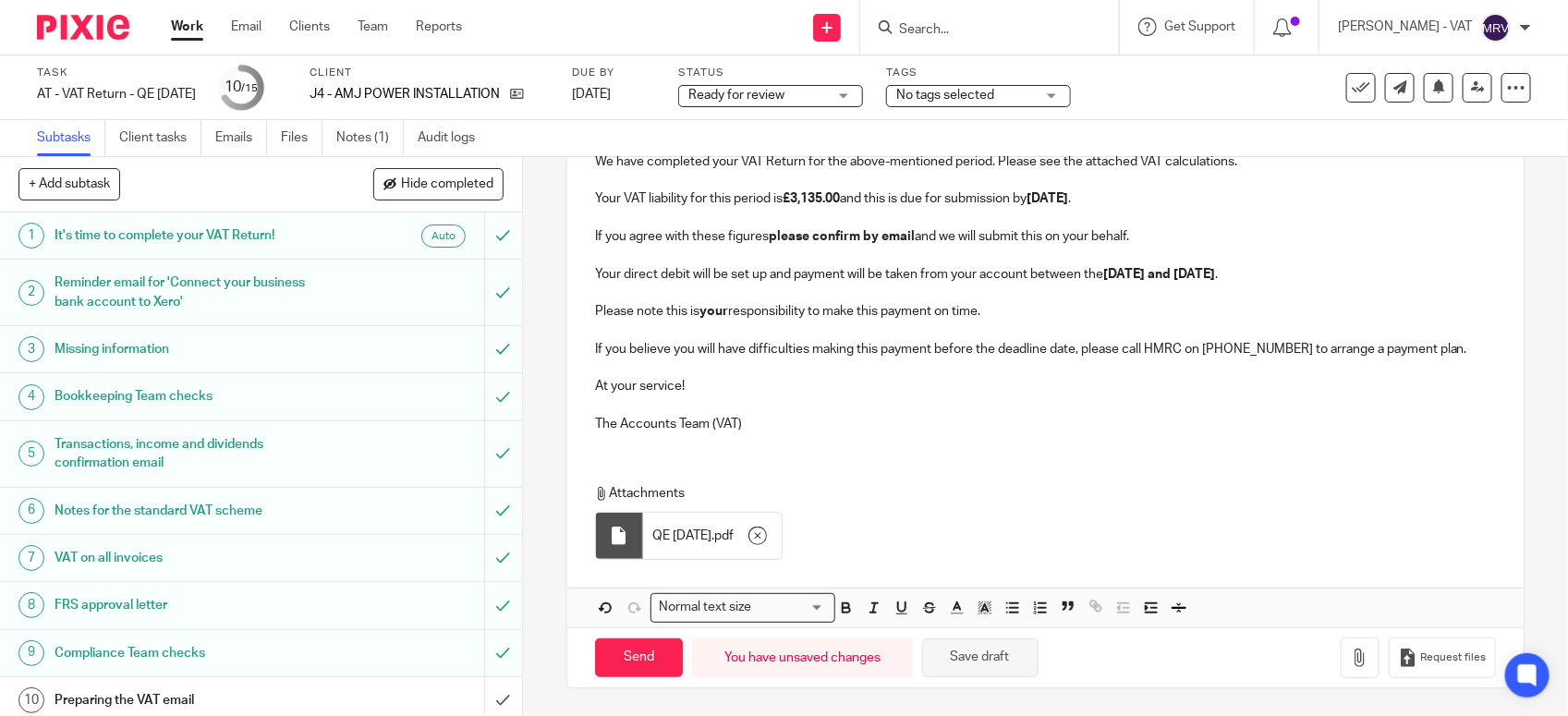
click at [953, 659] on button "Save draft" at bounding box center [980, 658] width 116 height 39
click at [954, 654] on button "Save draft" at bounding box center [980, 658] width 116 height 39
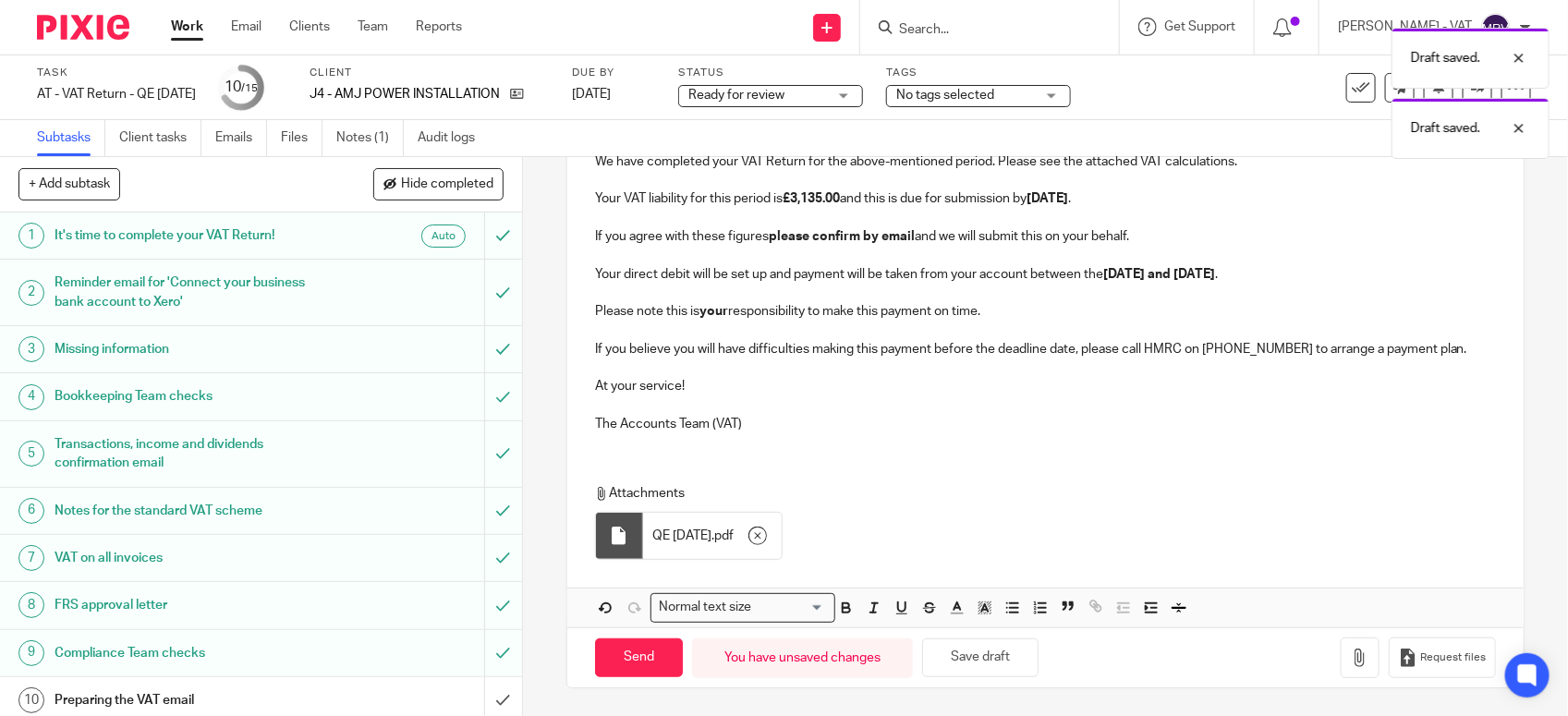
click at [1037, 377] on p "At your service!" at bounding box center [1045, 385] width 901 height 18
click at [982, 384] on p "At your service!" at bounding box center [1045, 385] width 901 height 18
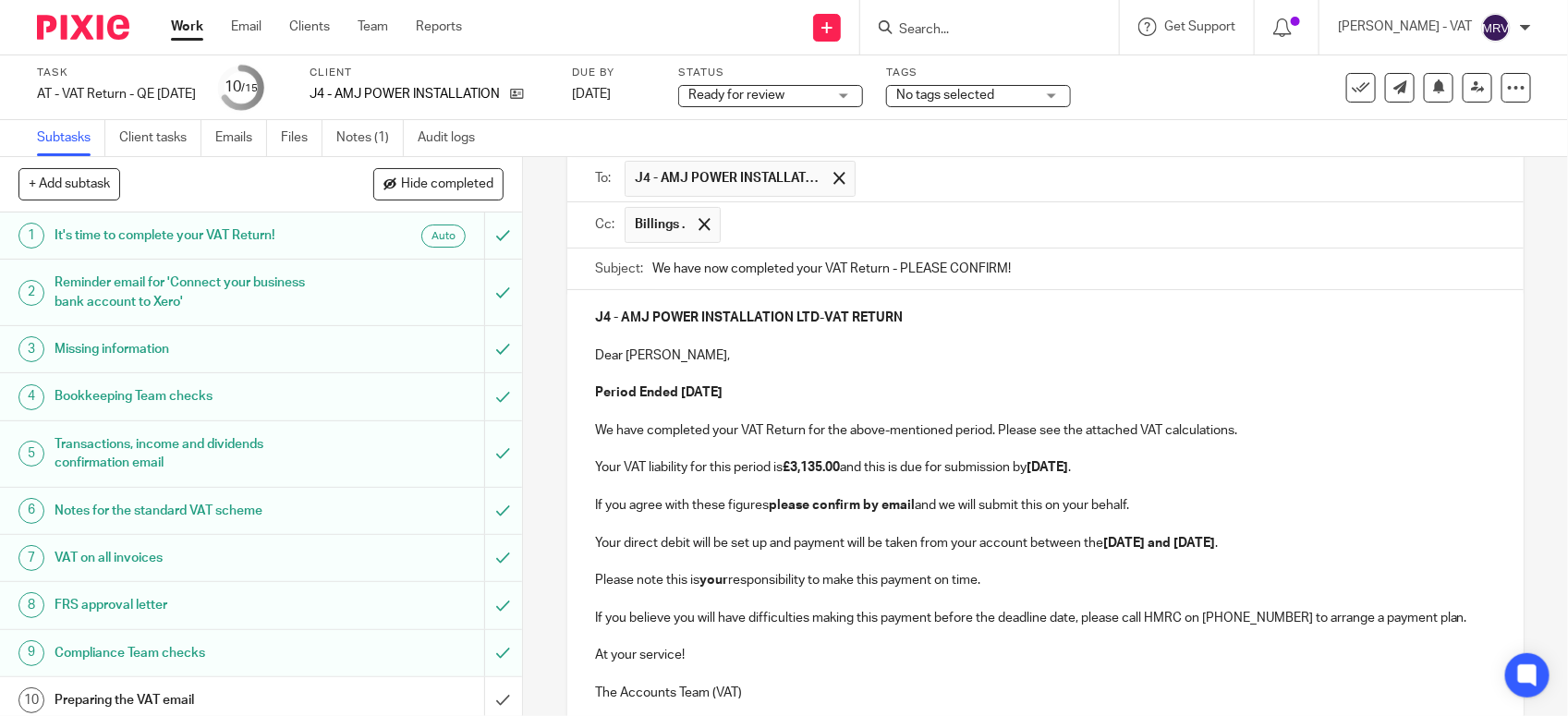
scroll to position [56, 0]
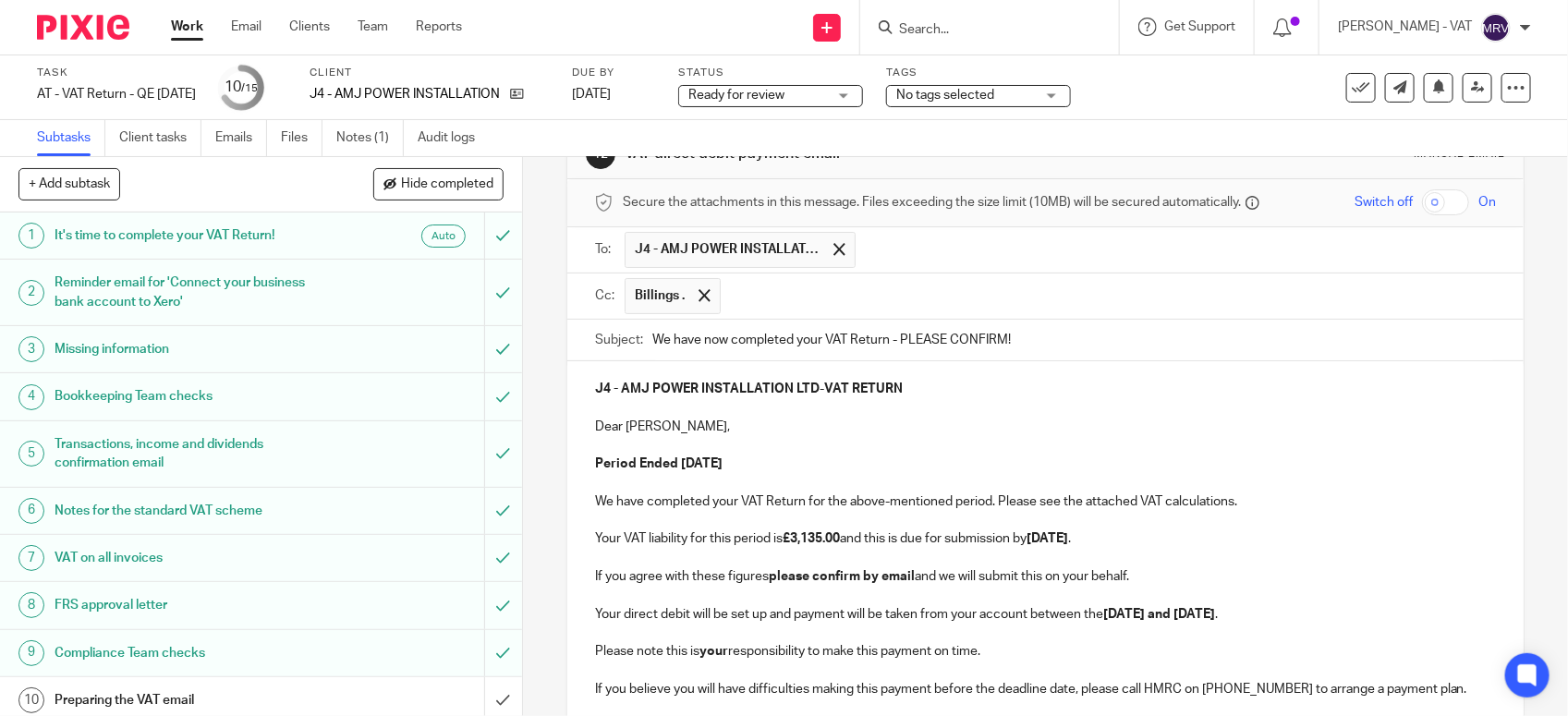
click at [952, 404] on p at bounding box center [1045, 408] width 901 height 18
click at [1171, 383] on p "J4 - AMJ POWER INSTALLATION LTD - VAT RETURN" at bounding box center [1045, 388] width 901 height 18
click at [932, 424] on p "Dear Andrew," at bounding box center [1045, 427] width 901 height 18
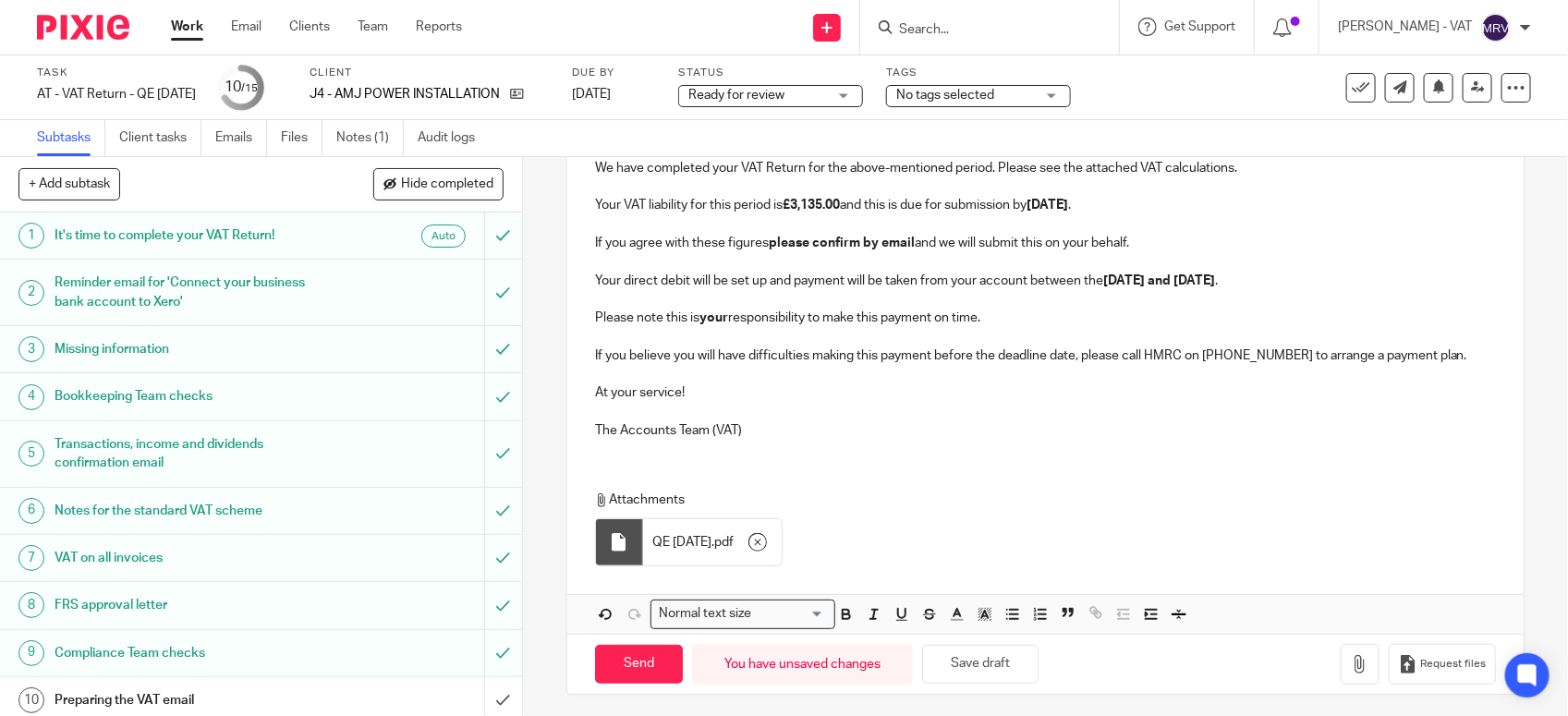
scroll to position [402, 0]
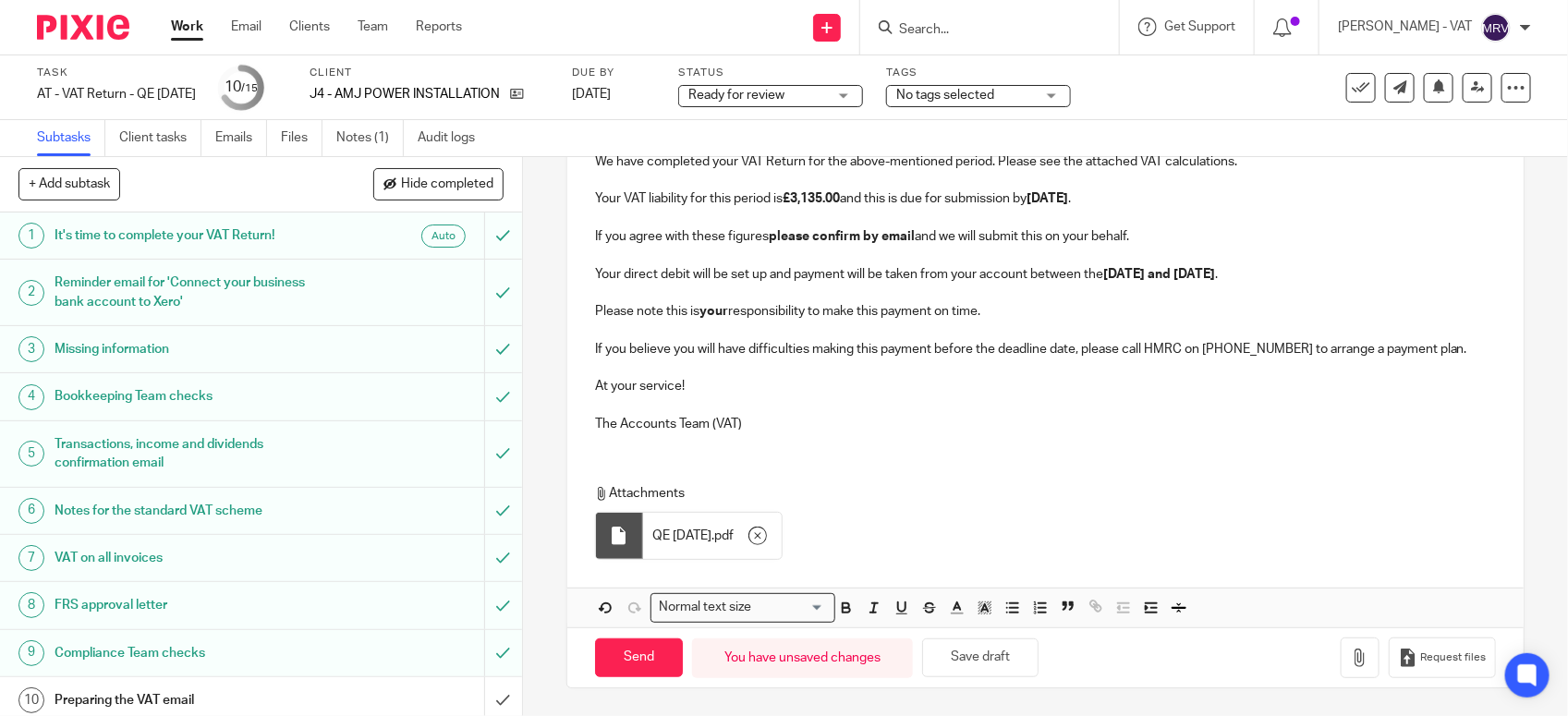
click at [792, 396] on p at bounding box center [1045, 405] width 901 height 18
click at [796, 436] on div "J4 - AMJ POWER INSTALLATION LTD - VAT RETURN Dear Andrew, Period Ended 31st Jul…" at bounding box center [1045, 234] width 956 height 426
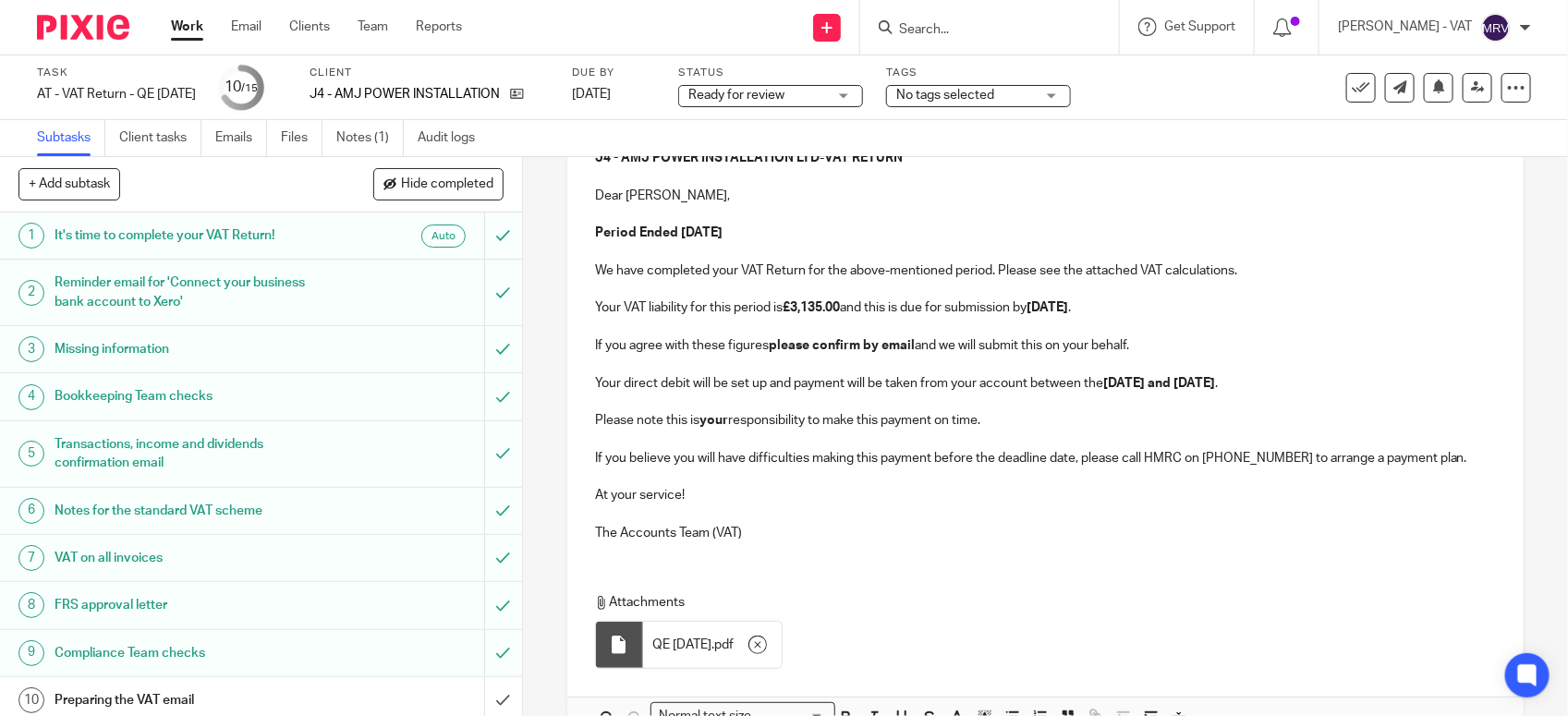
click at [989, 423] on p "Please note this is your responsibility to make this payment on time." at bounding box center [1045, 420] width 901 height 18
click at [1326, 386] on p "Your direct debit will be set up and payment will be taken from your account be…" at bounding box center [1045, 383] width 901 height 18
click at [1137, 349] on p "If you agree with these figures please confirm by email and we will submit this…" at bounding box center [1045, 345] width 901 height 18
click at [1169, 309] on p "Your VAT liability for this period is £3,135.00 and this is due for submission …" at bounding box center [1045, 308] width 901 height 18
click at [1003, 261] on p at bounding box center [1045, 252] width 901 height 18
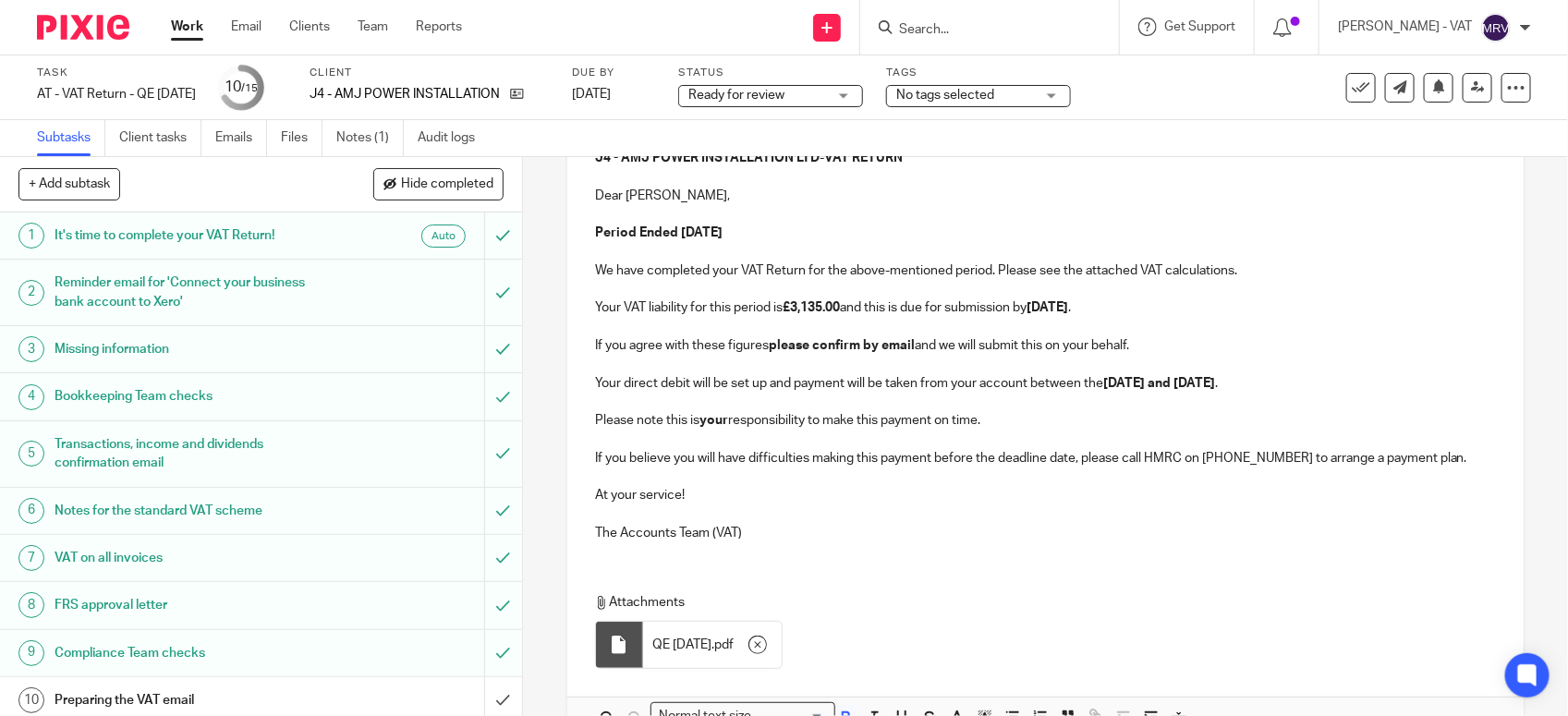
click at [907, 242] on p "Period Ended 31st July 2025" at bounding box center [1045, 233] width 901 height 18
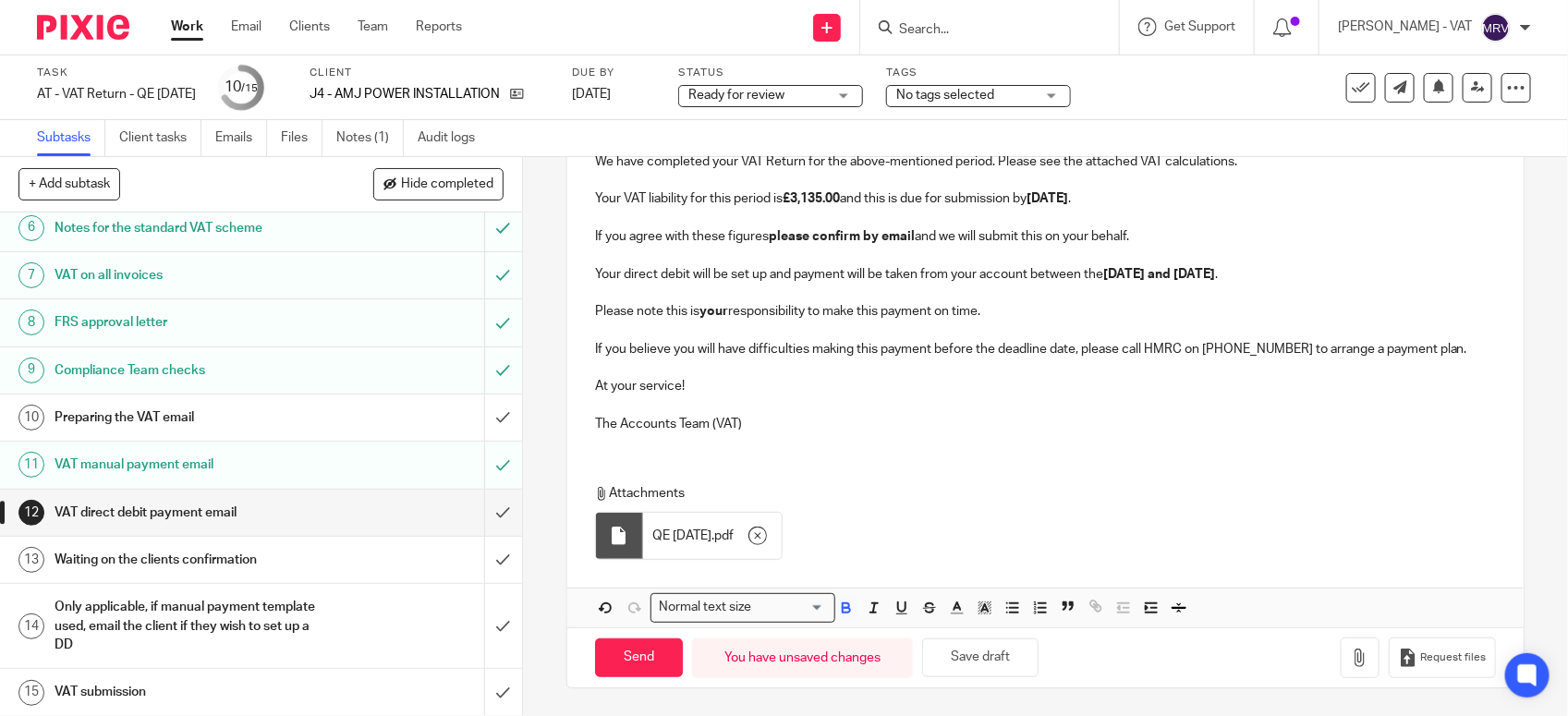
scroll to position [287, 0]
click at [652, 668] on input "Send" at bounding box center [638, 658] width 87 height 39
type input "Sent"
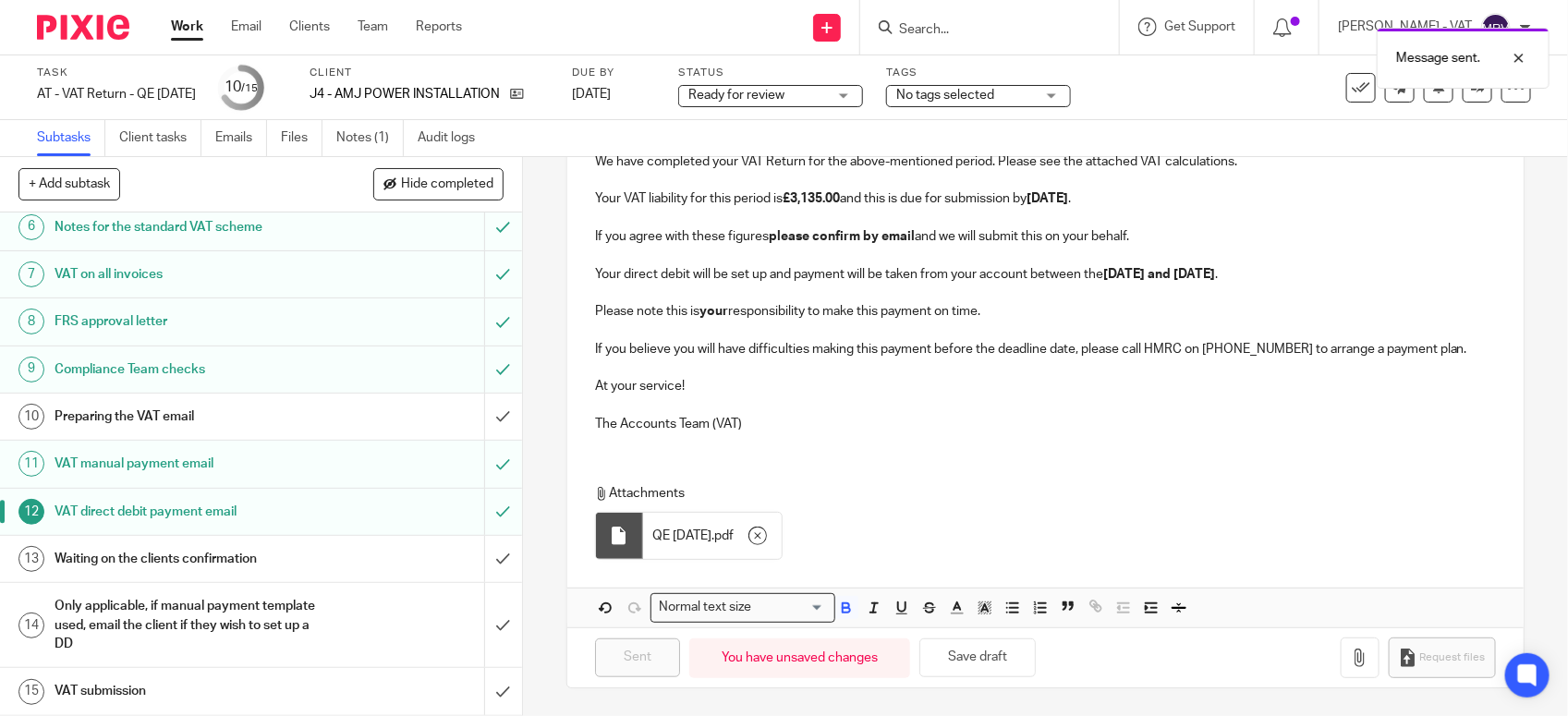
click at [261, 422] on h1 "Preparing the VAT email" at bounding box center [192, 416] width 275 height 28
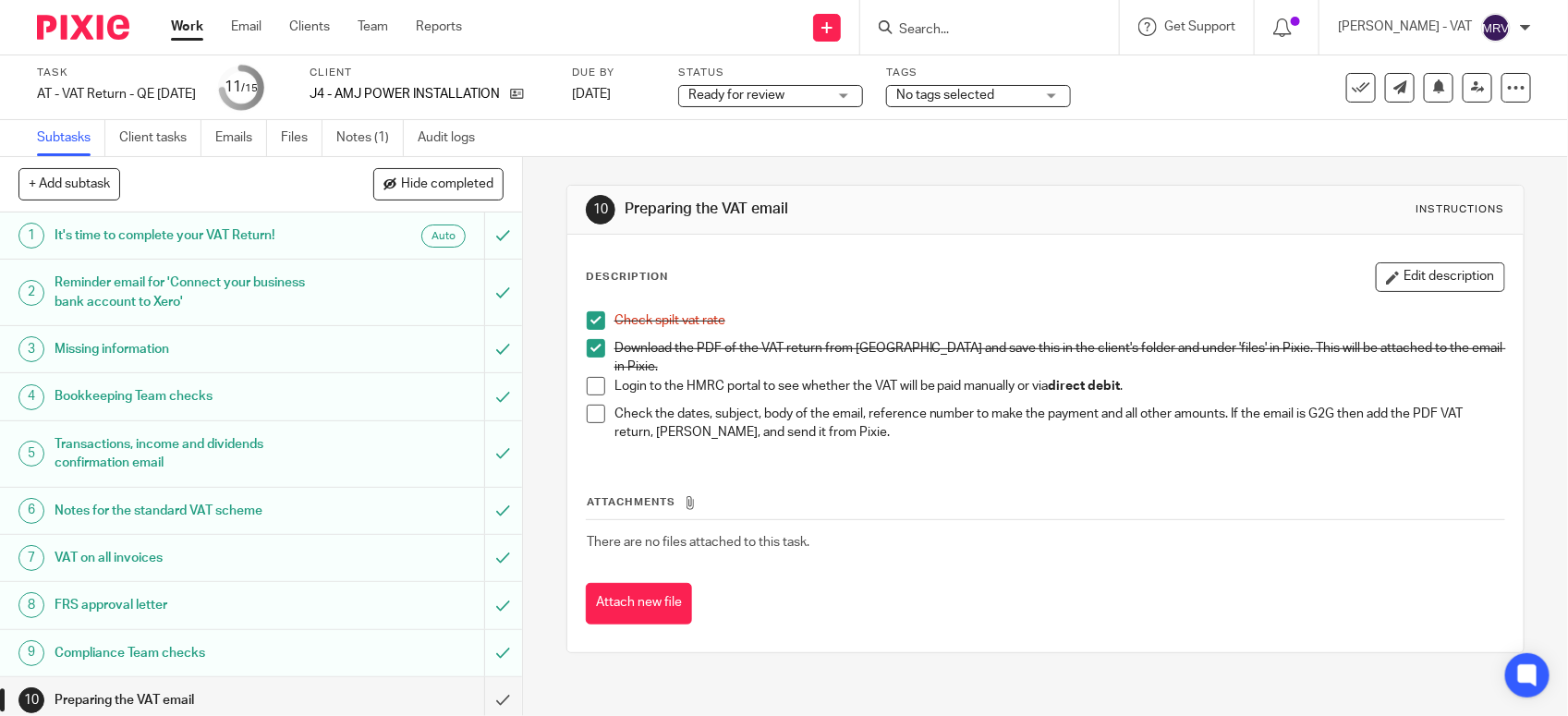
click at [587, 377] on span at bounding box center [596, 385] width 18 height 18
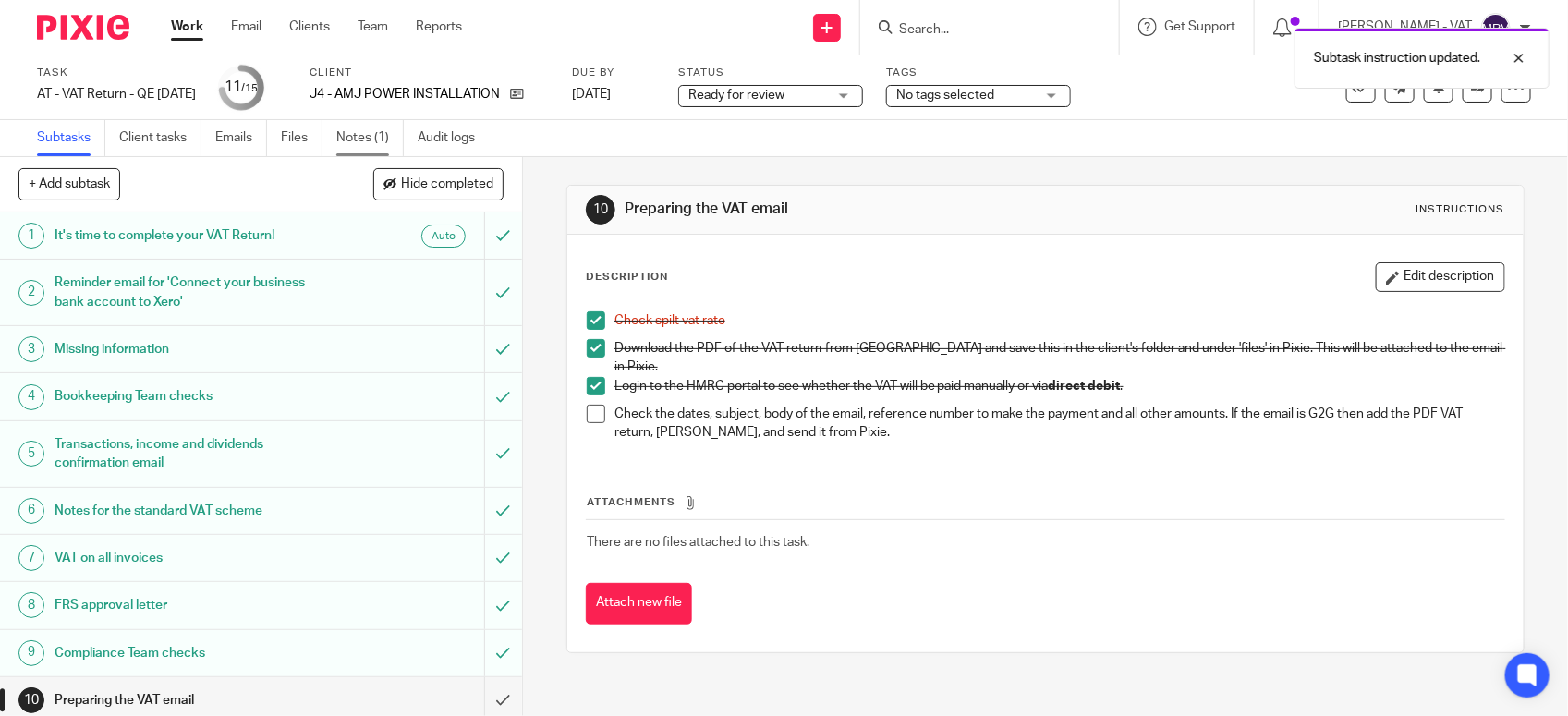
click at [376, 141] on link "Notes (1)" at bounding box center [370, 138] width 67 height 37
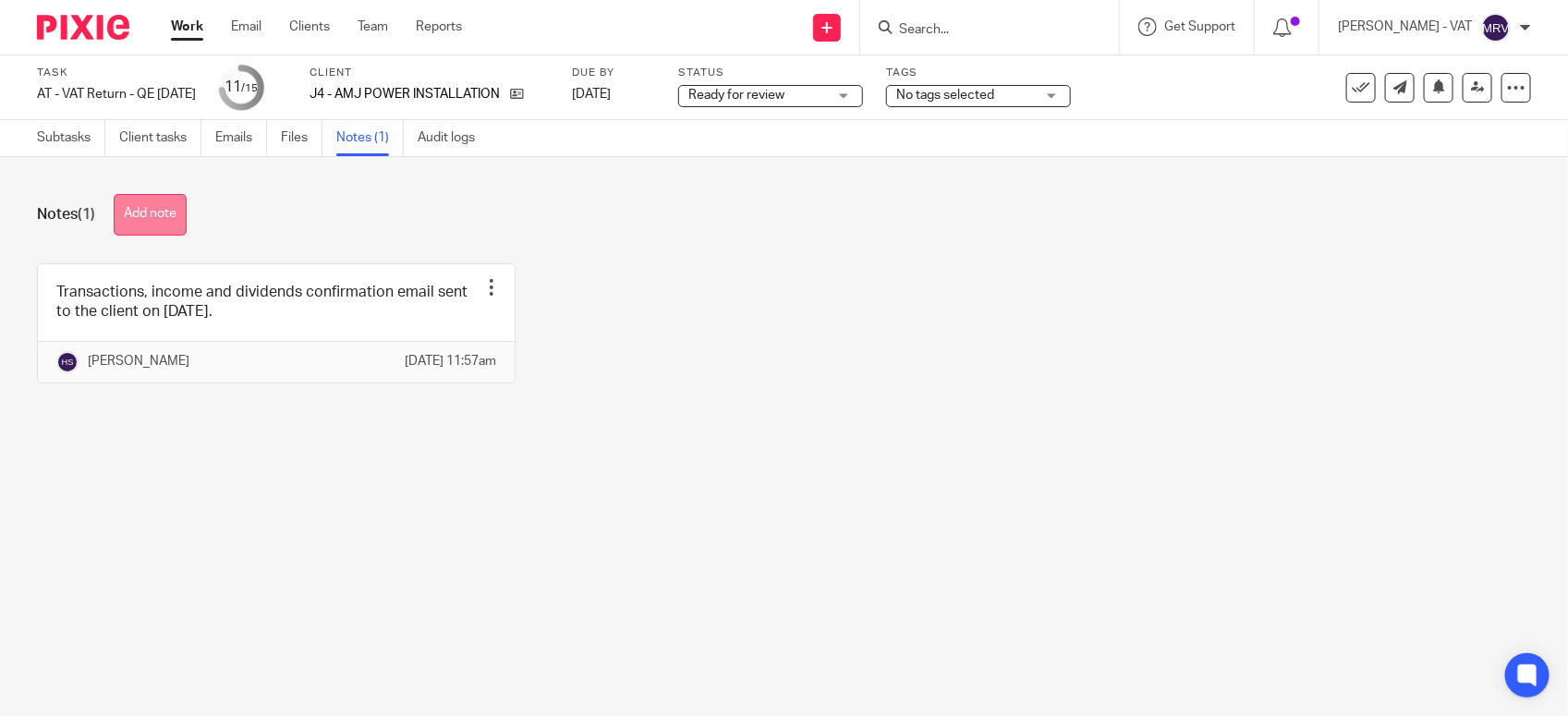
click at [150, 218] on button "Add note" at bounding box center [150, 214] width 73 height 41
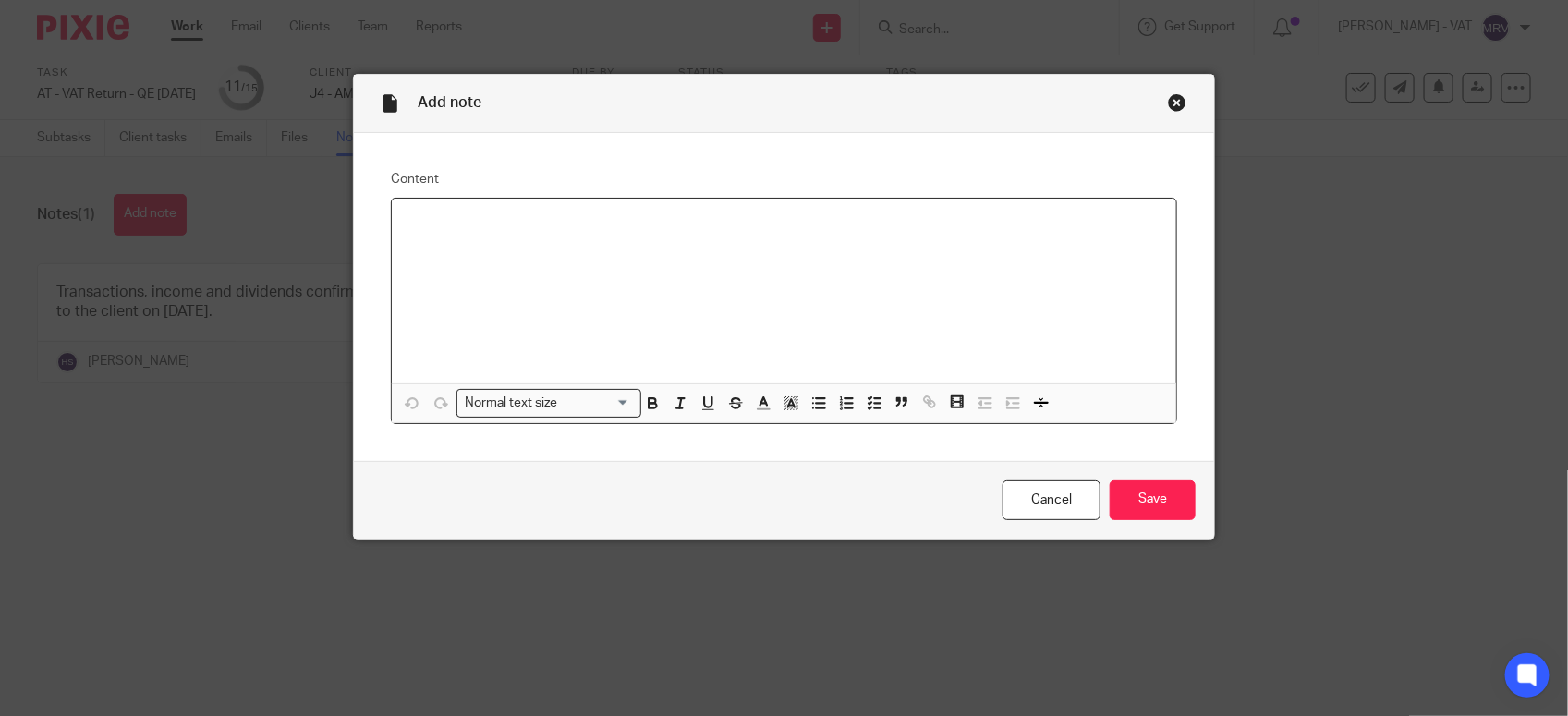
click at [668, 271] on div at bounding box center [784, 291] width 785 height 185
click at [1155, 500] on input "Save" at bounding box center [1152, 500] width 86 height 39
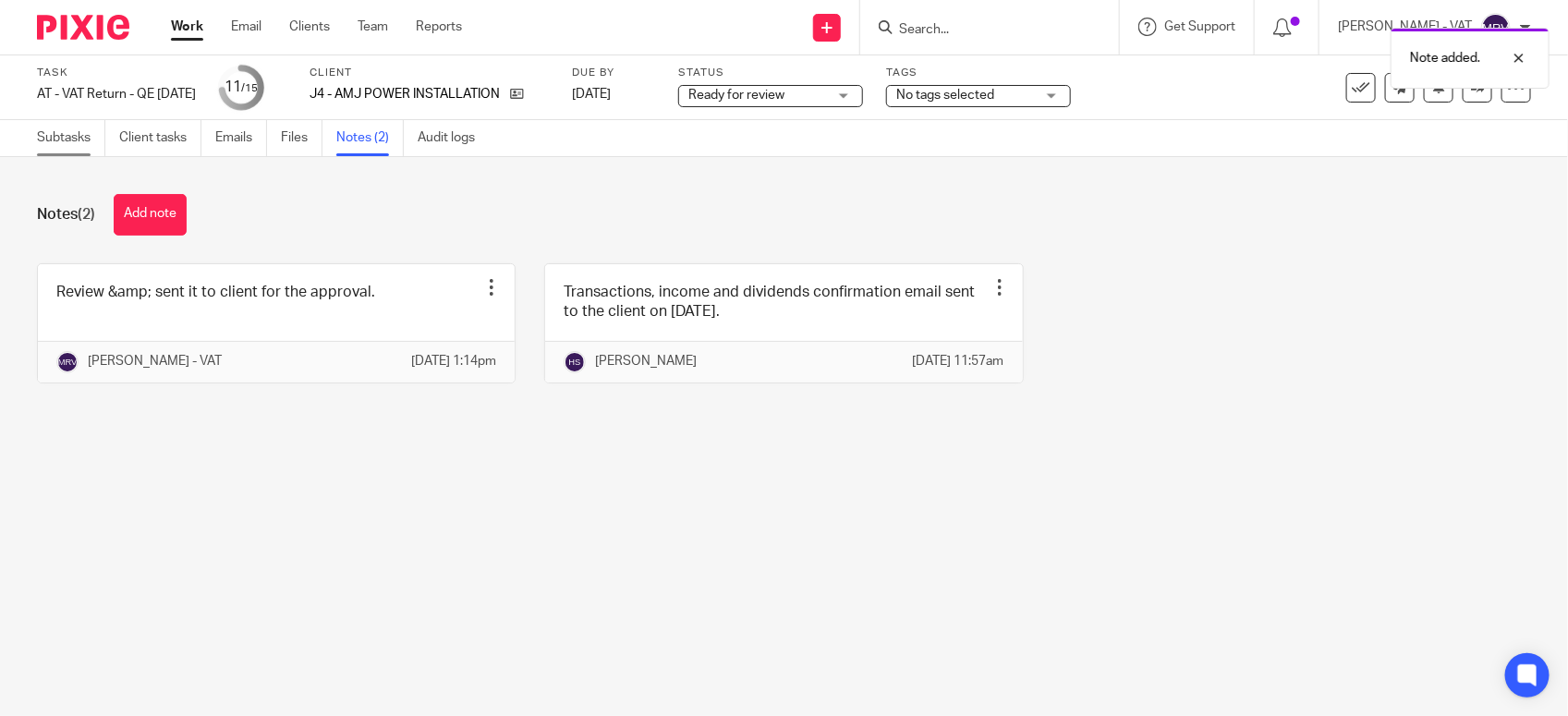
click at [67, 143] on link "Subtasks" at bounding box center [70, 138] width 68 height 37
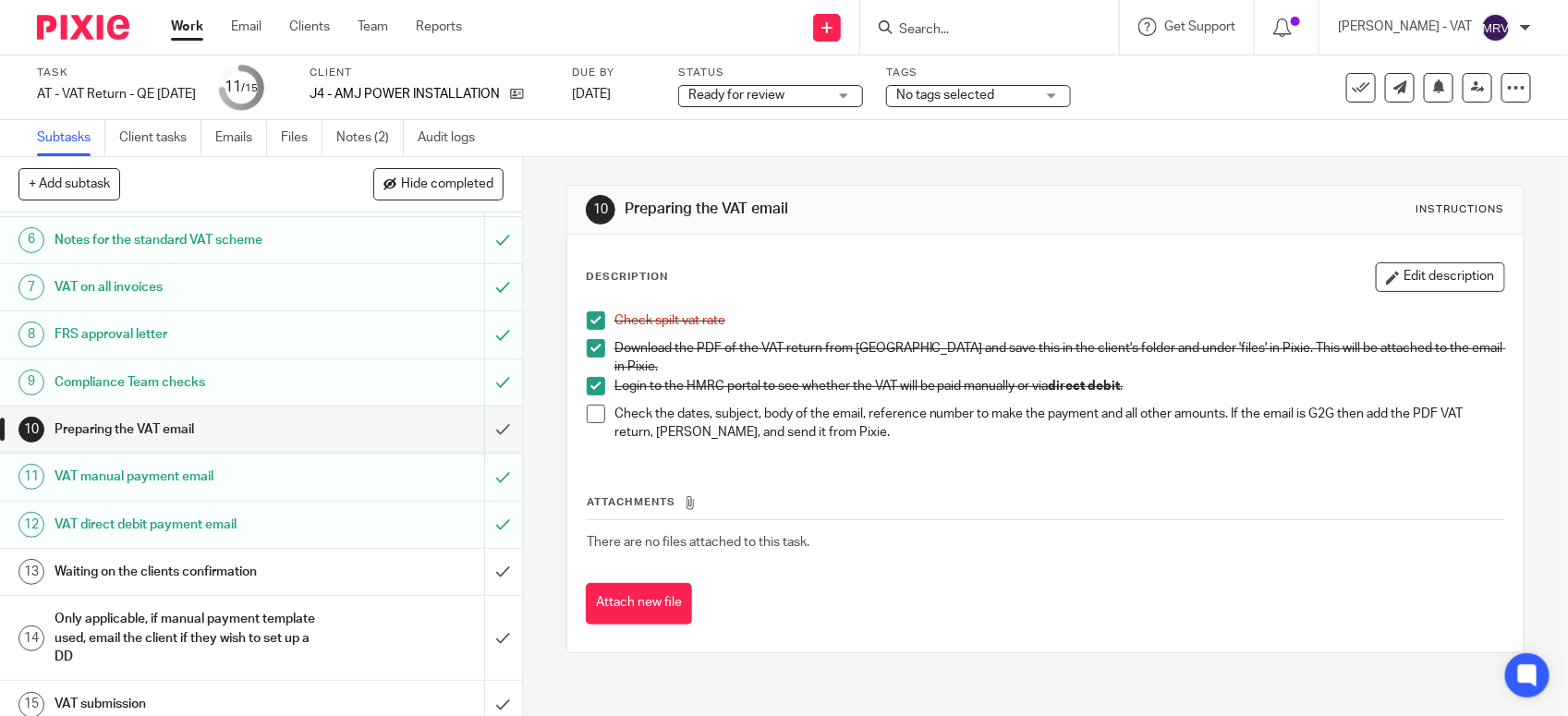
scroll to position [287, 0]
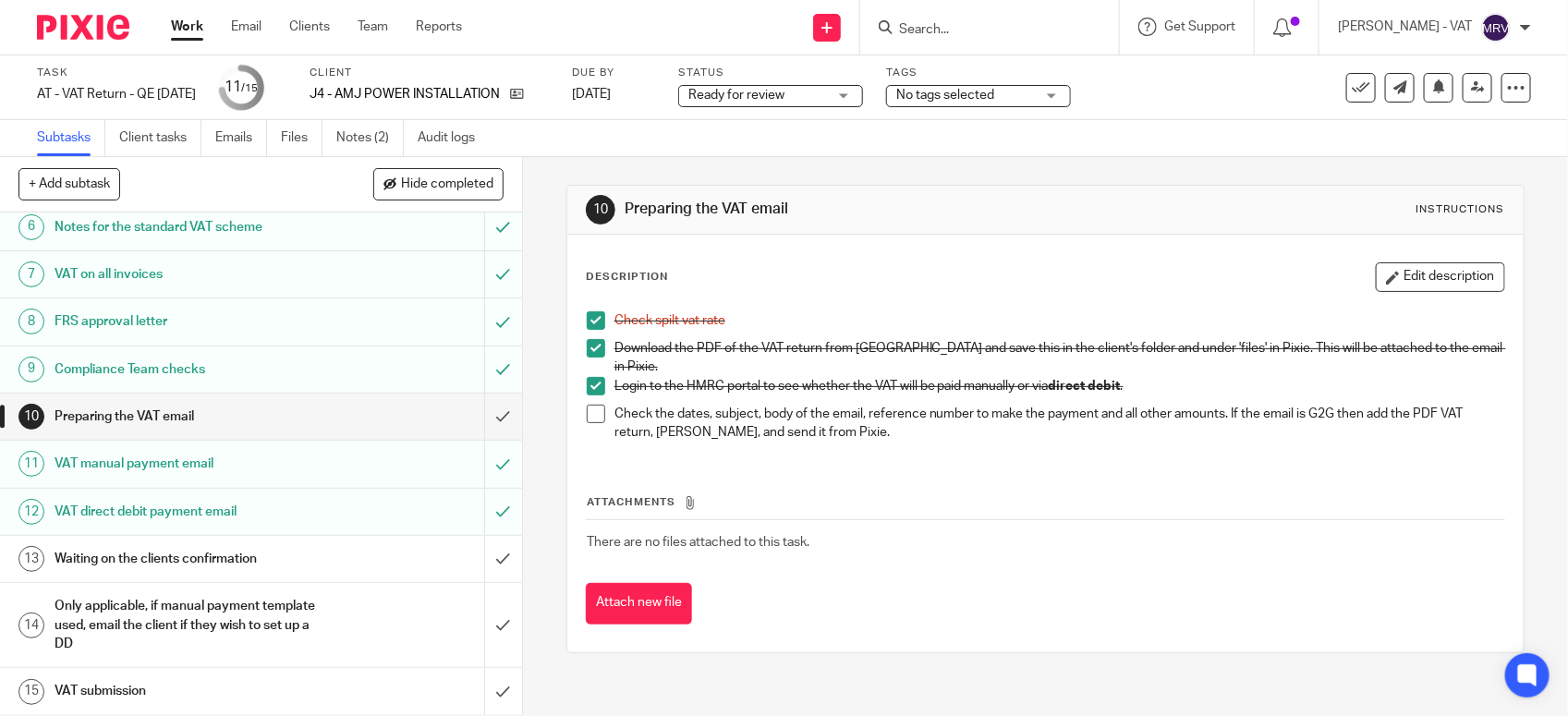
click at [588, 407] on span at bounding box center [596, 413] width 18 height 18
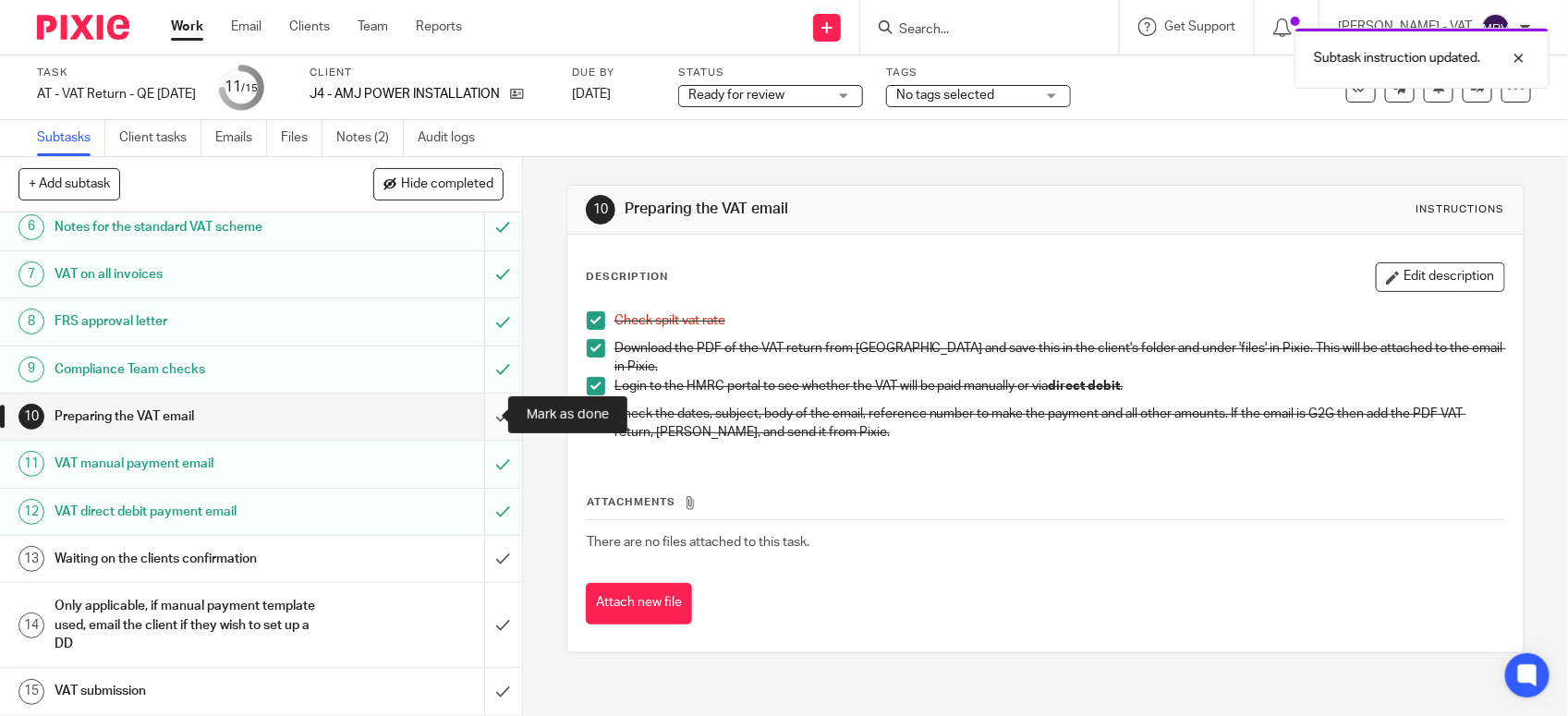
click at [473, 414] on input "submit" at bounding box center [260, 417] width 522 height 46
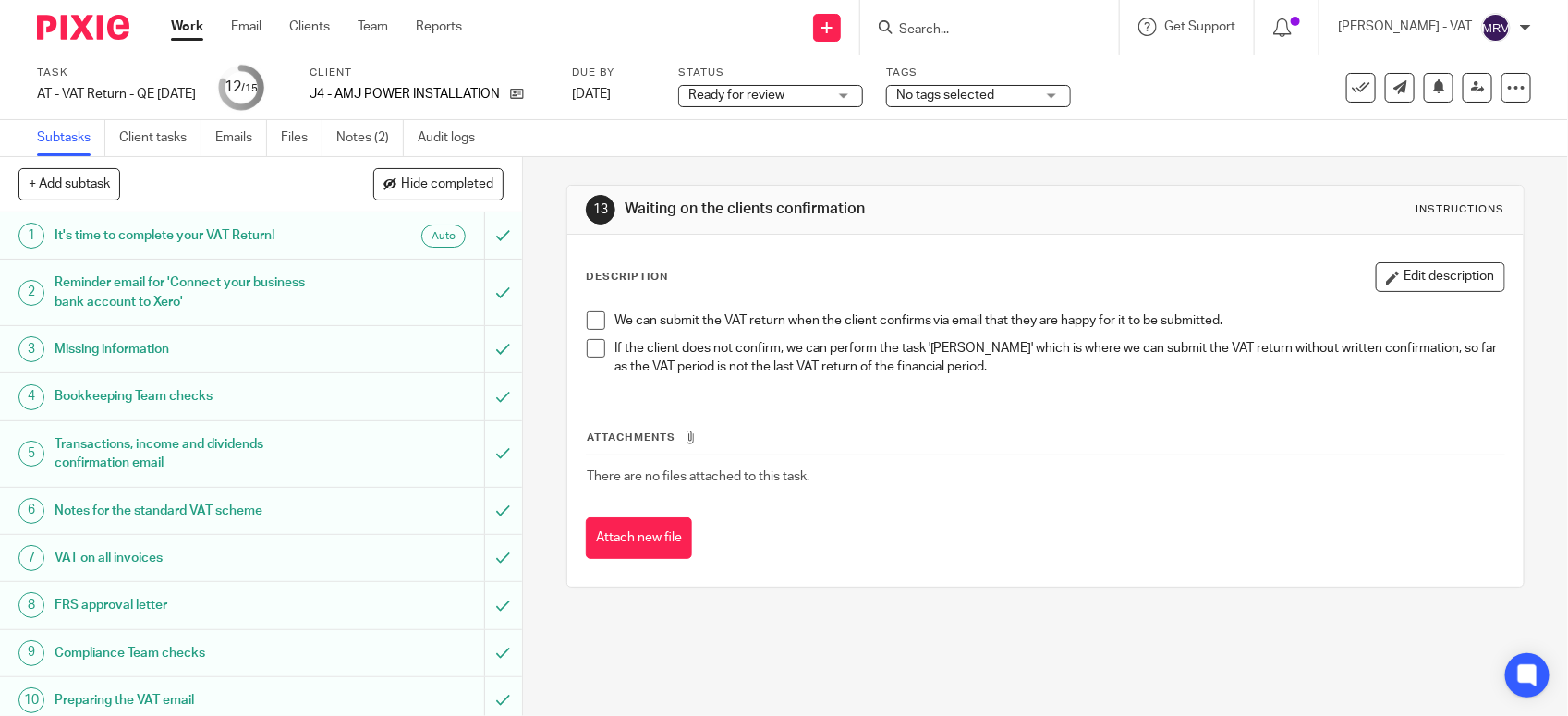
click at [785, 99] on span "Ready for review" at bounding box center [737, 94] width 96 height 12
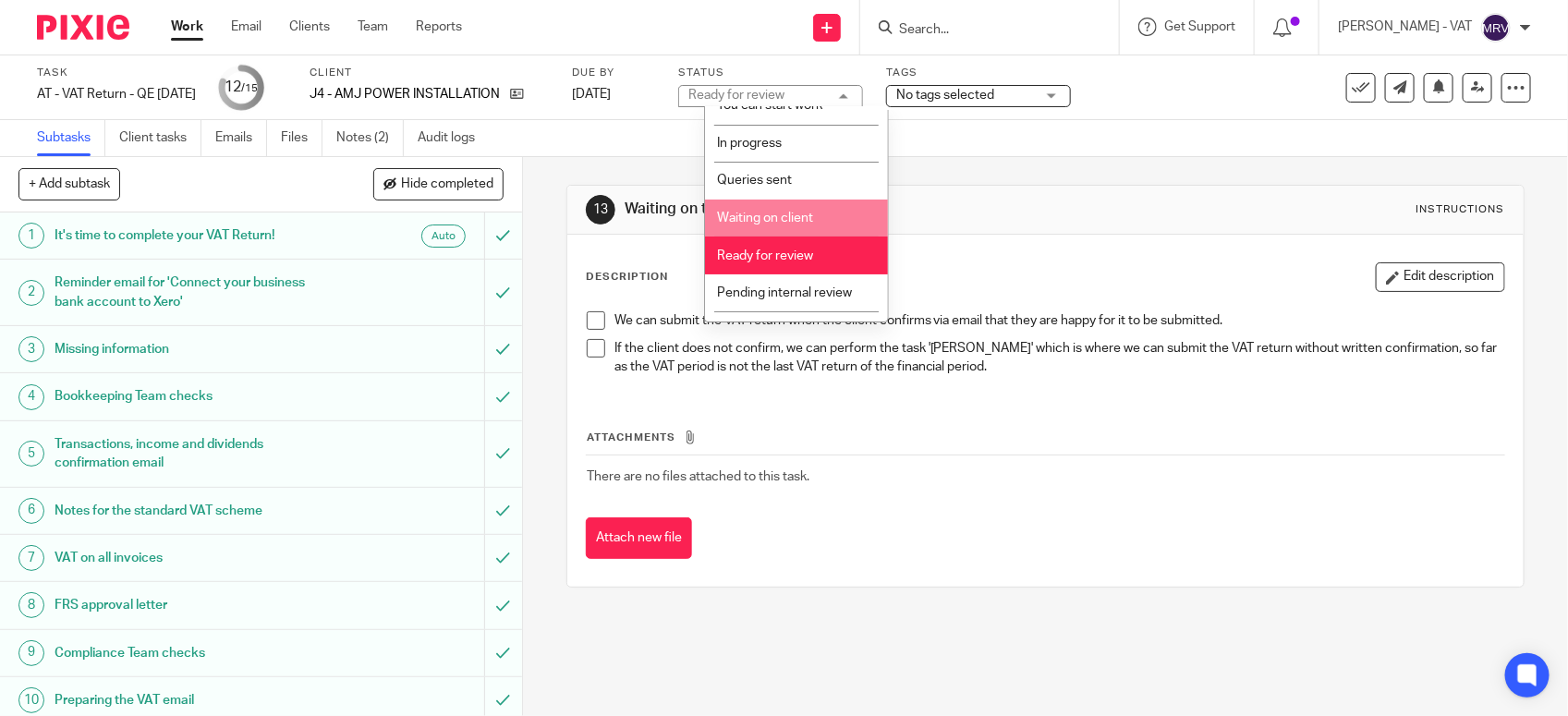
scroll to position [84, 0]
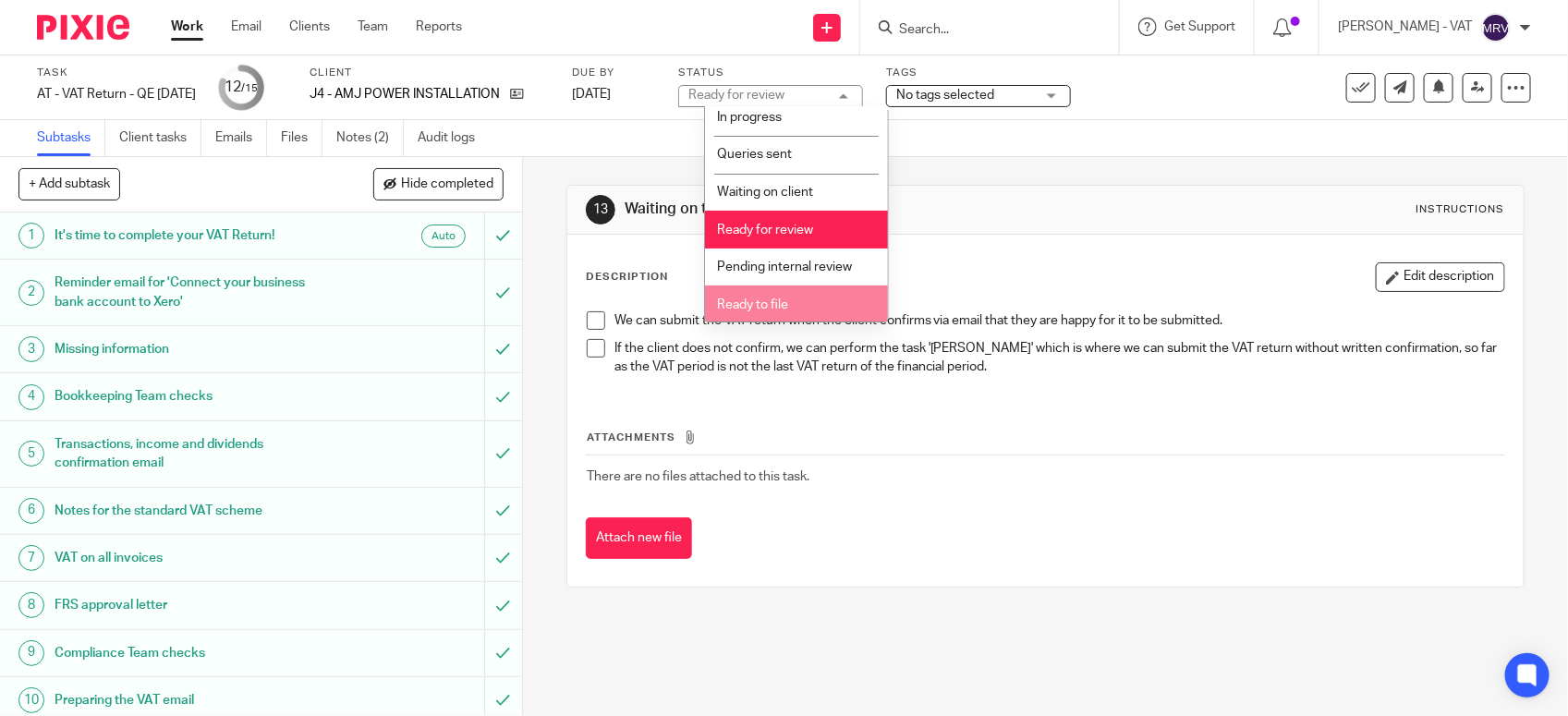
click at [790, 289] on li "Ready to file" at bounding box center [796, 304] width 183 height 37
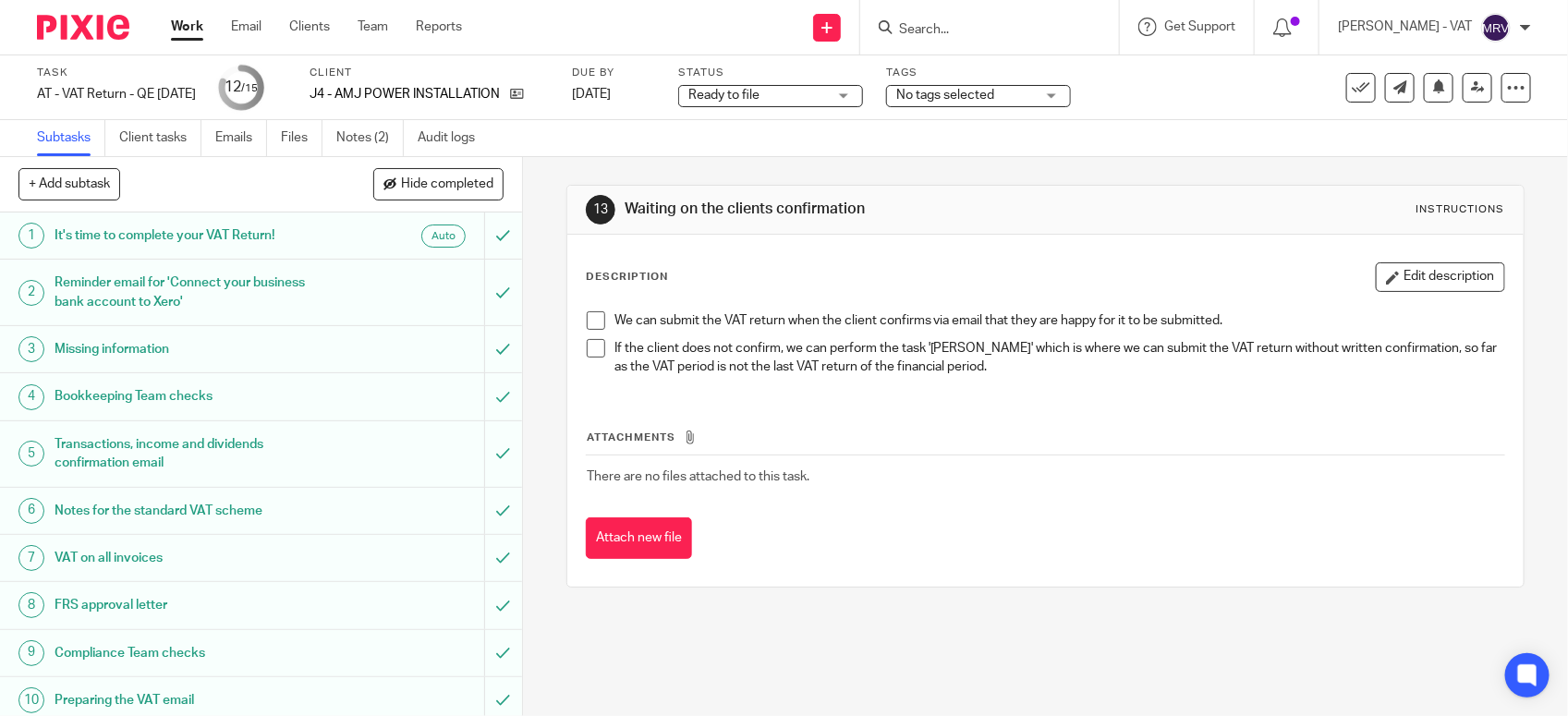
click at [1014, 246] on div "Description Edit description We can submit the VAT return when the client confi…" at bounding box center [1045, 410] width 956 height 352
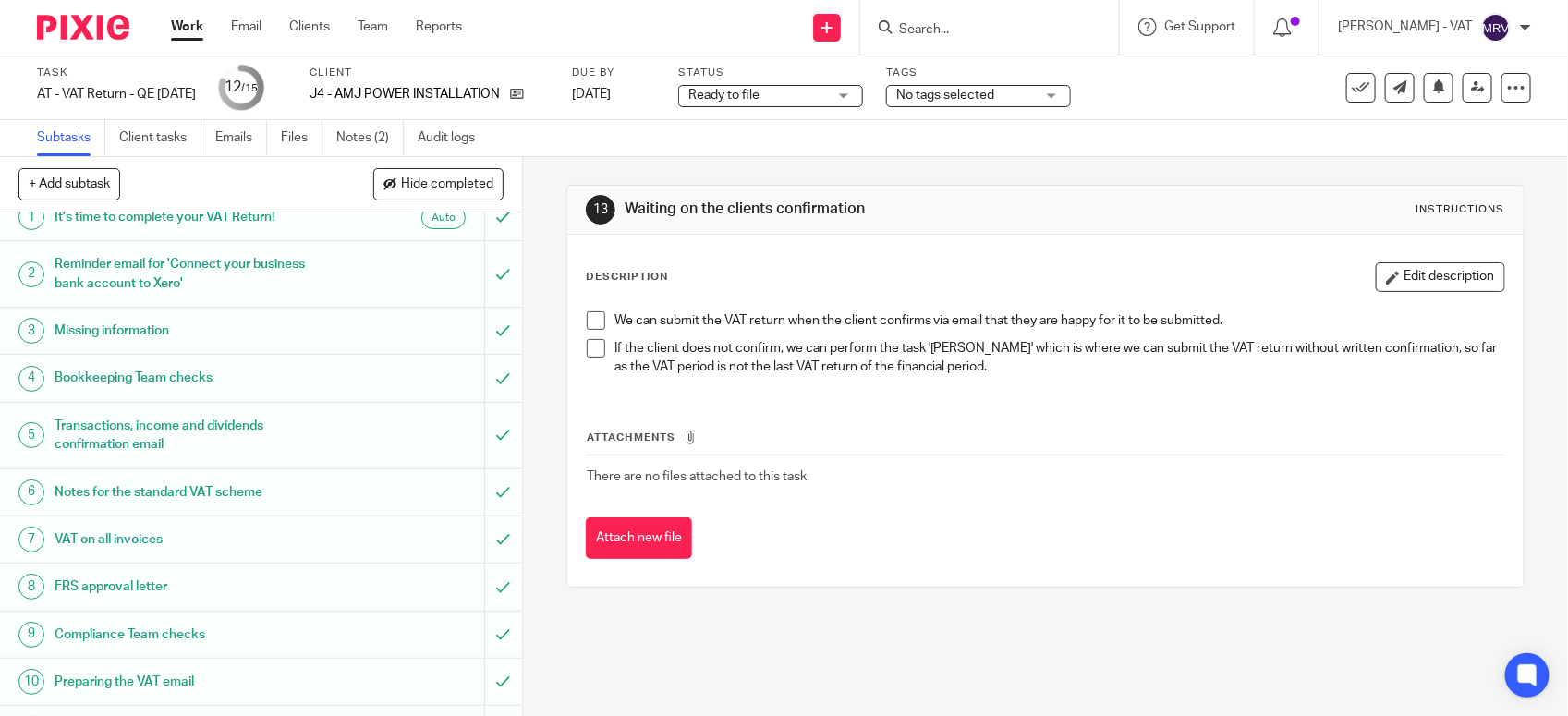
scroll to position [0, 0]
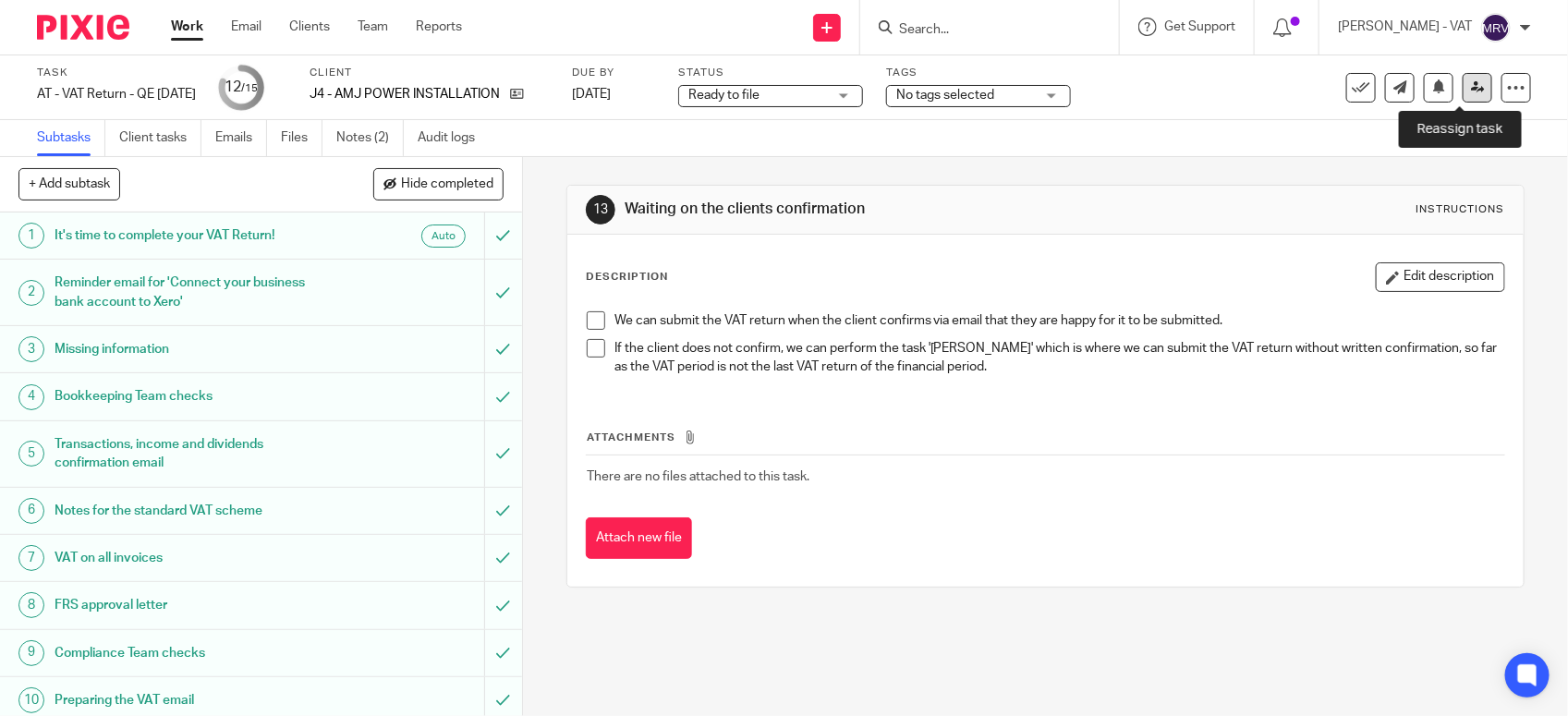
click at [1471, 92] on icon at bounding box center [1478, 87] width 13 height 13
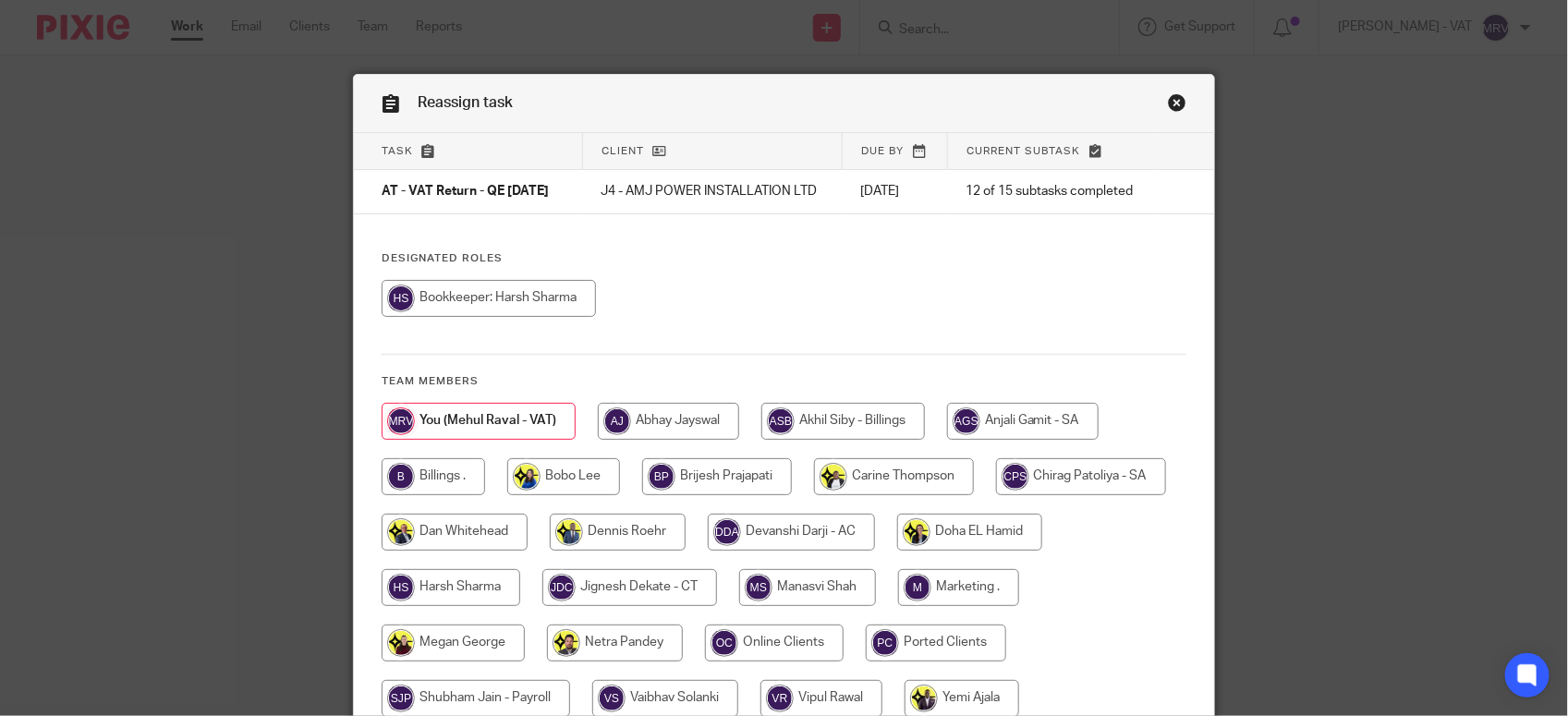
click at [739, 305] on div at bounding box center [784, 308] width 805 height 56
click at [445, 486] on input "radio" at bounding box center [433, 477] width 104 height 37
radio input "true"
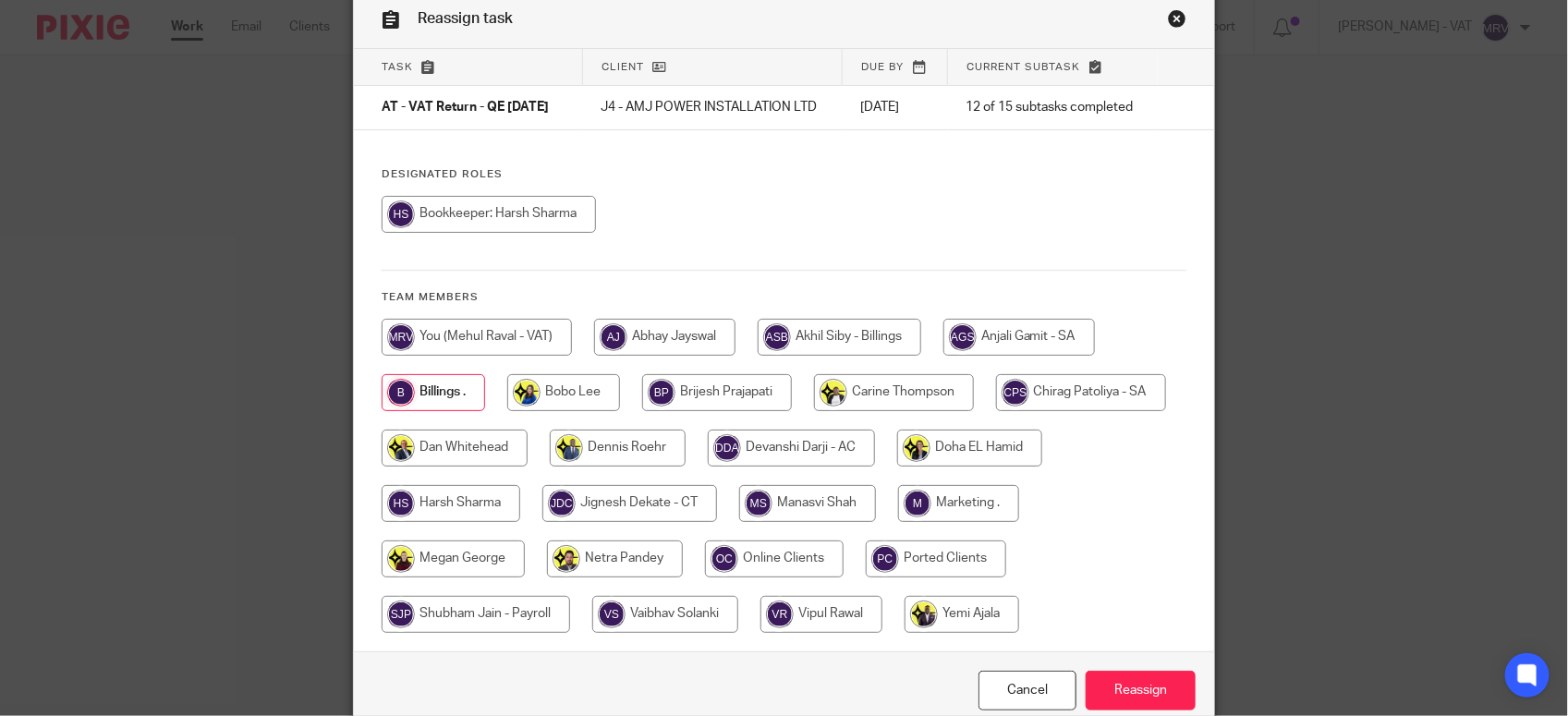
scroll to position [185, 0]
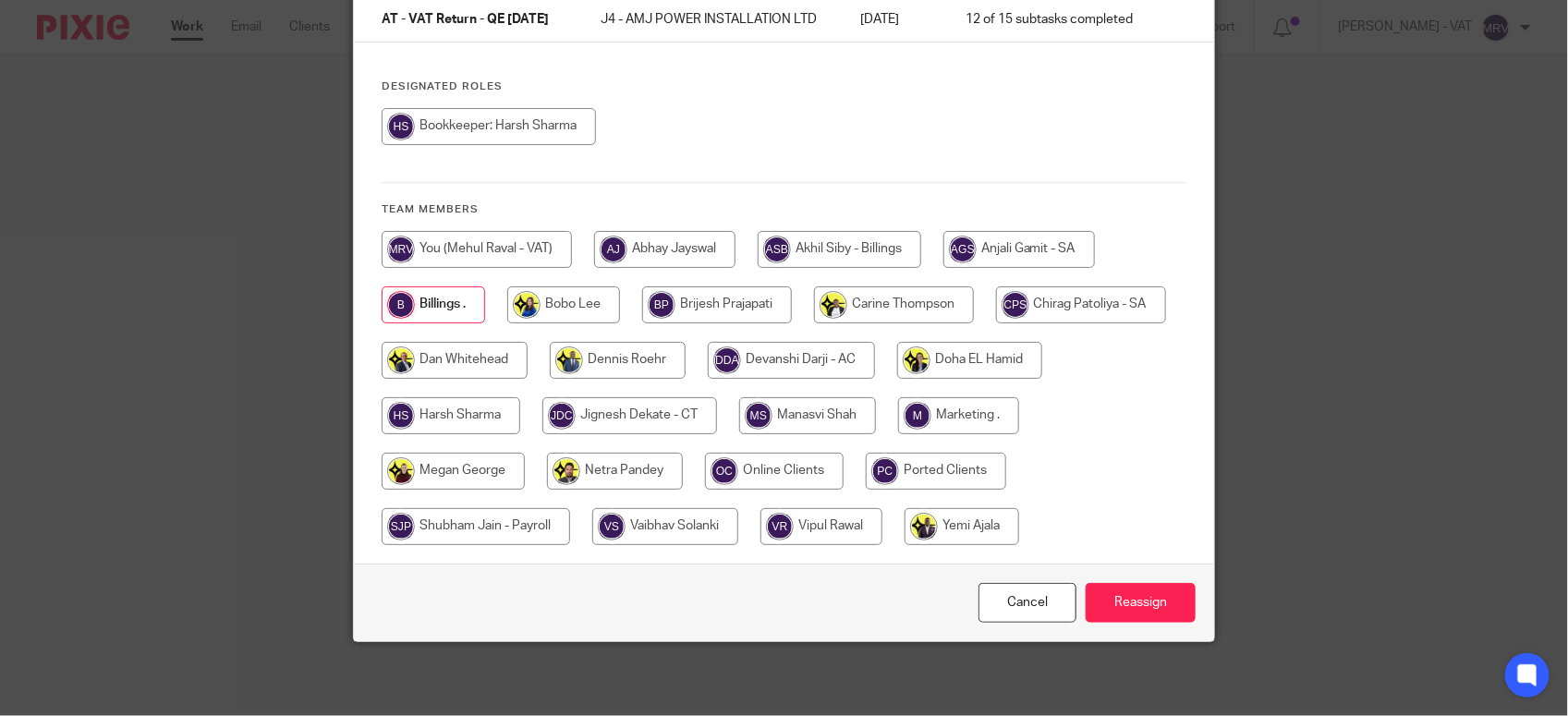
drag, startPoint x: 1151, startPoint y: 602, endPoint x: 1138, endPoint y: 566, distance: 38.3
click at [1151, 599] on input "Reassign" at bounding box center [1140, 603] width 110 height 39
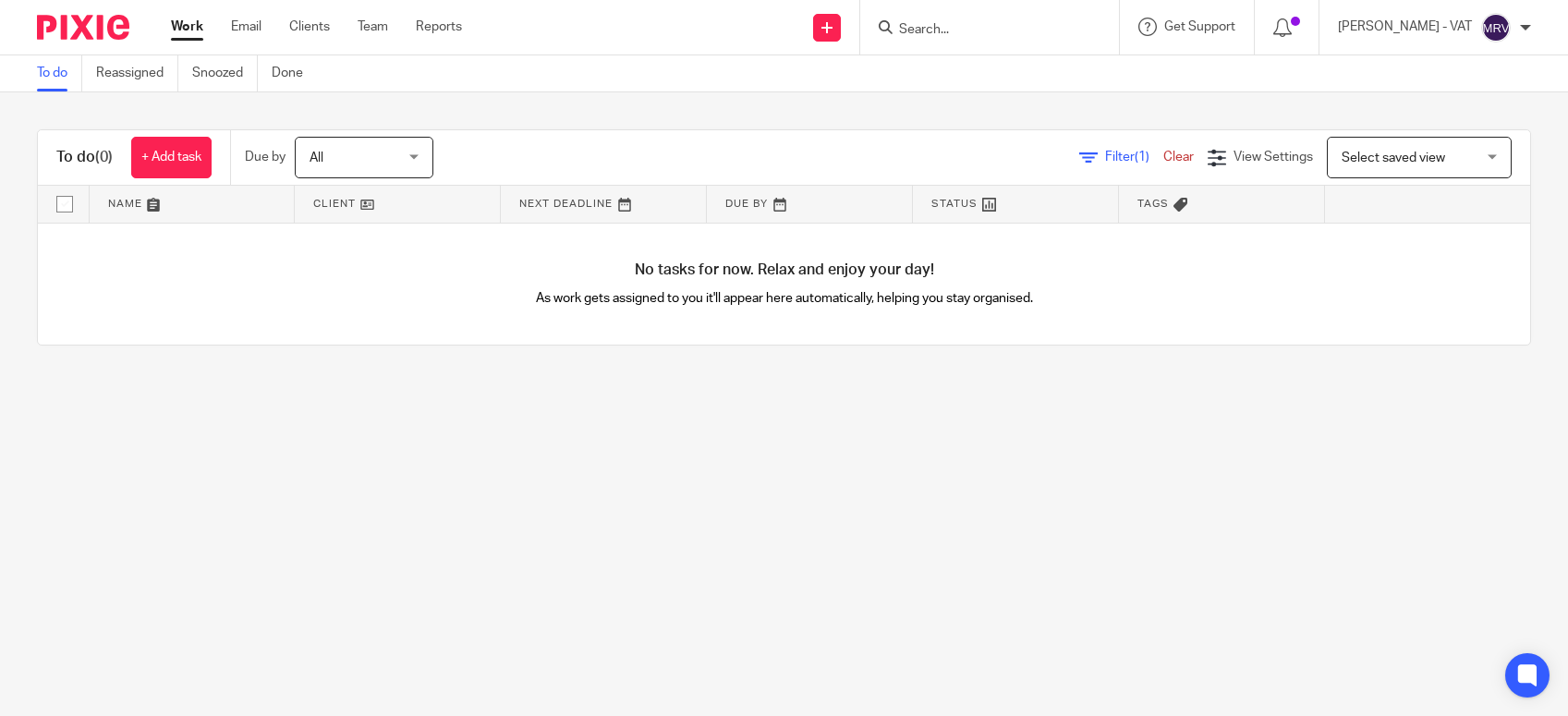
click at [682, 460] on main "To do Reassigned Snoozed Done To do (0) + Add task Due by All All [DATE] [DATE]…" at bounding box center [784, 358] width 1568 height 716
click at [386, 455] on main "To do Reassigned Snoozed Done To do (0) + Add task Due by All All Today Tomorro…" at bounding box center [784, 358] width 1568 height 716
click at [146, 81] on link "Reassigned" at bounding box center [137, 74] width 83 height 37
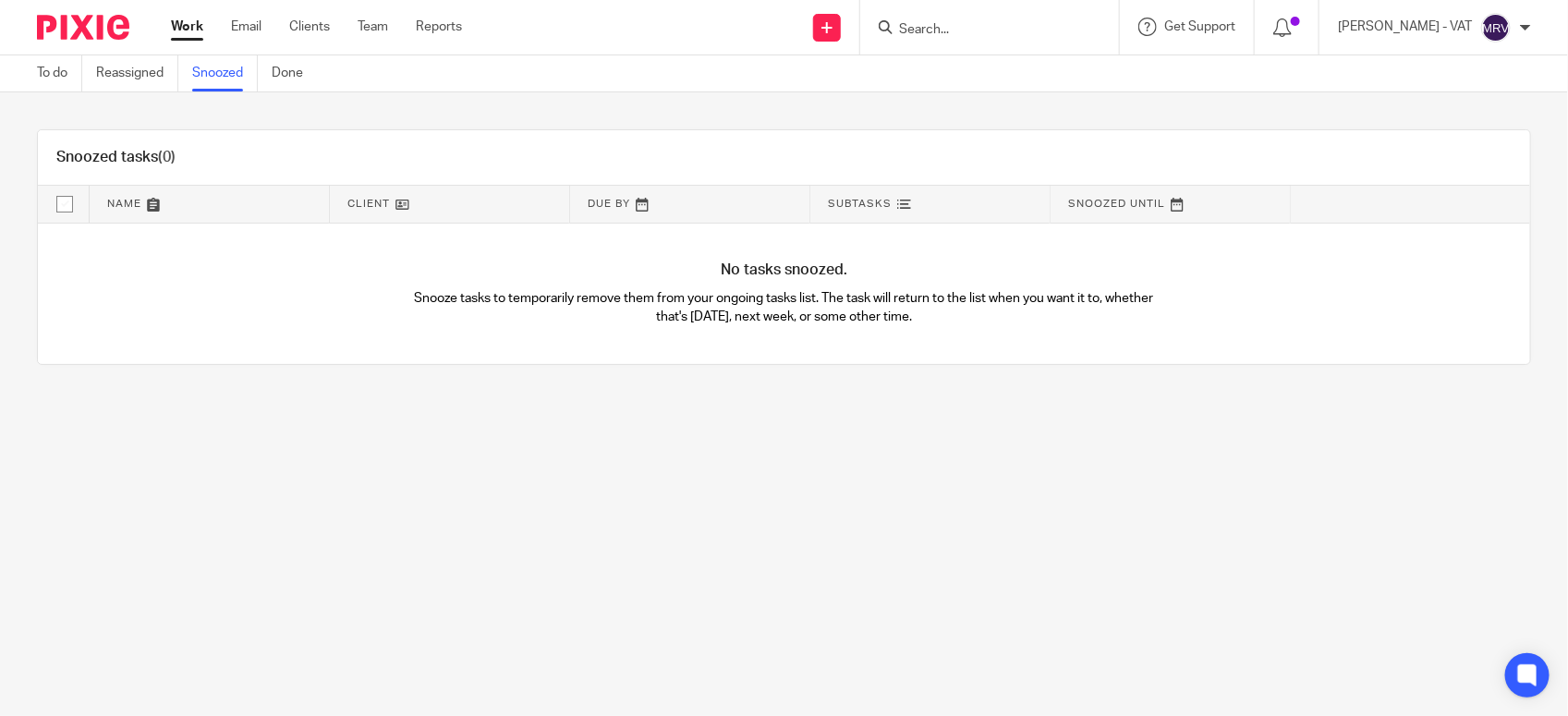
click at [280, 85] on link "Done" at bounding box center [294, 74] width 45 height 37
click at [118, 81] on link "Reassigned" at bounding box center [137, 74] width 83 height 37
click at [59, 84] on link "To do" at bounding box center [59, 74] width 45 height 37
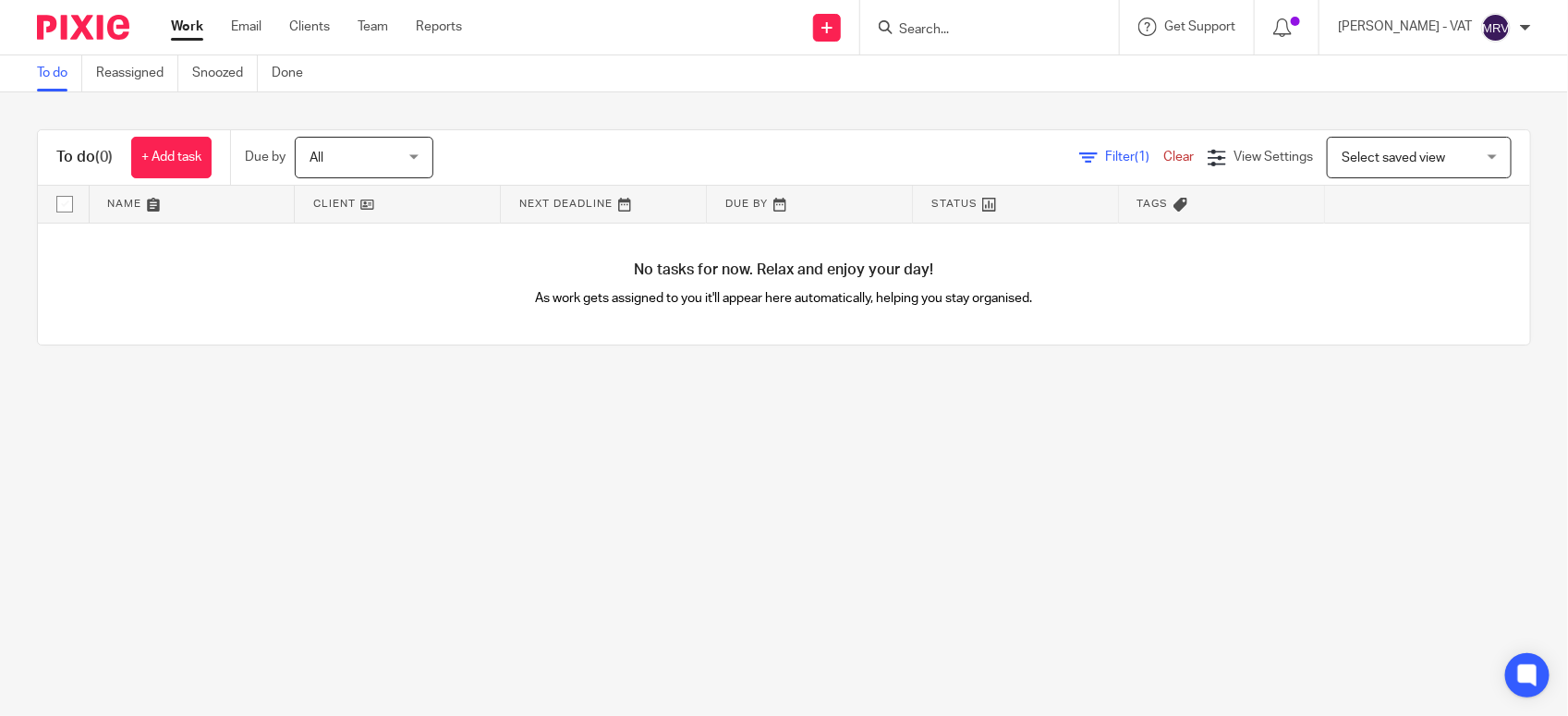
click at [338, 501] on main "To do Reassigned Snoozed Done To do (0) + Add task Due by All All [DATE] [DATE]…" at bounding box center [784, 358] width 1568 height 716
click at [441, 454] on main "To do Reassigned Snoozed Done To do (0) + Add task Due by All All [DATE] [DATE]…" at bounding box center [784, 358] width 1568 height 716
click at [993, 451] on main "To do Reassigned Snoozed Done To do (0) + Add task Due by All All [DATE] [DATE]…" at bounding box center [784, 358] width 1568 height 716
